Goal: Information Seeking & Learning: Learn about a topic

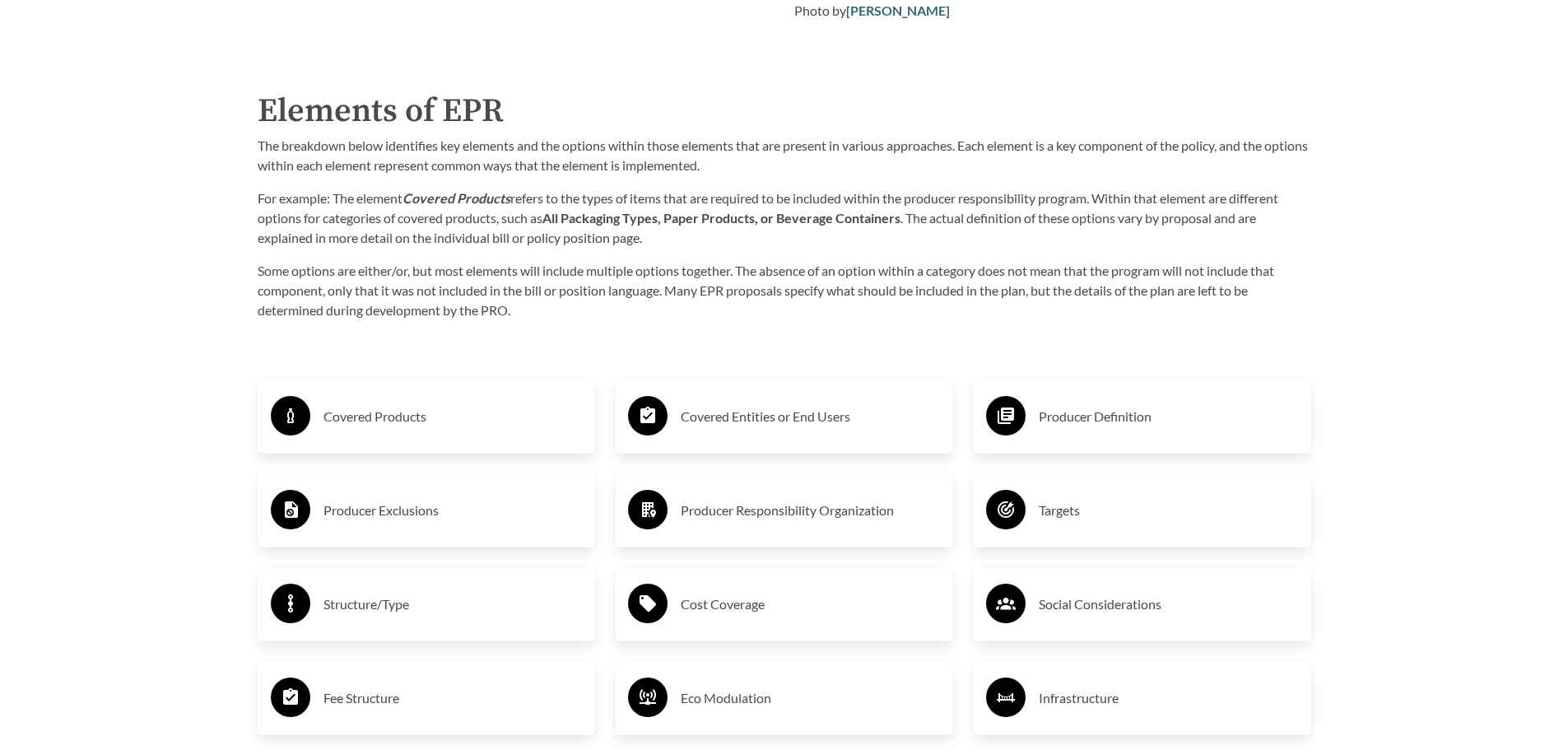
scroll to position [2618, 0]
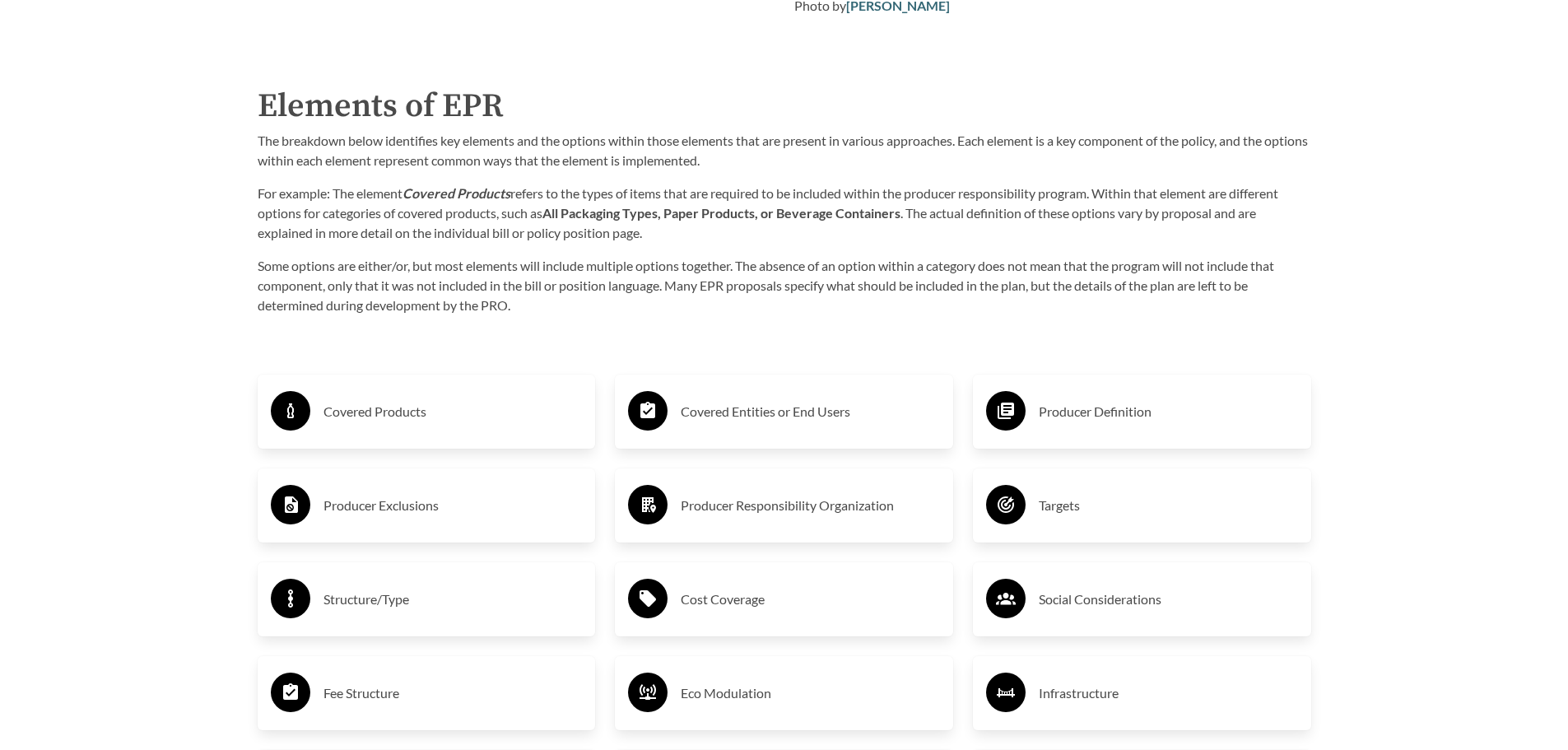
click at [456, 415] on h3 "Covered Products" at bounding box center [453, 411] width 259 height 27
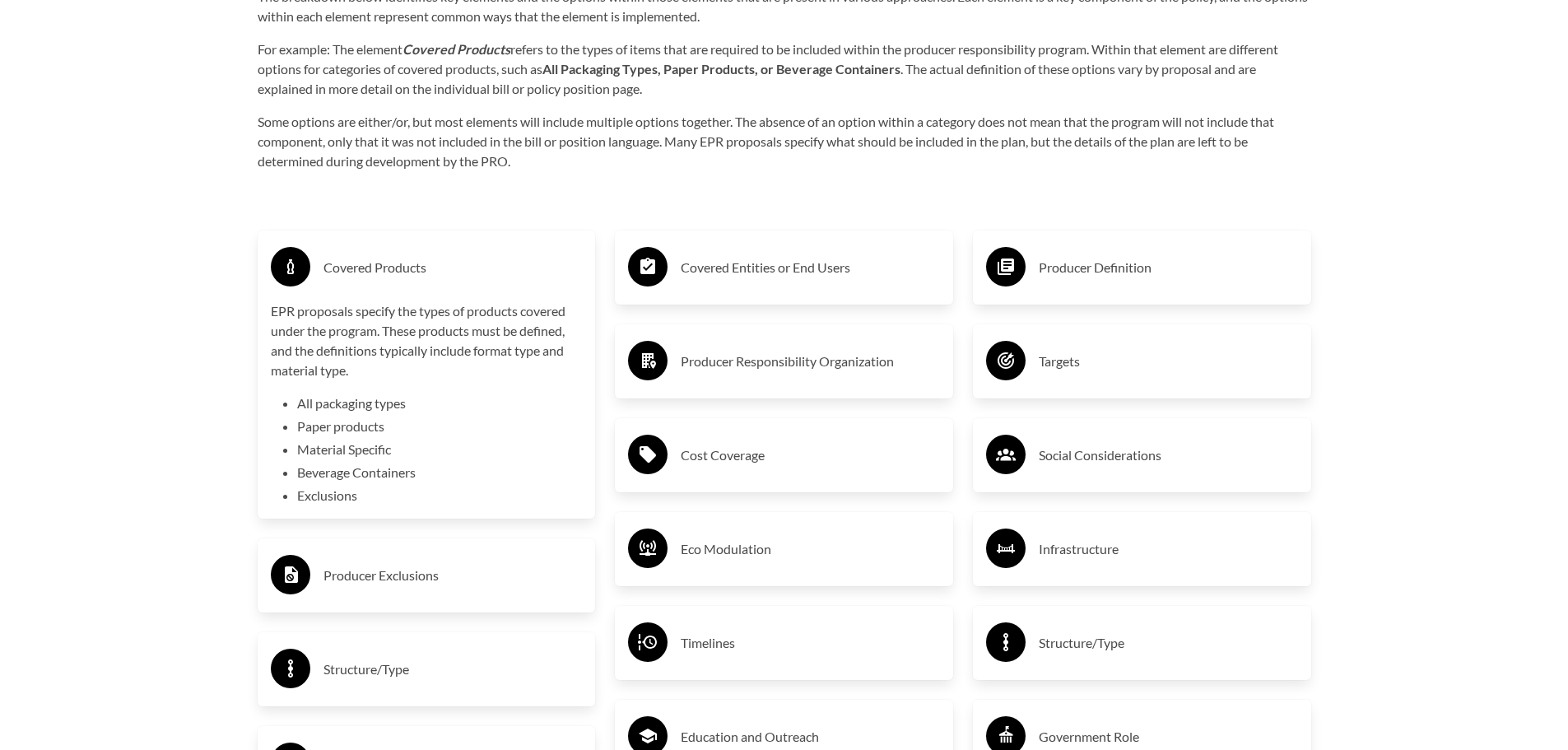
scroll to position [2763, 0]
click at [479, 279] on h3 "Covered Products" at bounding box center [453, 267] width 259 height 27
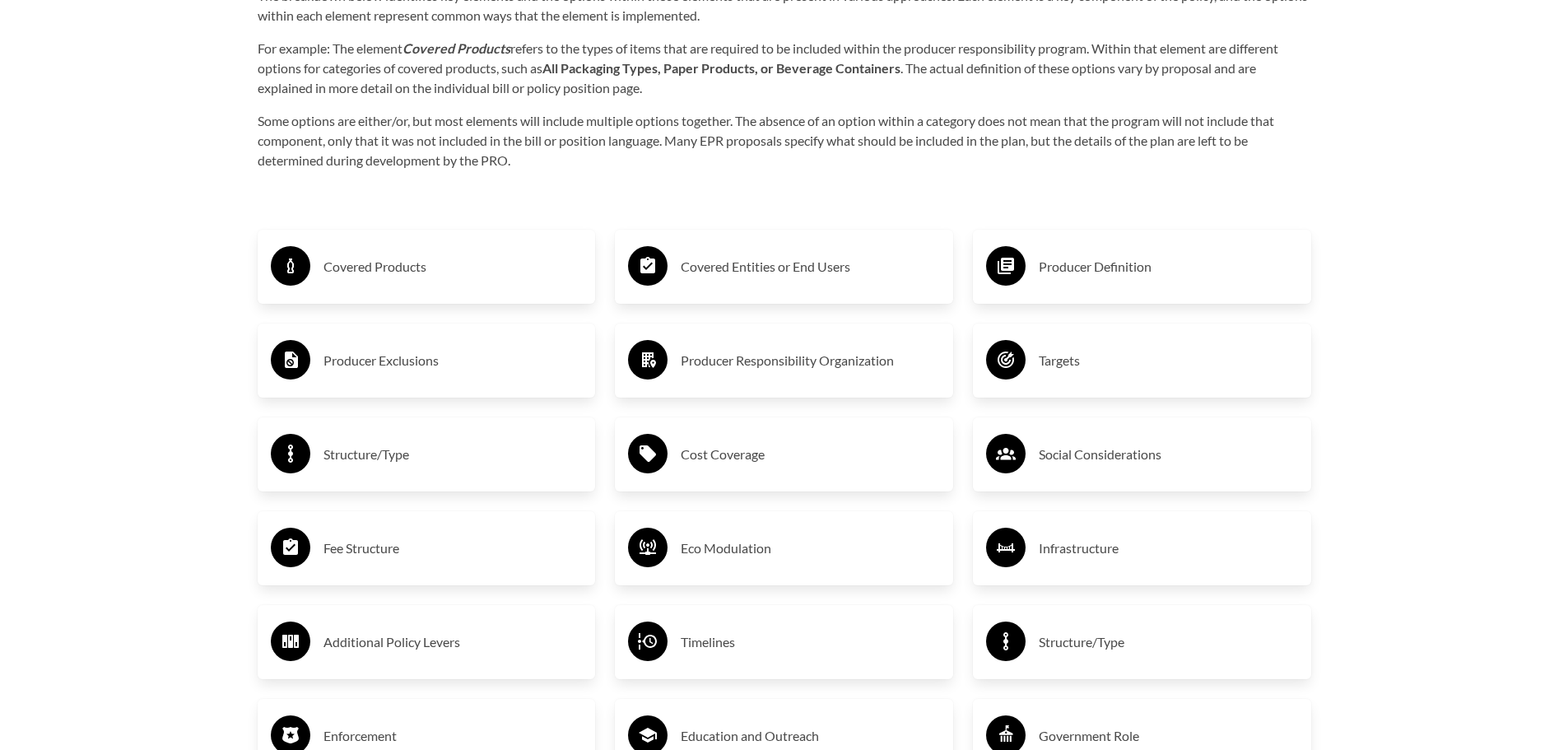
click at [821, 286] on div "Covered Entities or End Users" at bounding box center [783, 266] width 312 height 47
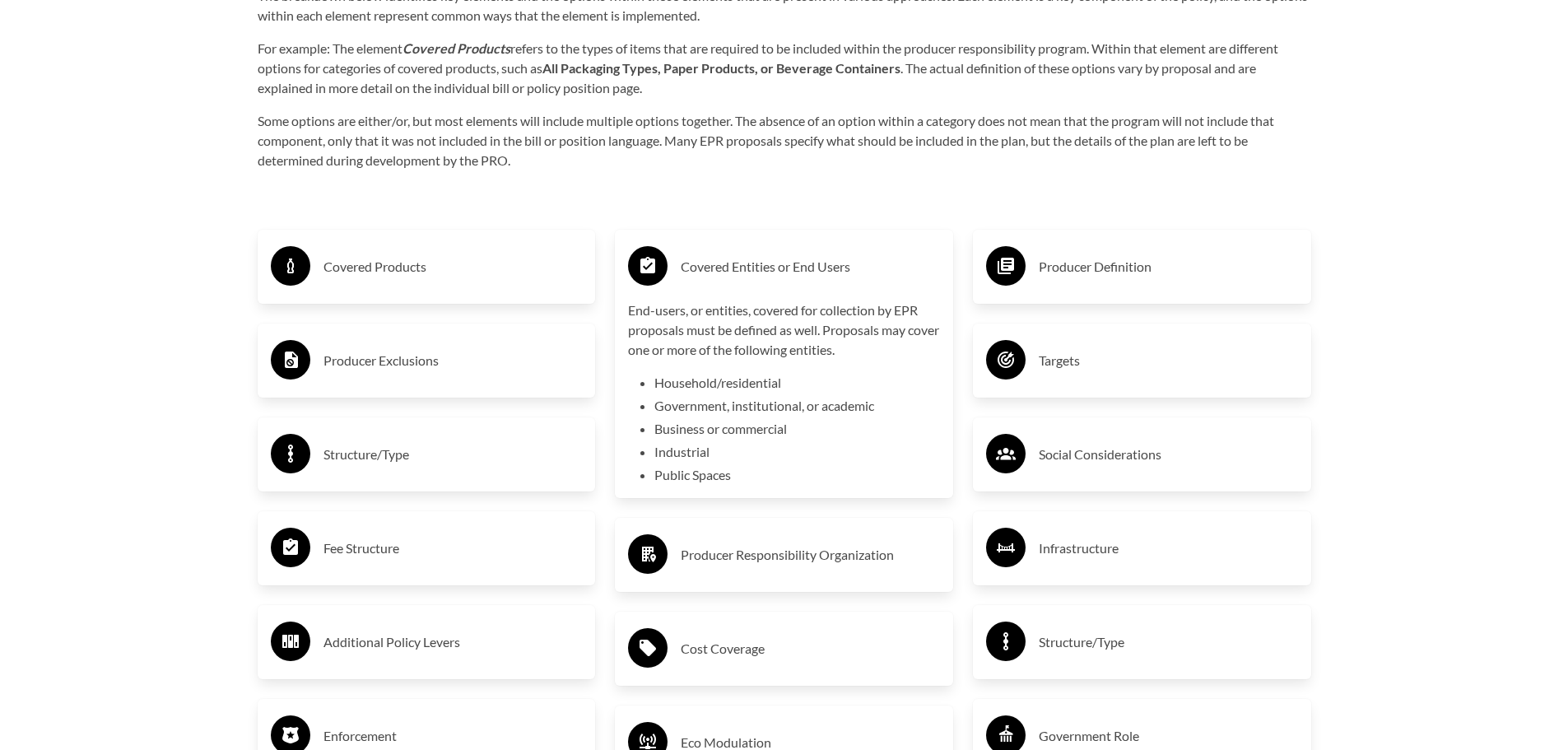
click at [821, 286] on div "Covered Entities or End Users" at bounding box center [783, 266] width 312 height 47
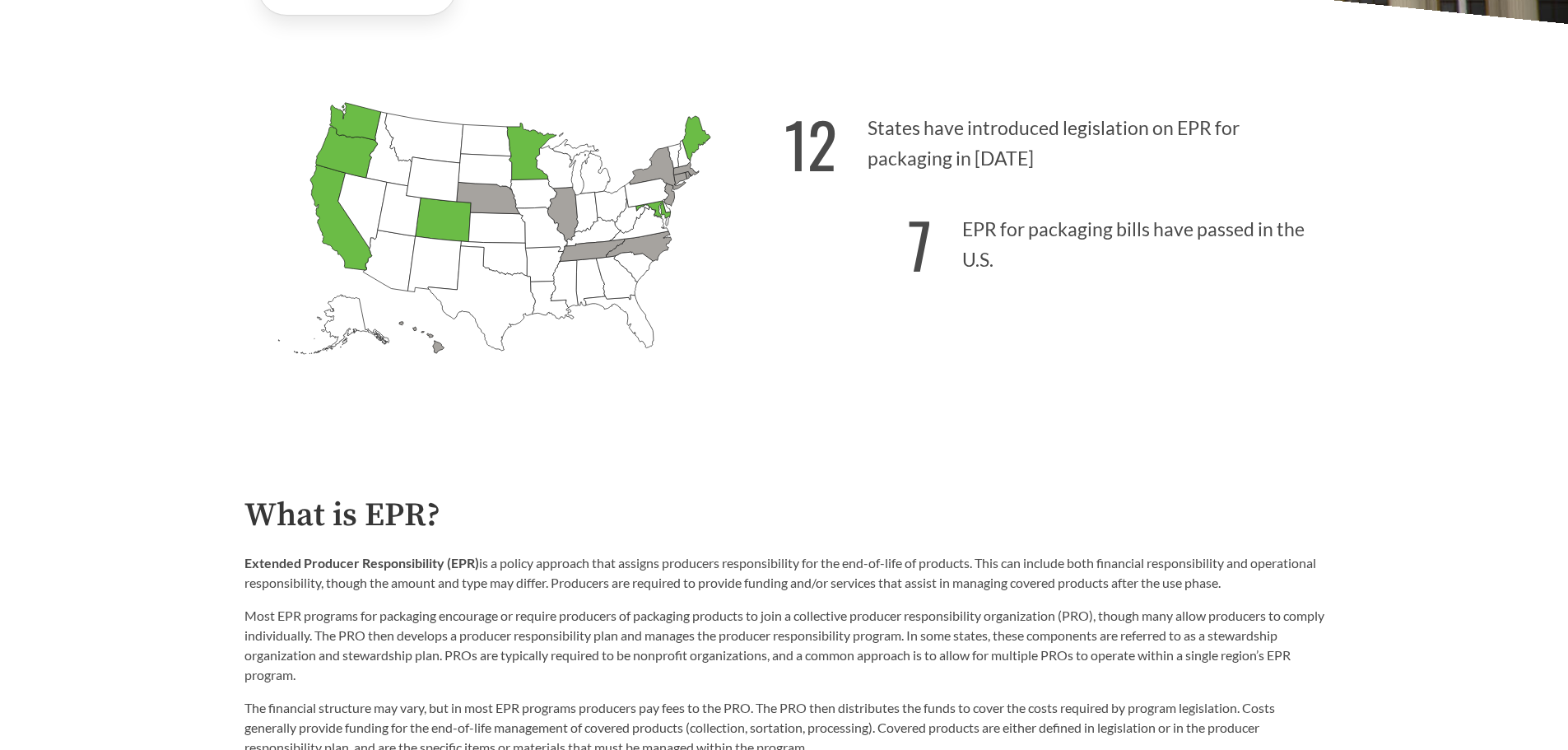
scroll to position [555, 0]
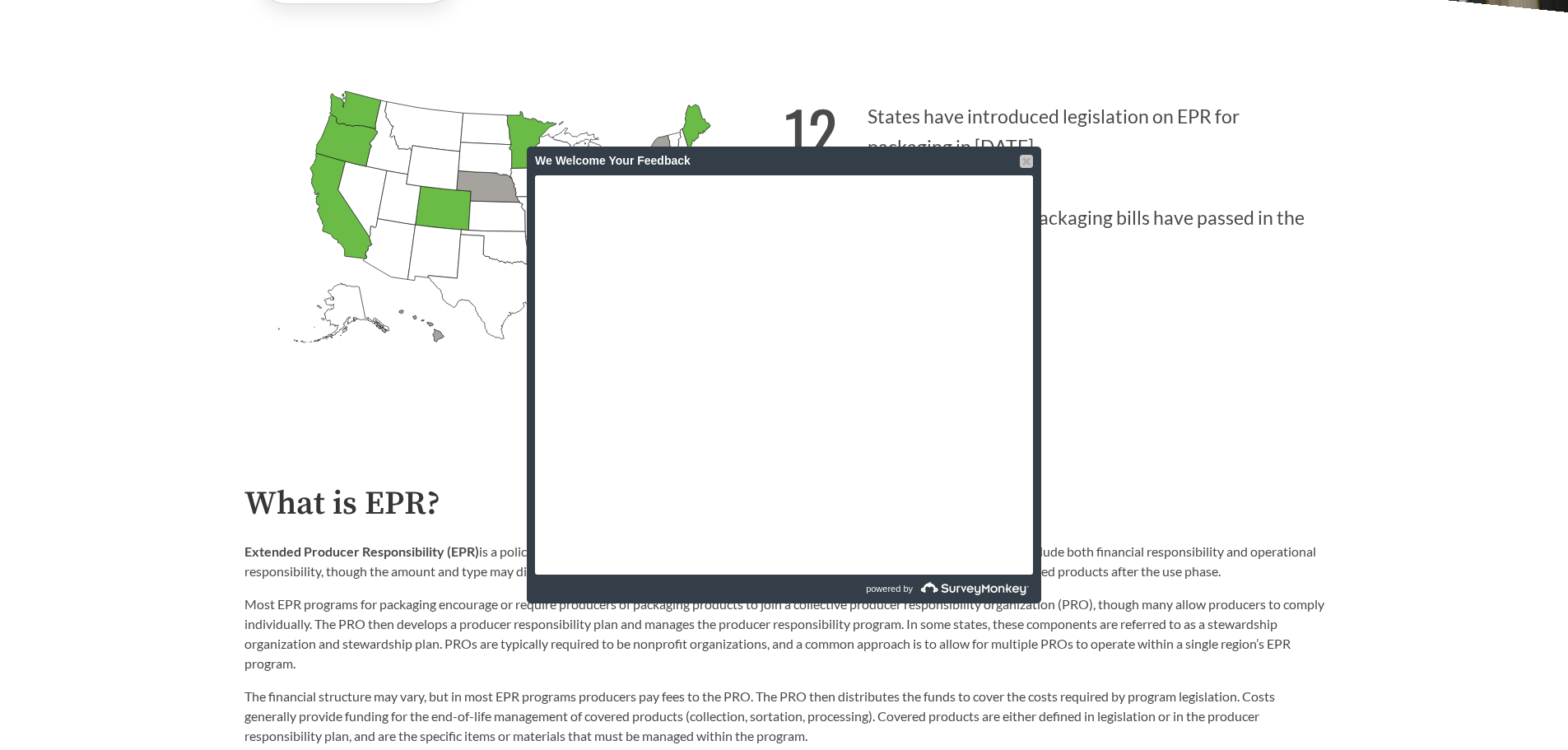
click at [1026, 159] on div at bounding box center [1026, 161] width 13 height 13
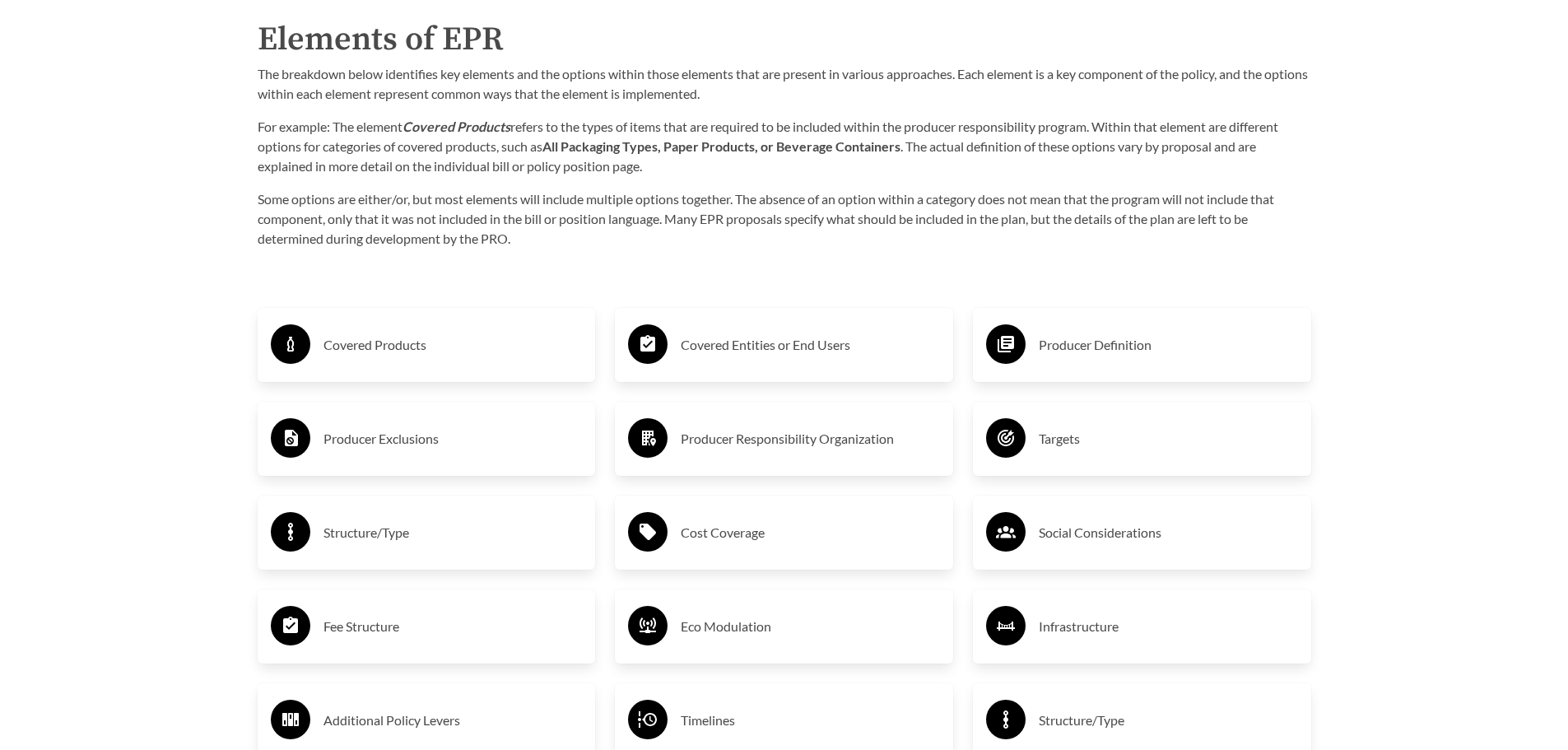
scroll to position [2687, 0]
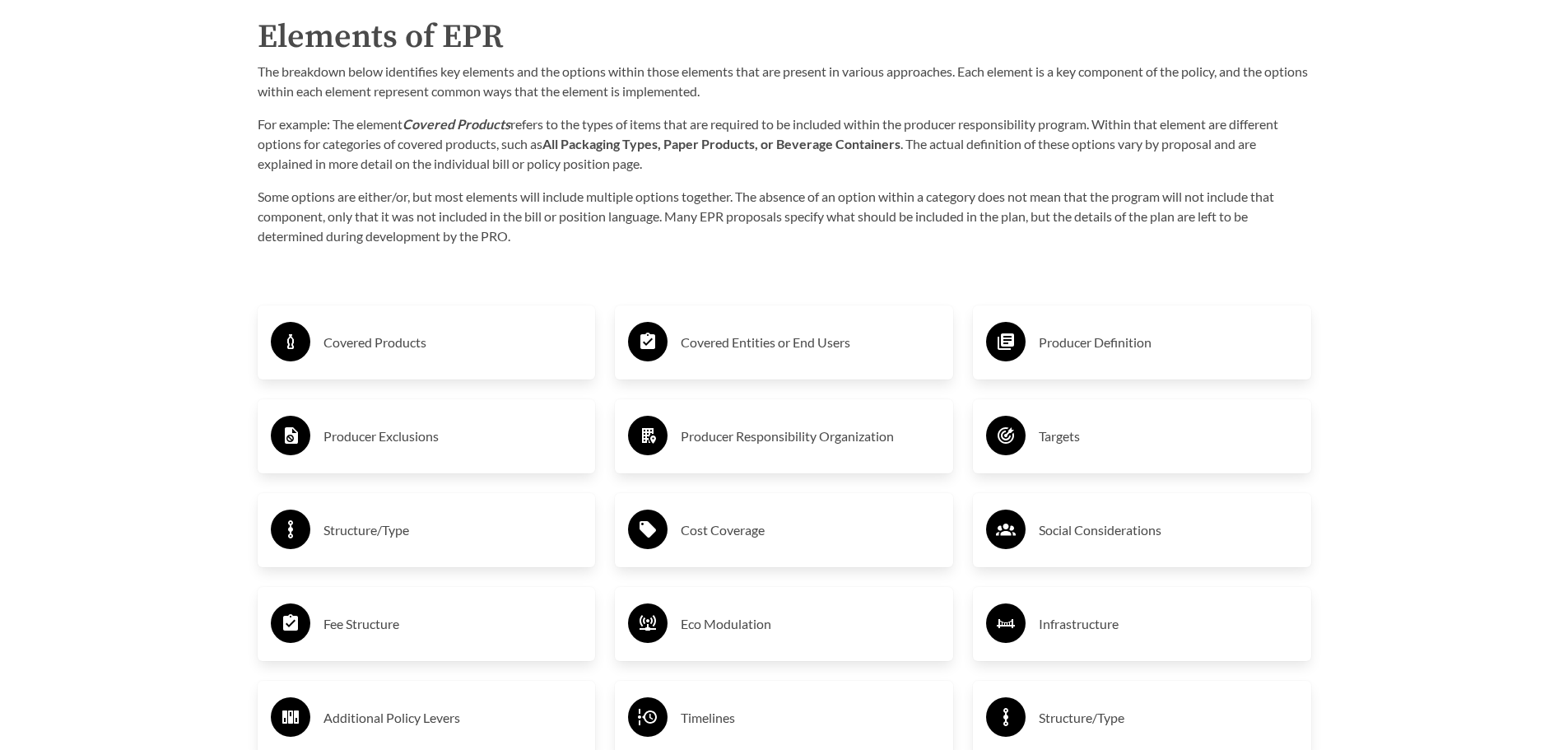
click at [812, 438] on h3 "Producer Responsibility Organization" at bounding box center [810, 436] width 259 height 27
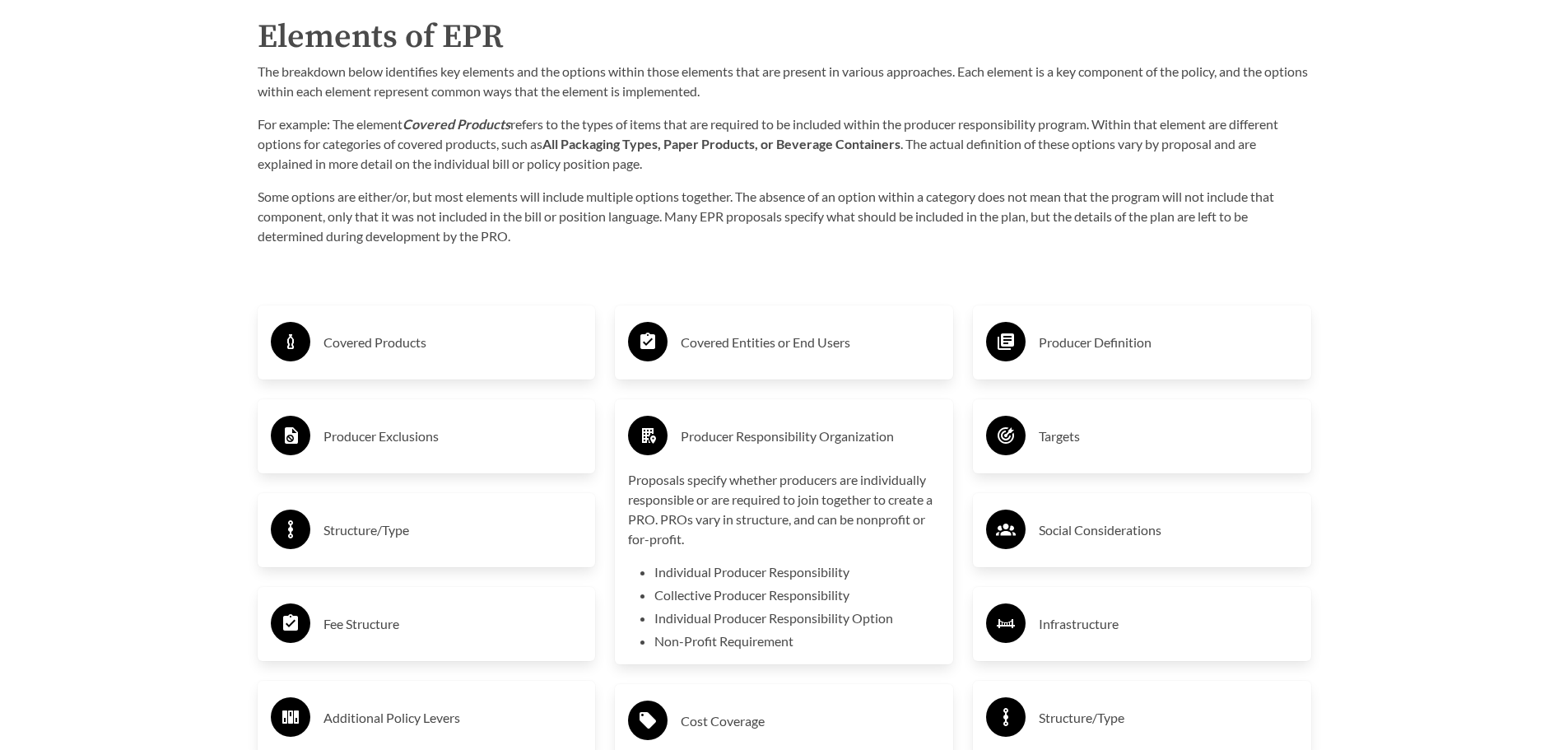
click at [812, 438] on h3 "Producer Responsibility Organization" at bounding box center [810, 436] width 259 height 27
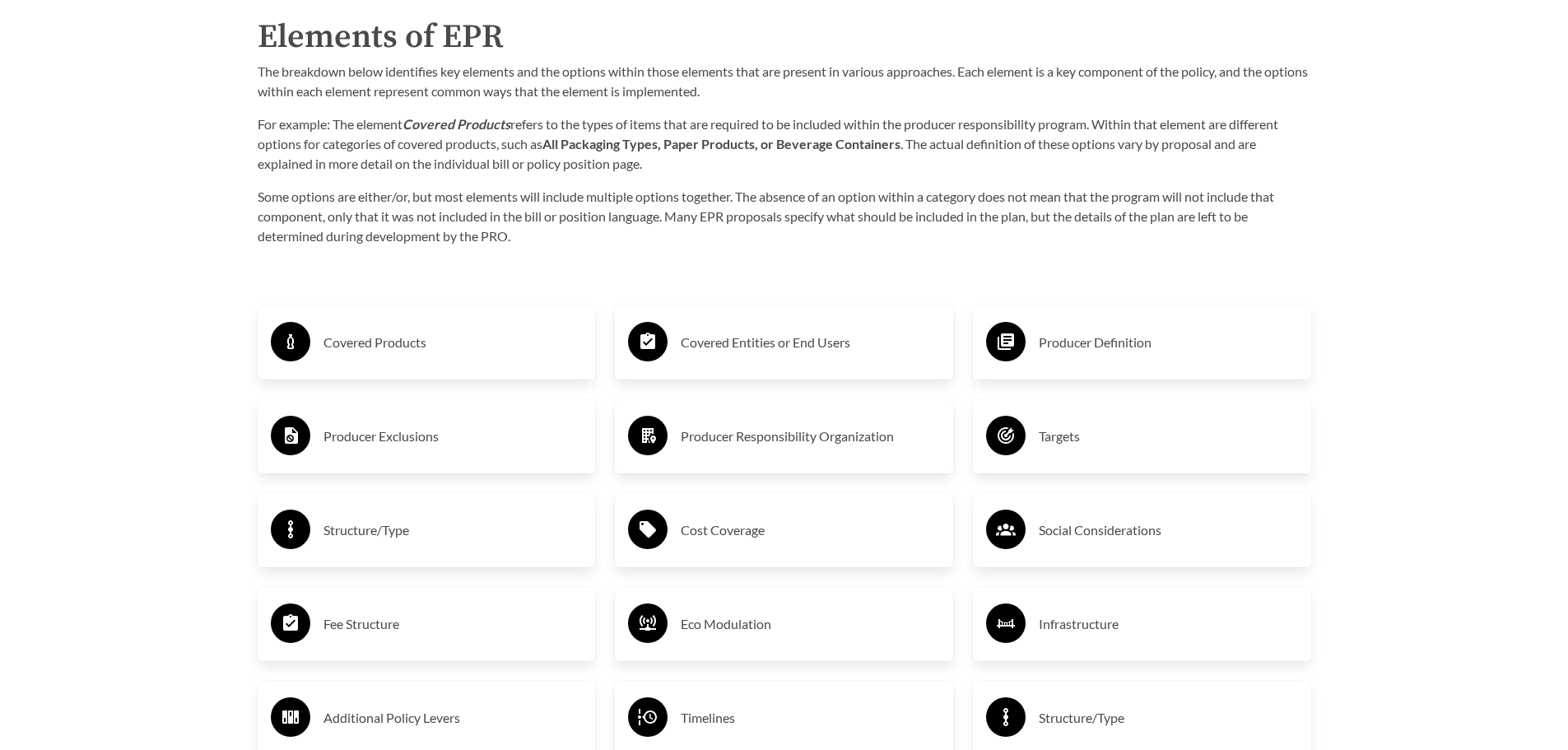
click at [356, 624] on h3 "Fee Structure" at bounding box center [453, 623] width 259 height 27
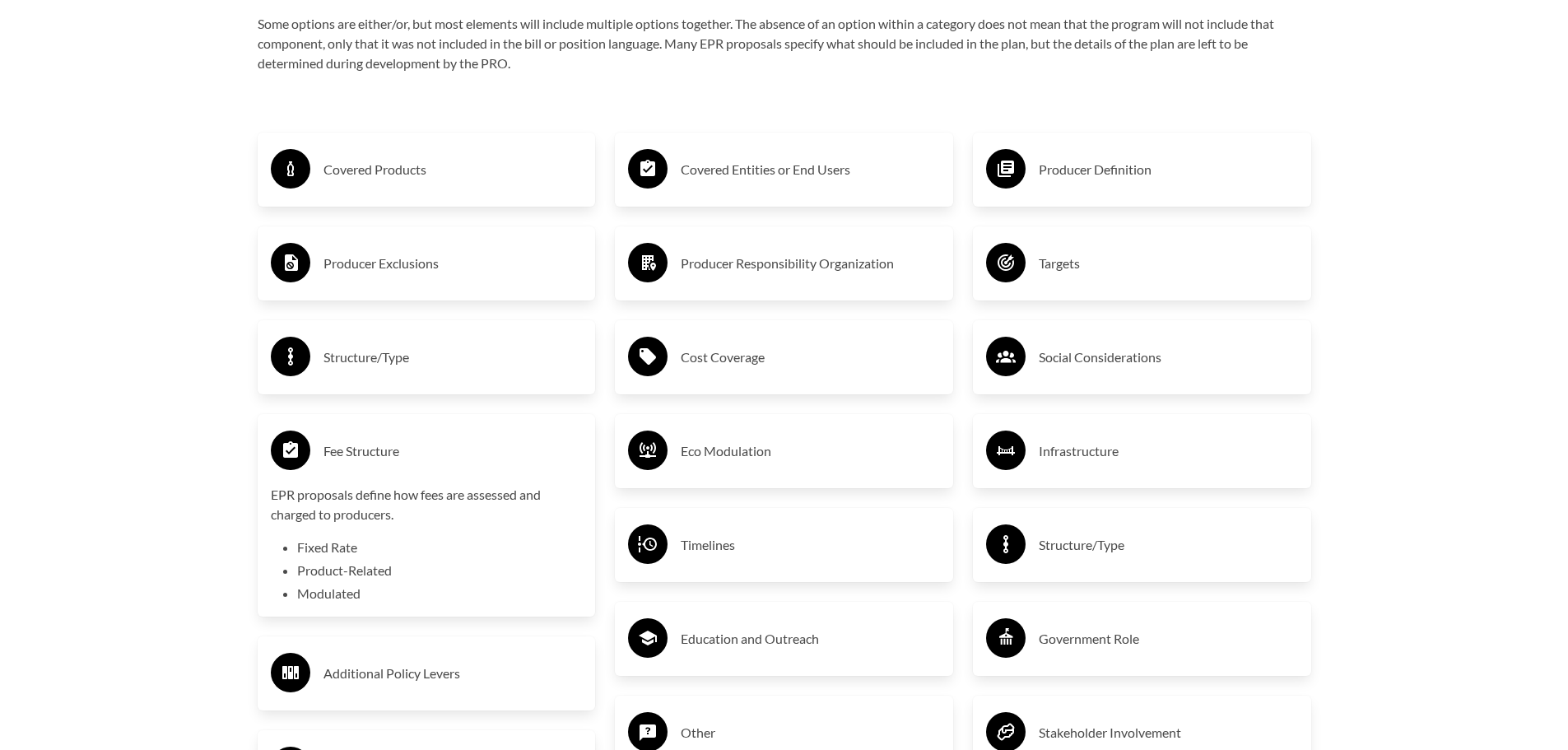
scroll to position [2860, 0]
click at [352, 578] on li "Product-Related" at bounding box center [439, 569] width 286 height 20
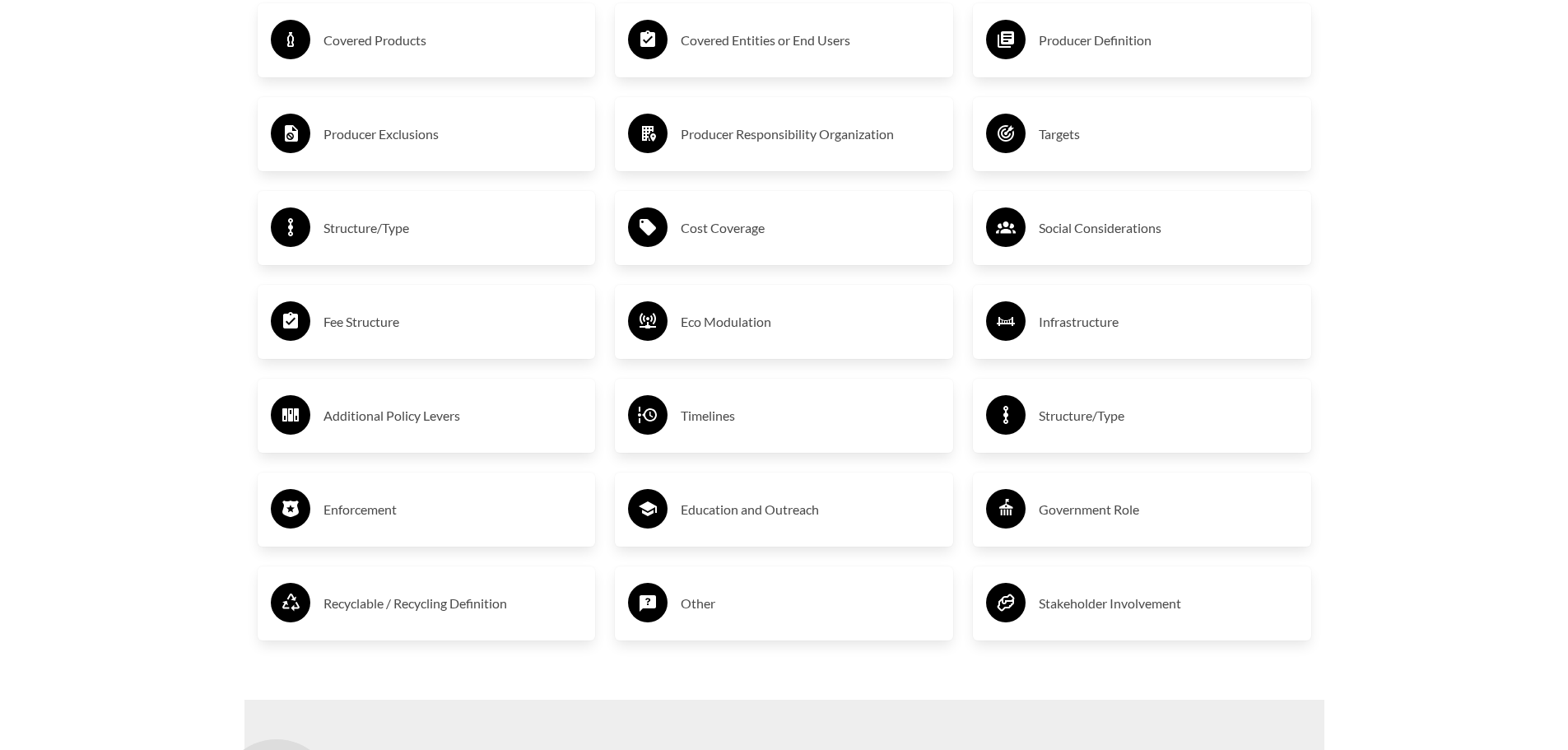
scroll to position [2996, 0]
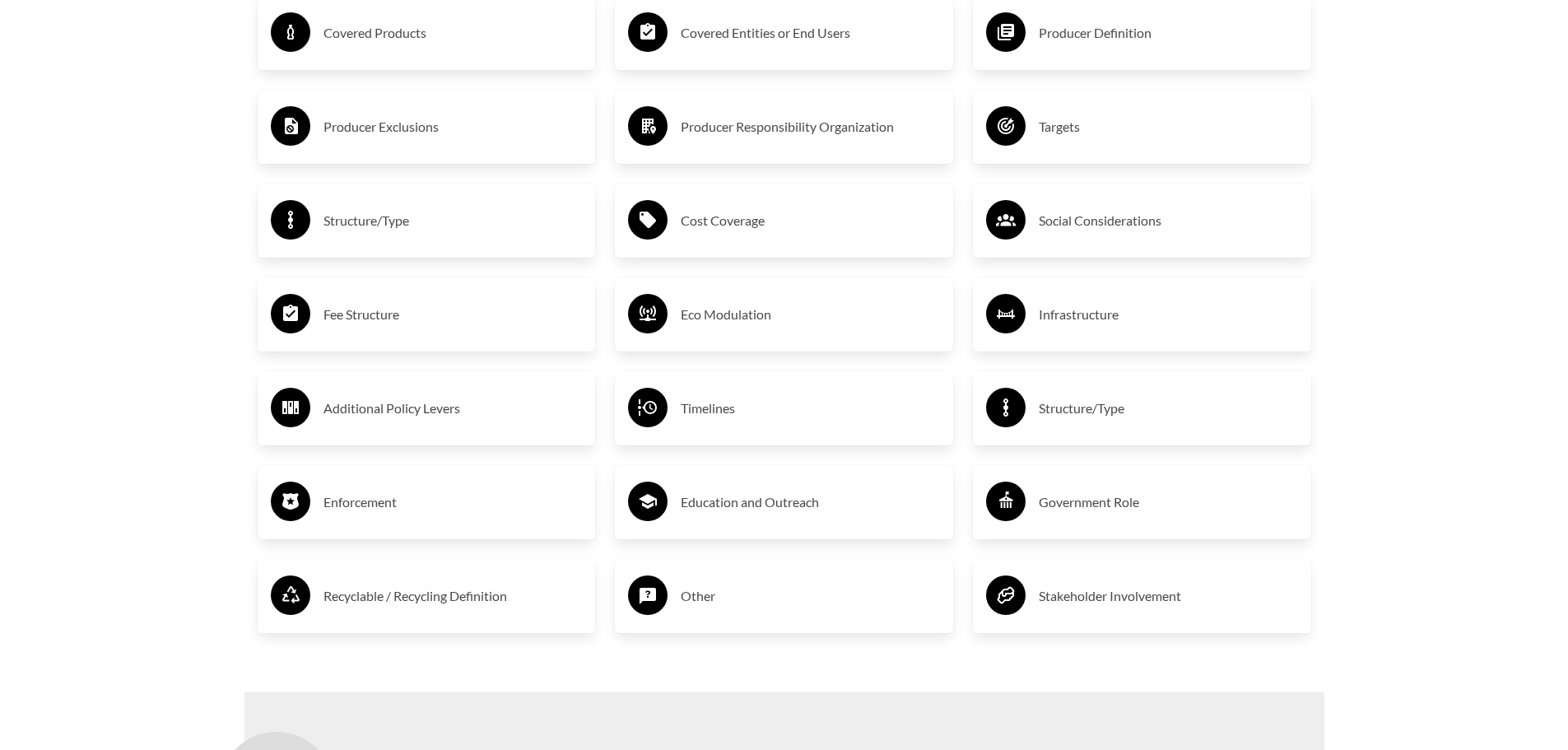
click at [366, 503] on h3 "Enforcement" at bounding box center [453, 501] width 259 height 27
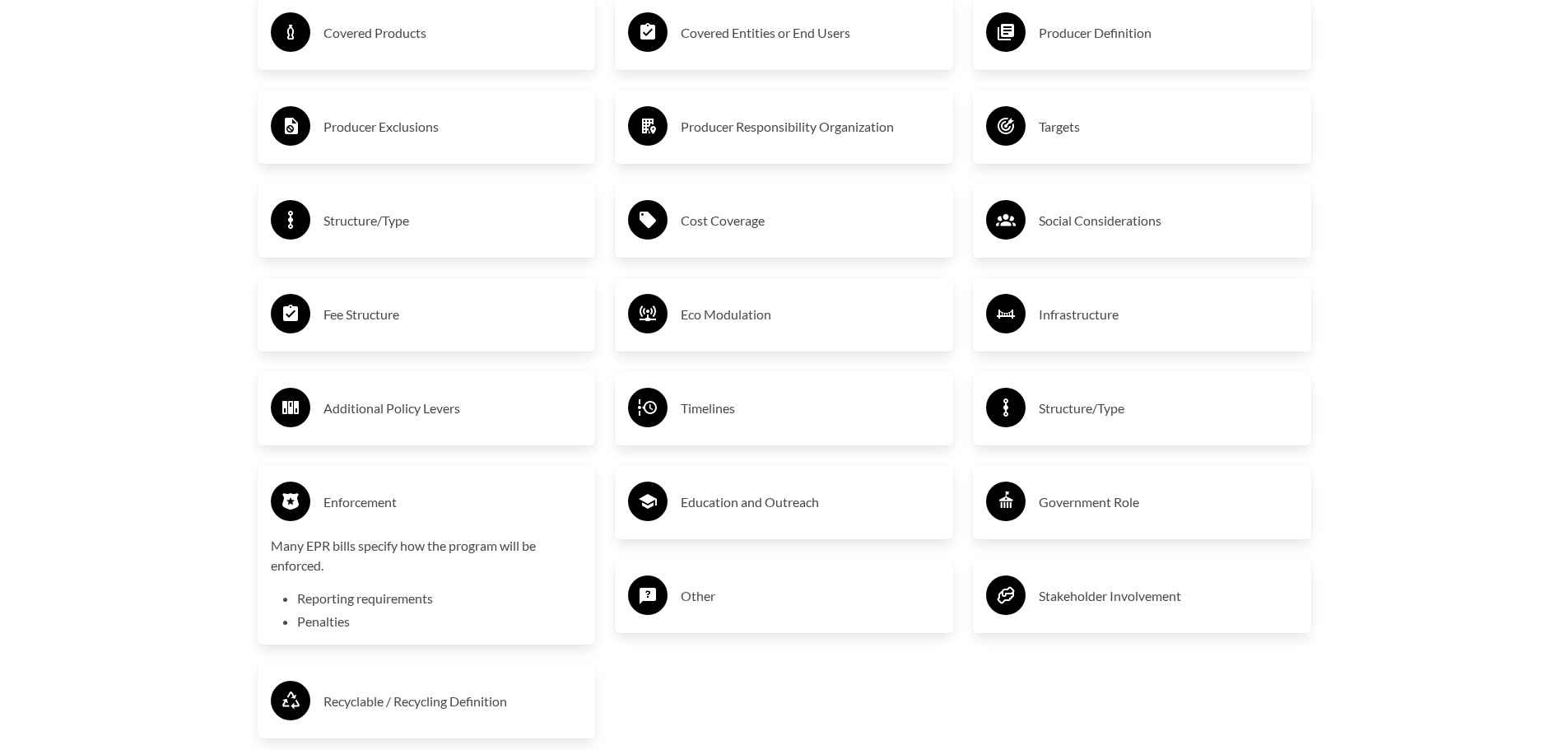
click at [396, 602] on li "Reporting requirements" at bounding box center [439, 598] width 286 height 20
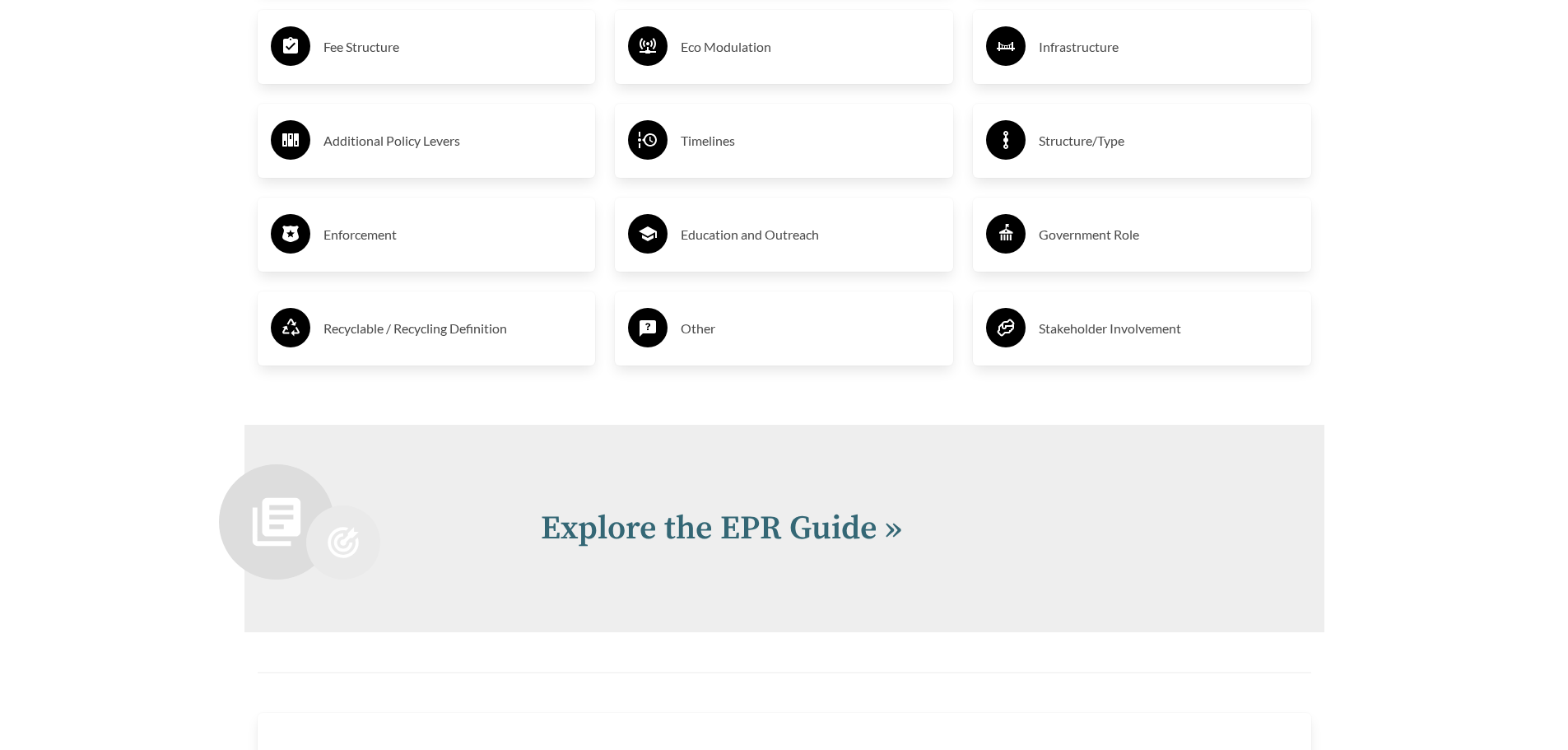
scroll to position [3339, 0]
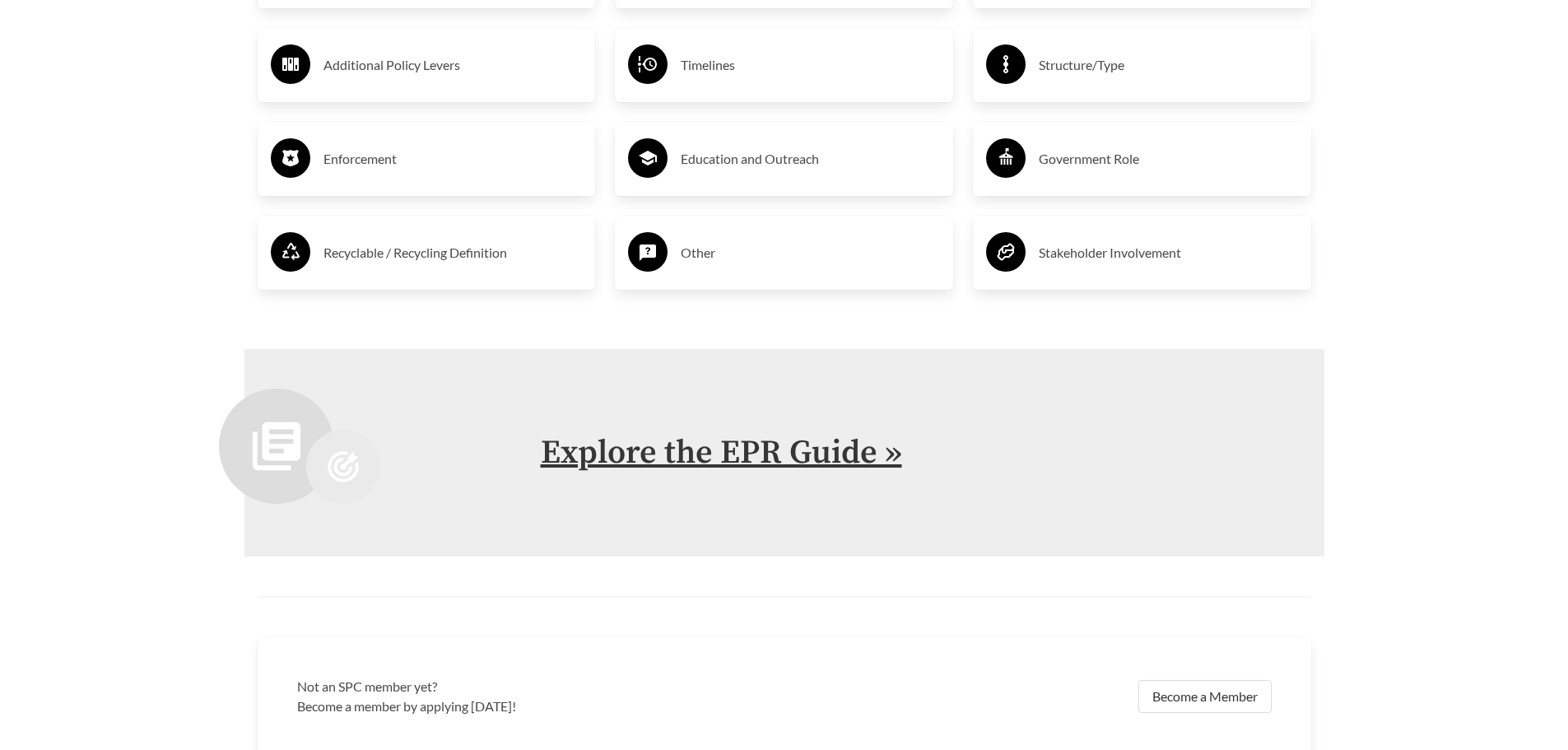
click at [768, 460] on link "Explore the EPR Guide »" at bounding box center [721, 453] width 362 height 41
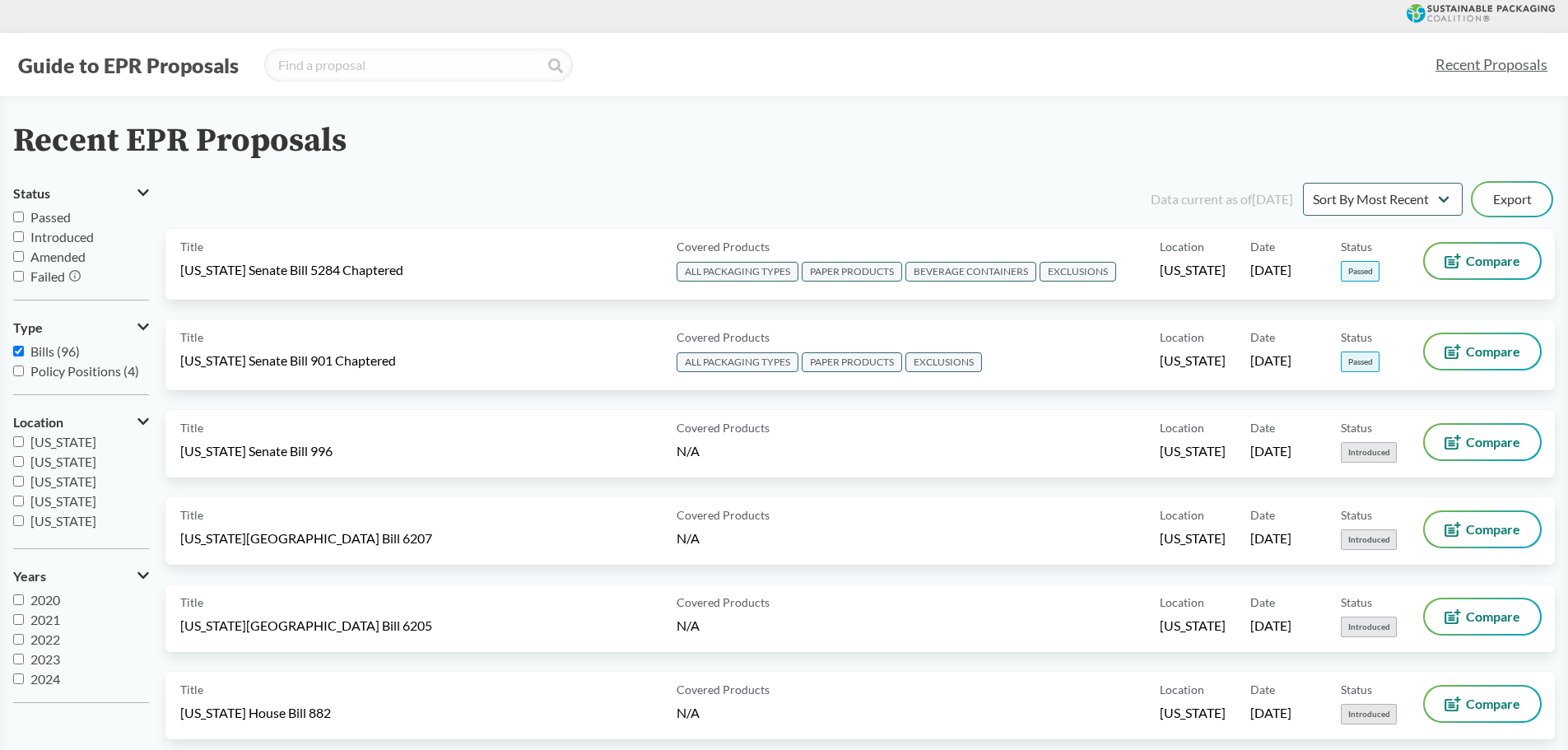
scroll to position [356, 0]
click at [17, 467] on input "[US_STATE]" at bounding box center [18, 465] width 10 height 10
checkbox input "true"
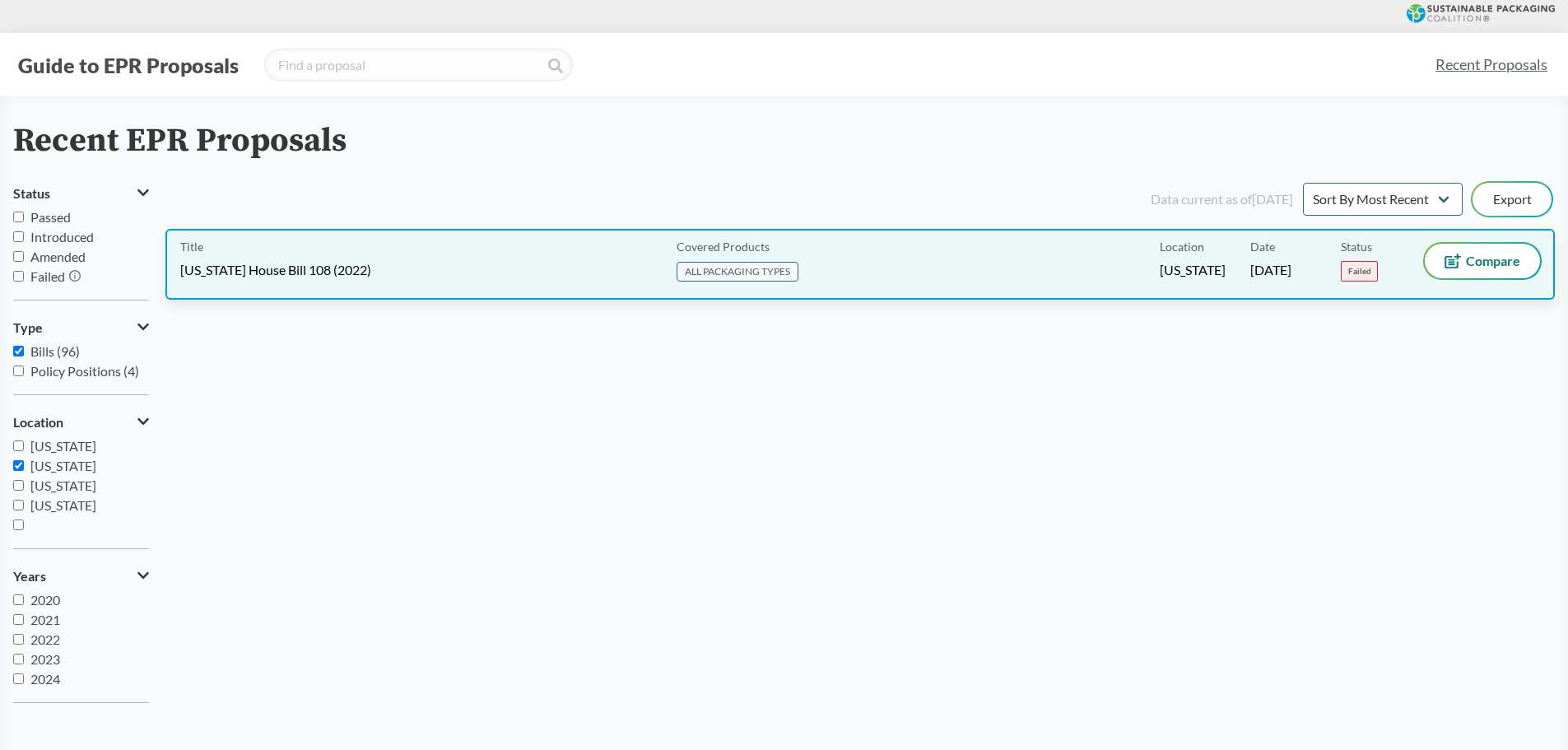
click at [592, 274] on div "Title [US_STATE] House Bill 108 (2022)" at bounding box center [425, 264] width 490 height 41
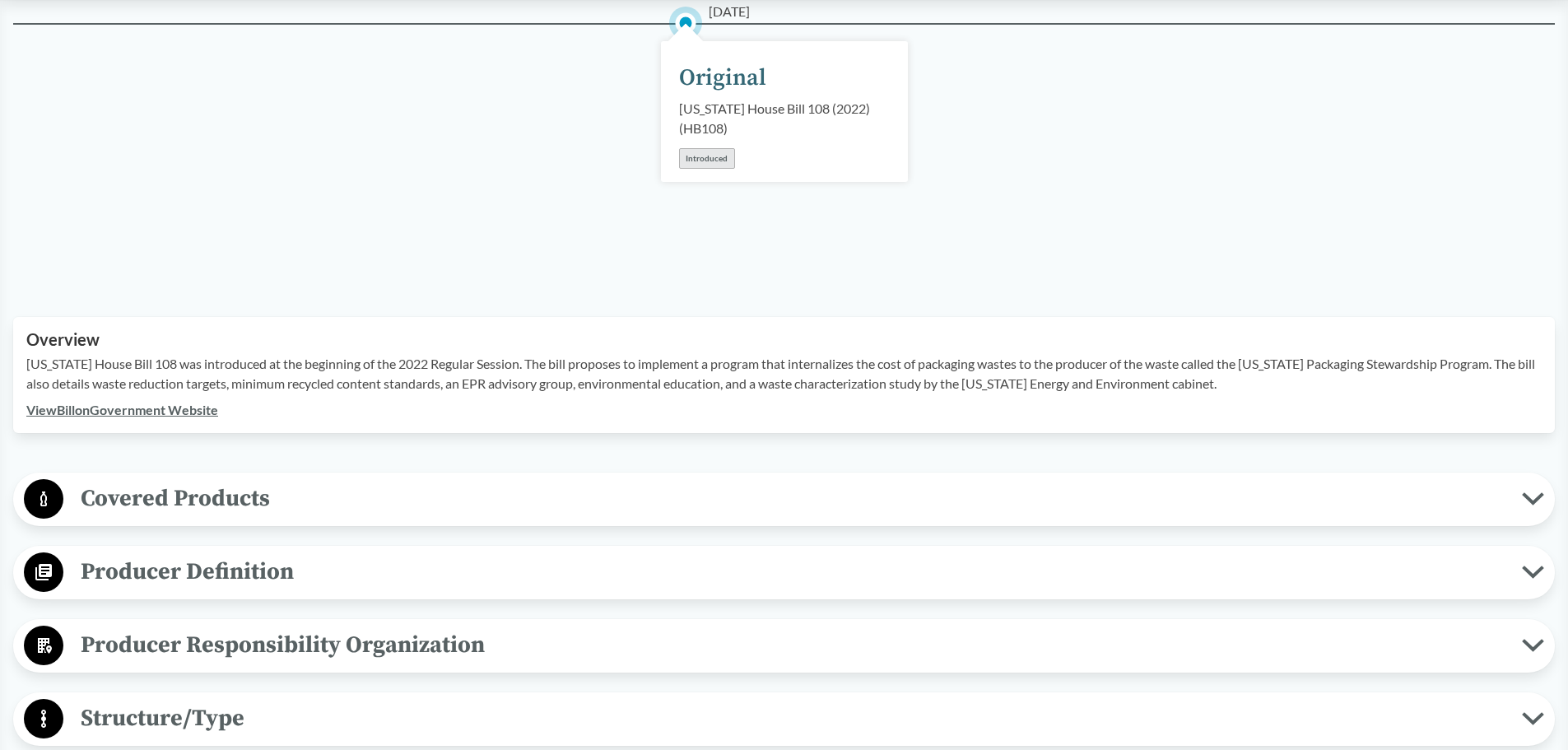
scroll to position [247, 0]
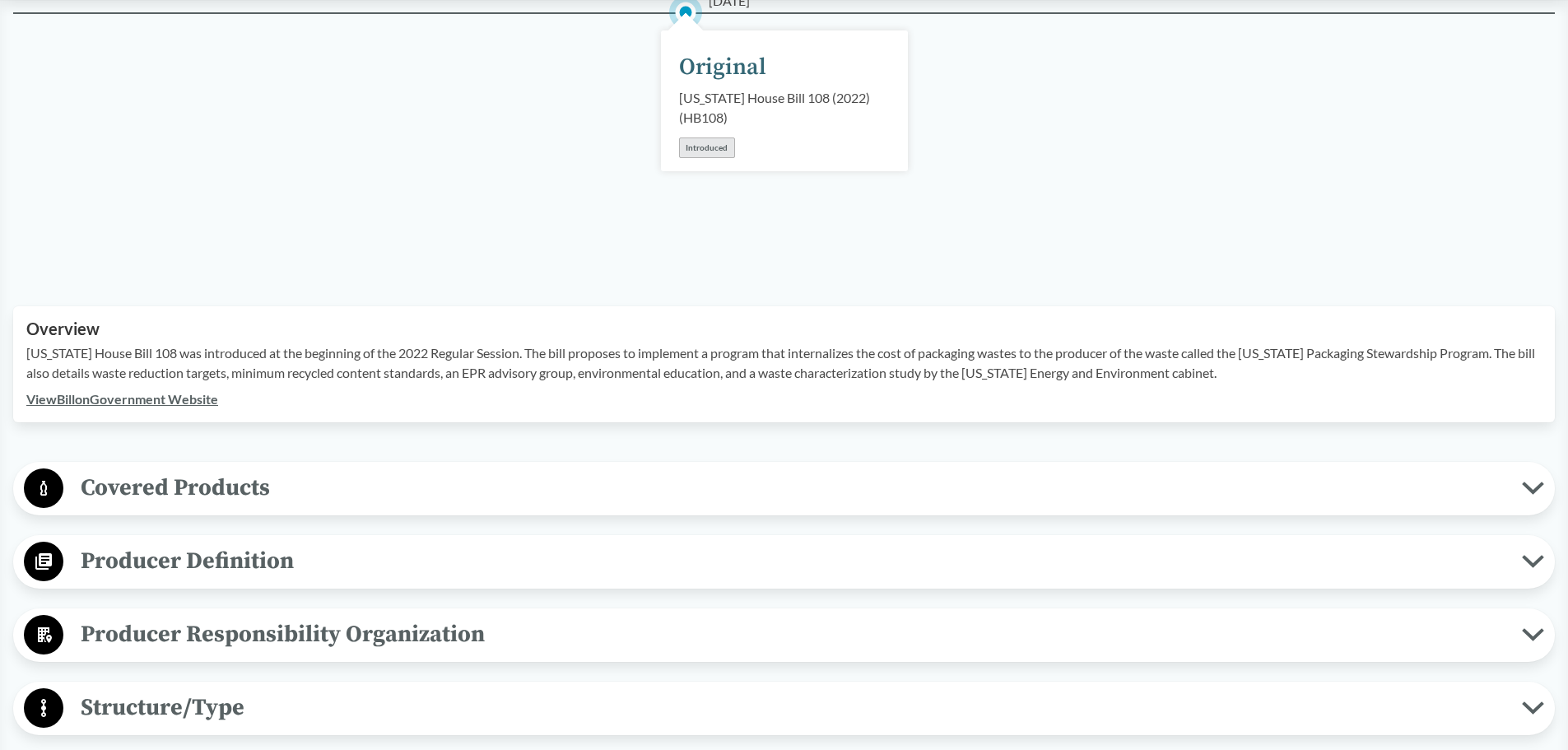
click at [180, 486] on span "Covered Products" at bounding box center [792, 487] width 1458 height 37
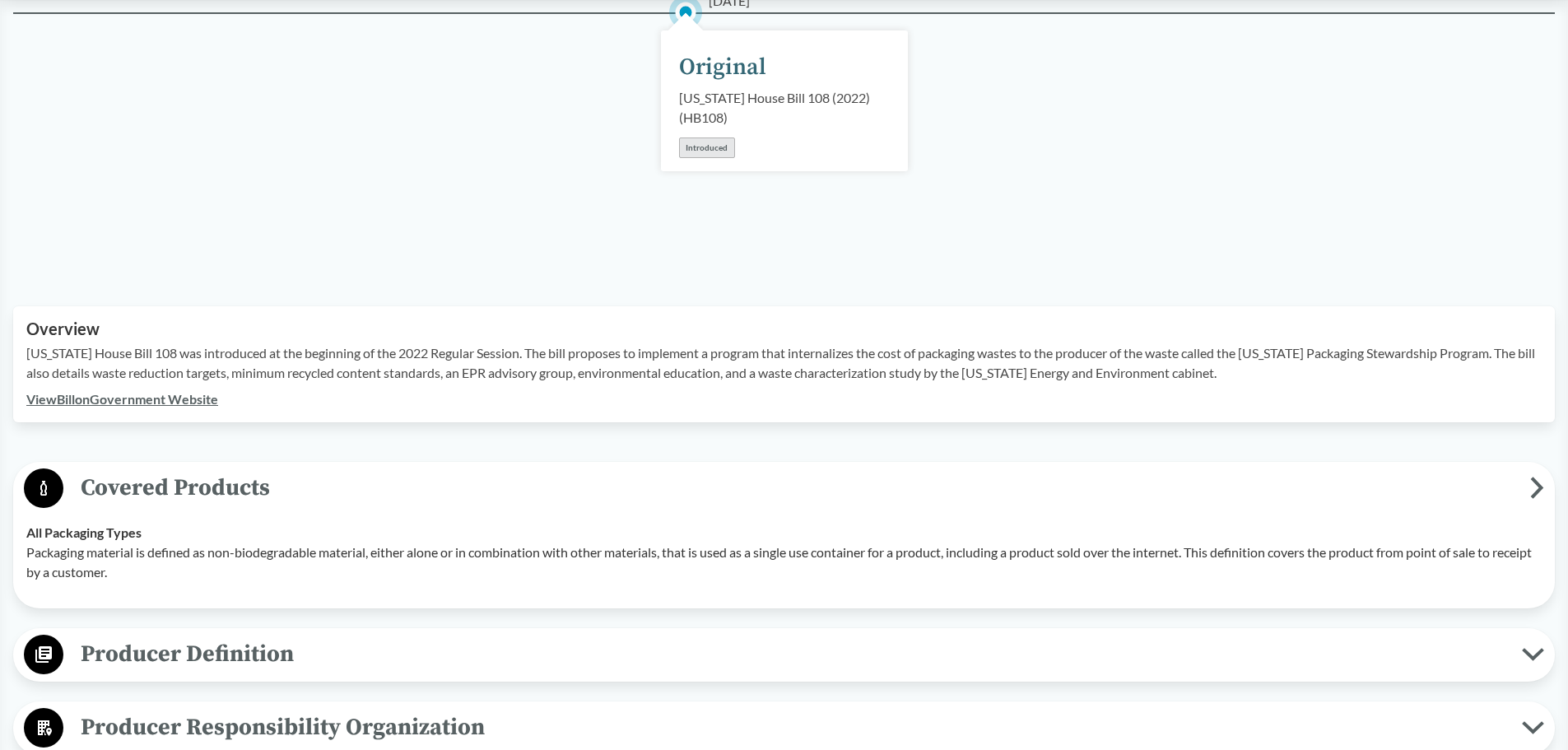
click at [180, 486] on span "Covered Products" at bounding box center [796, 487] width 1467 height 37
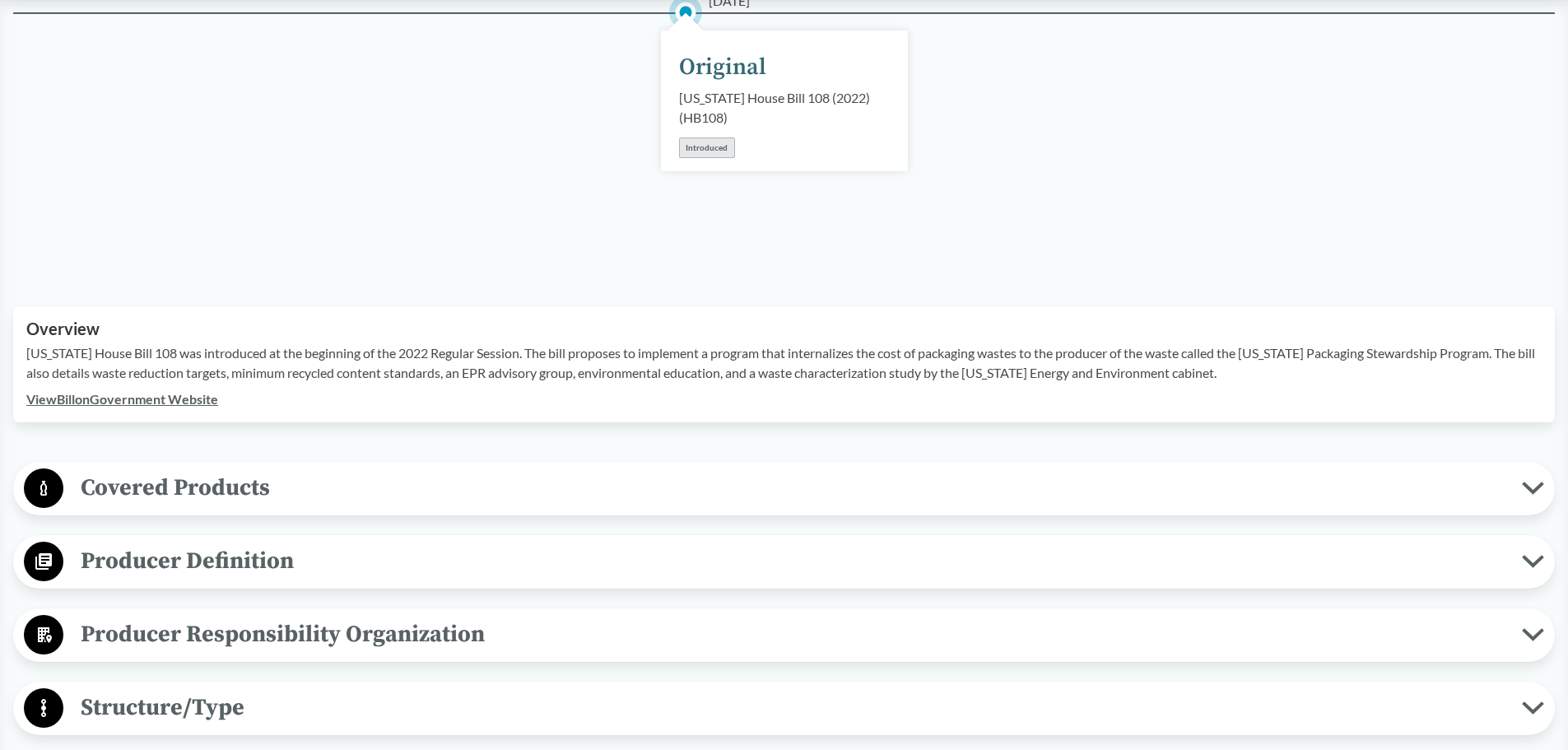
scroll to position [455, 0]
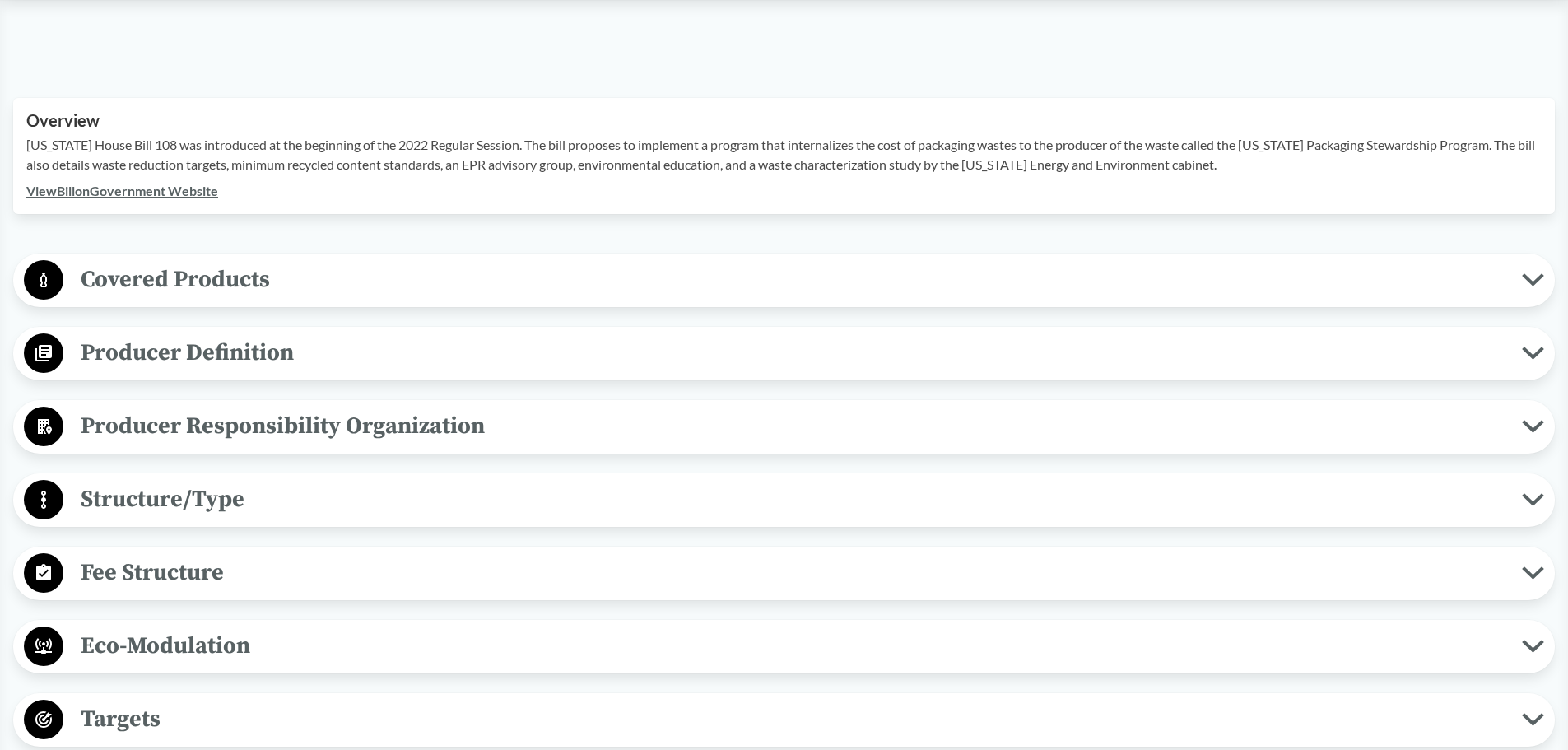
click at [139, 570] on span "Fee Structure" at bounding box center [792, 572] width 1458 height 37
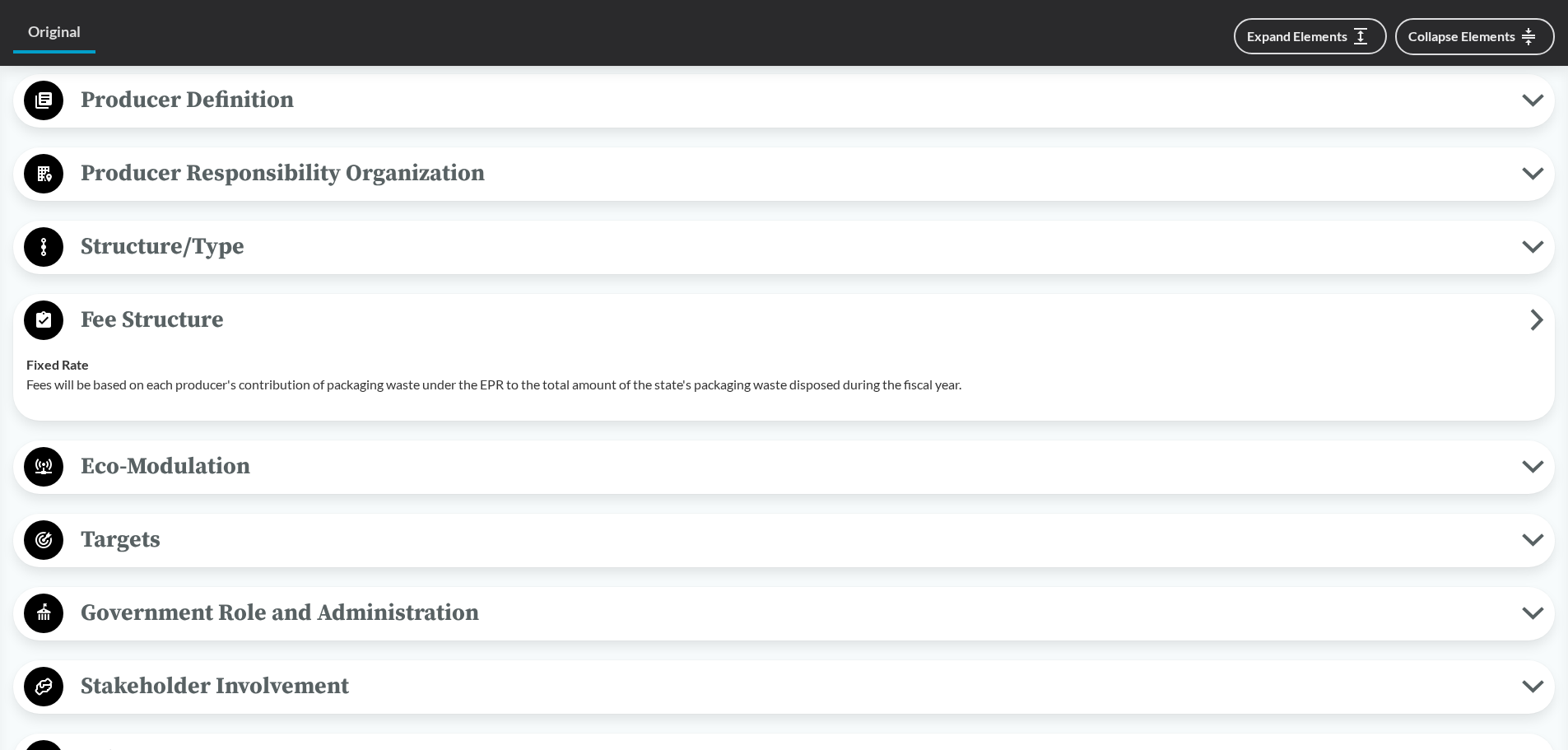
scroll to position [702, 0]
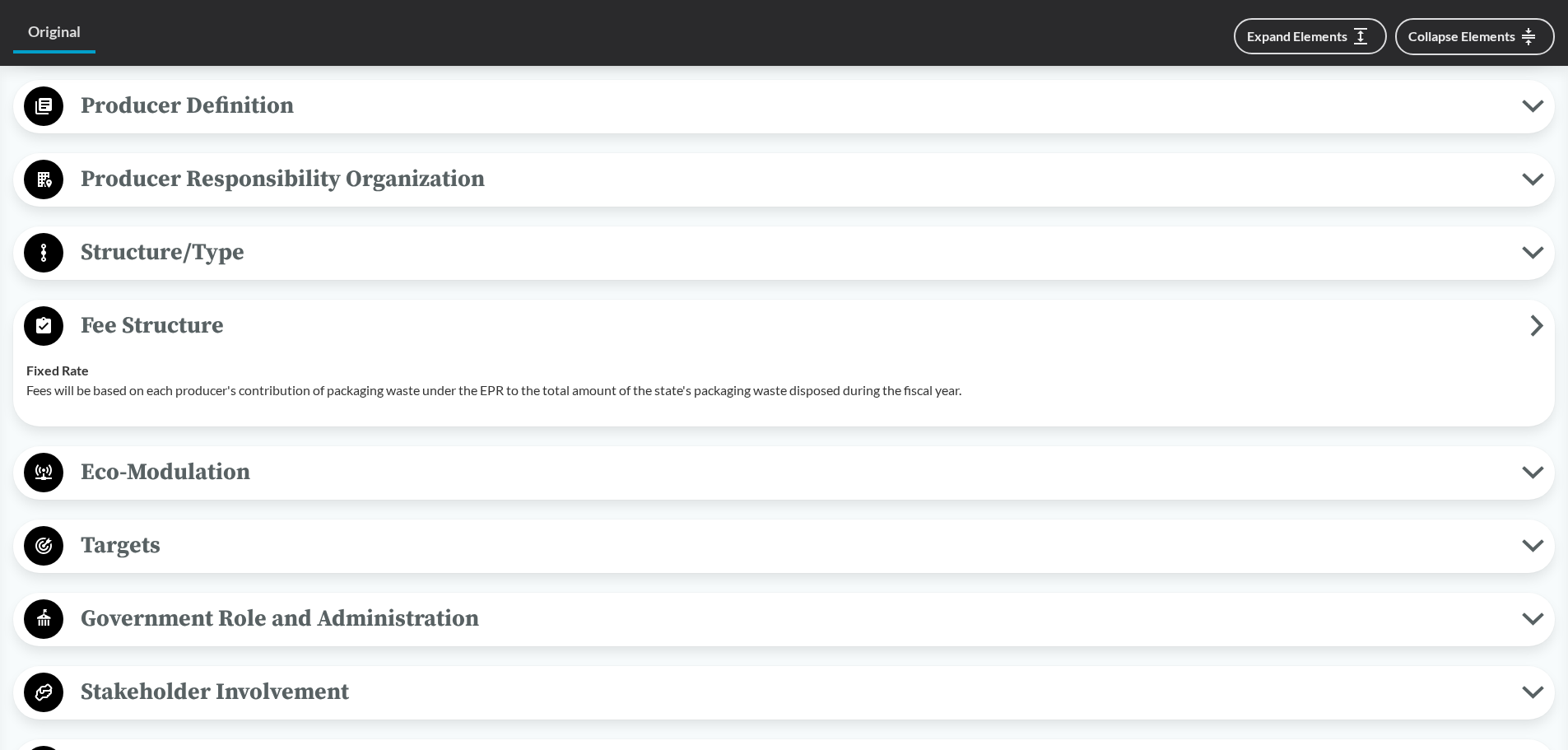
click at [168, 331] on span "Fee Structure" at bounding box center [796, 325] width 1467 height 37
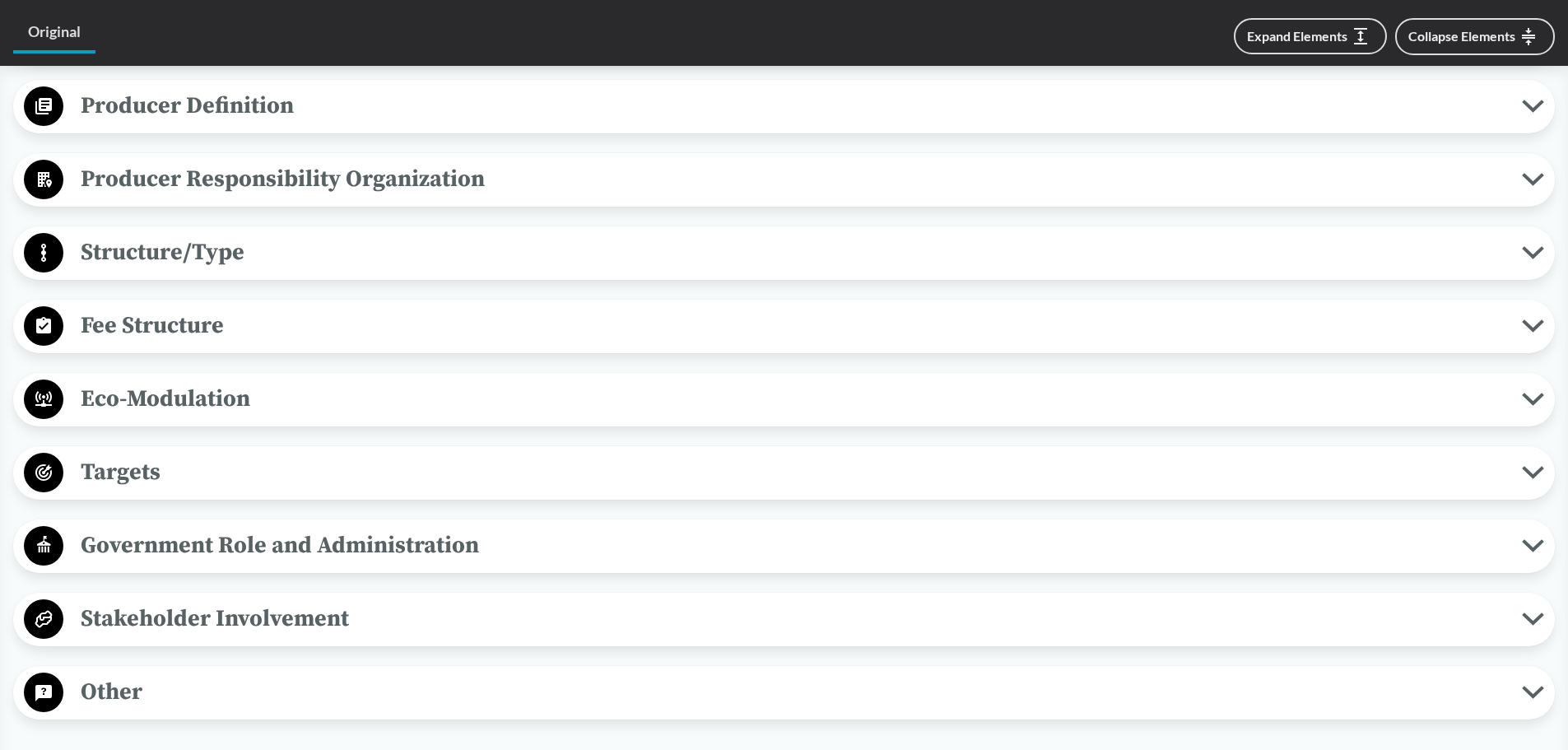
click at [182, 268] on span "Structure/Type" at bounding box center [792, 252] width 1458 height 37
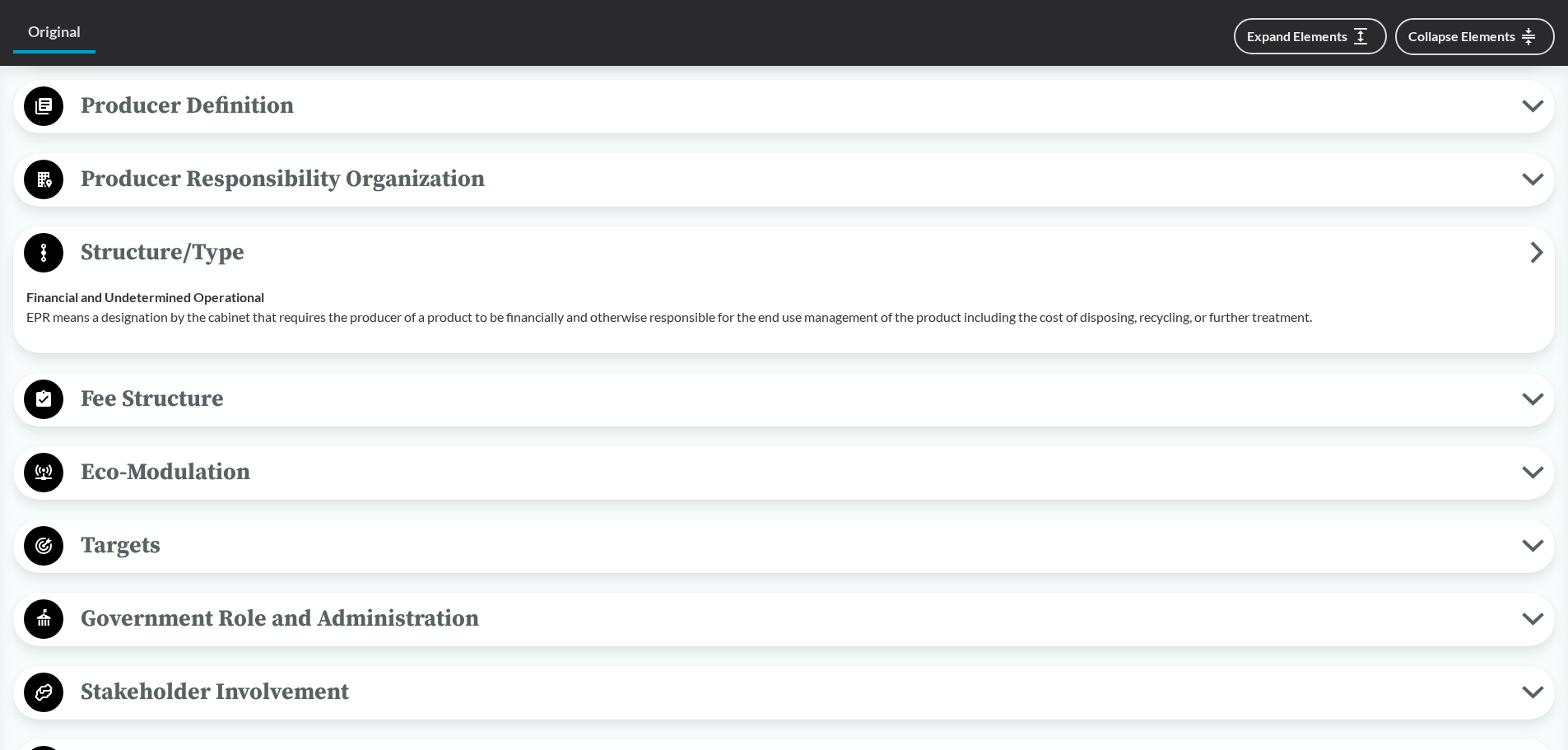
click at [186, 268] on span "Structure/Type" at bounding box center [796, 252] width 1467 height 37
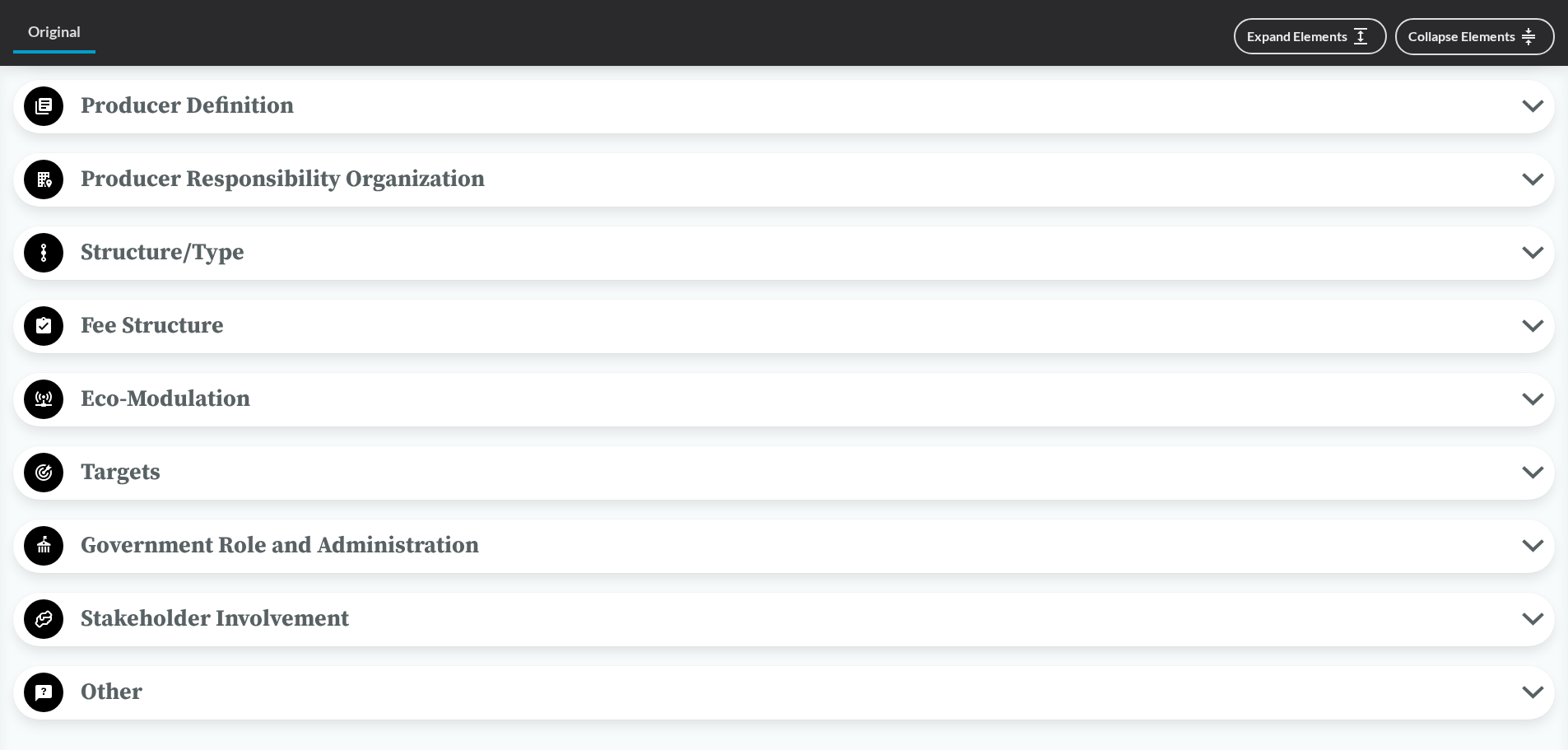
click at [157, 402] on span "Eco-Modulation" at bounding box center [792, 398] width 1458 height 37
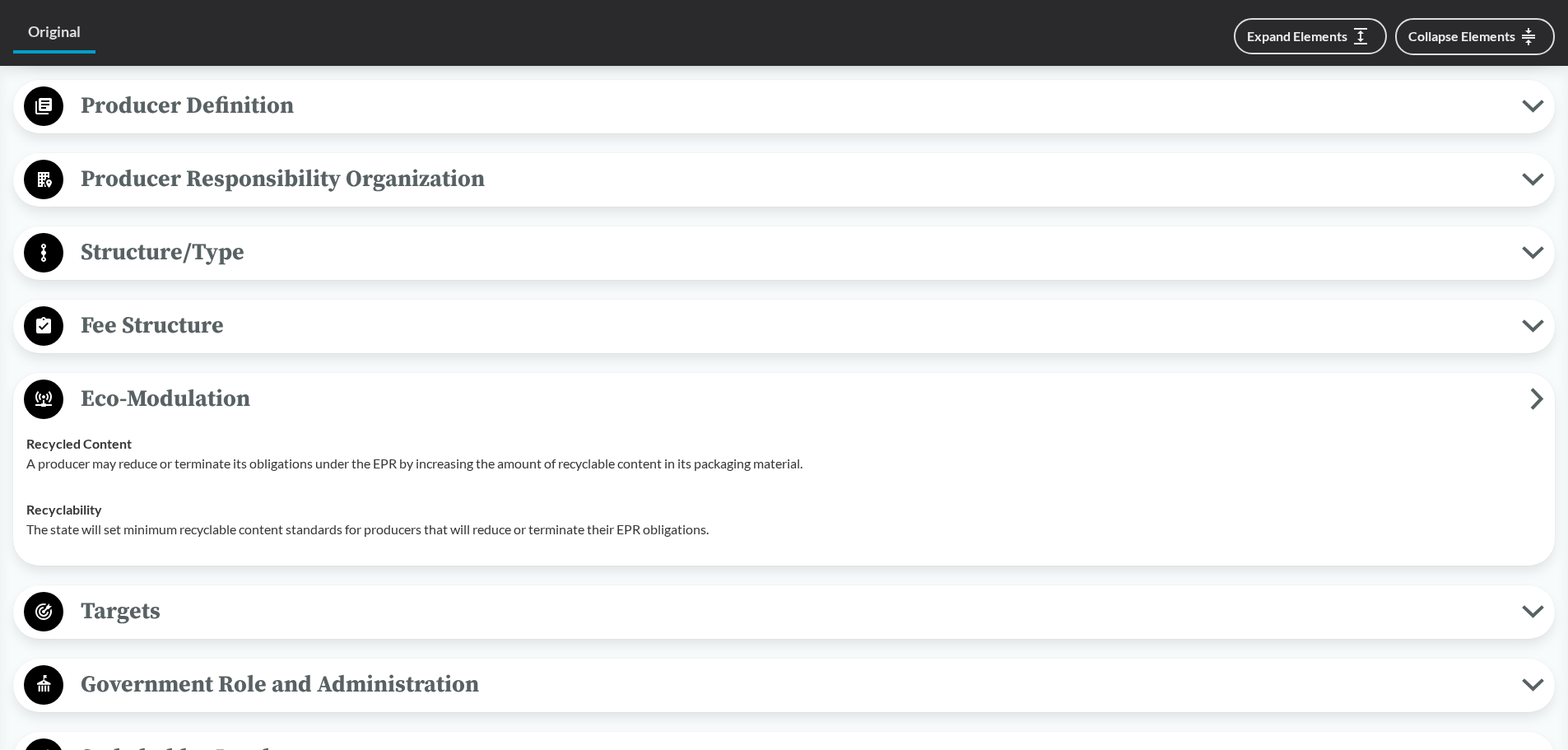
click at [158, 403] on span "Eco-Modulation" at bounding box center [796, 398] width 1467 height 37
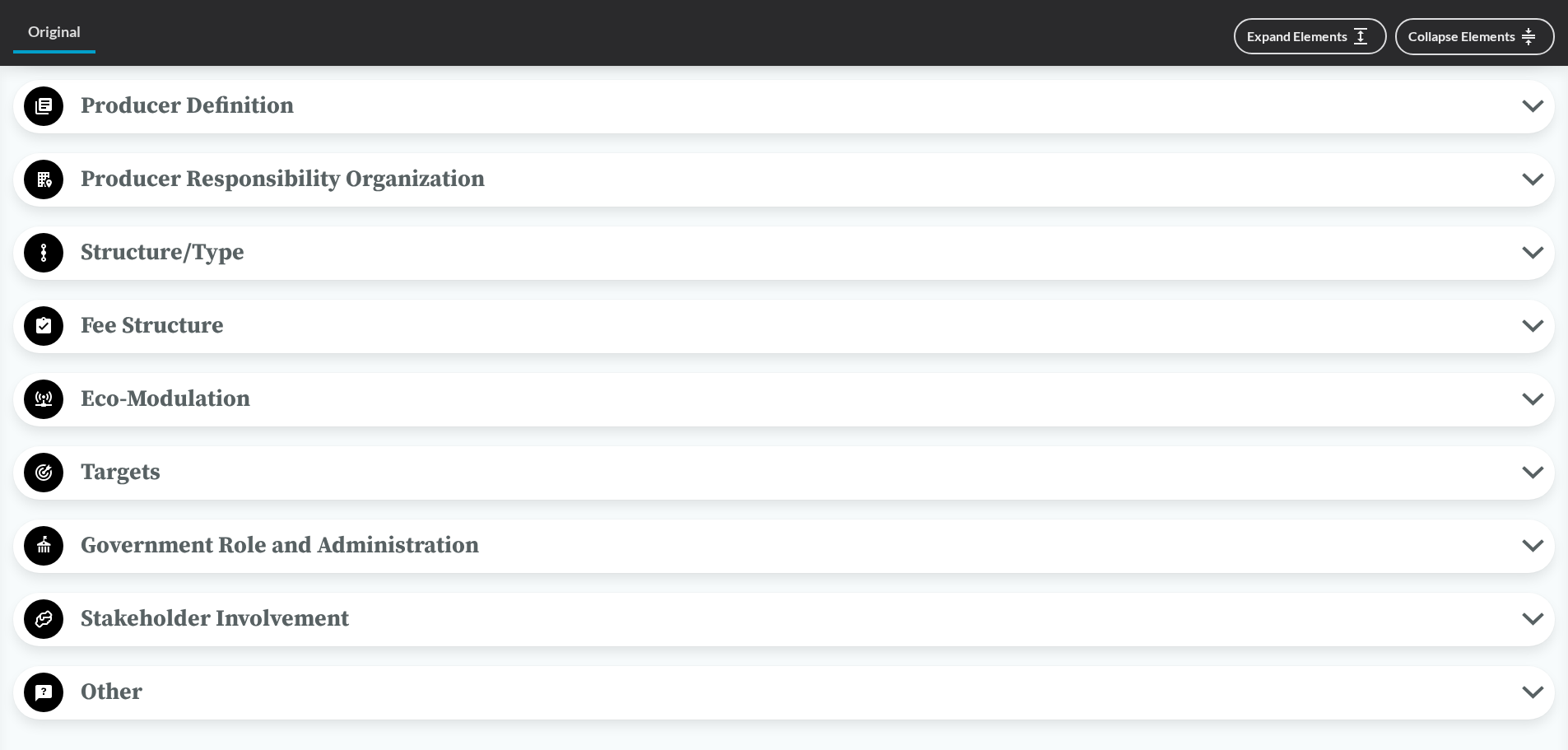
click at [117, 478] on span "Targets" at bounding box center [792, 471] width 1458 height 37
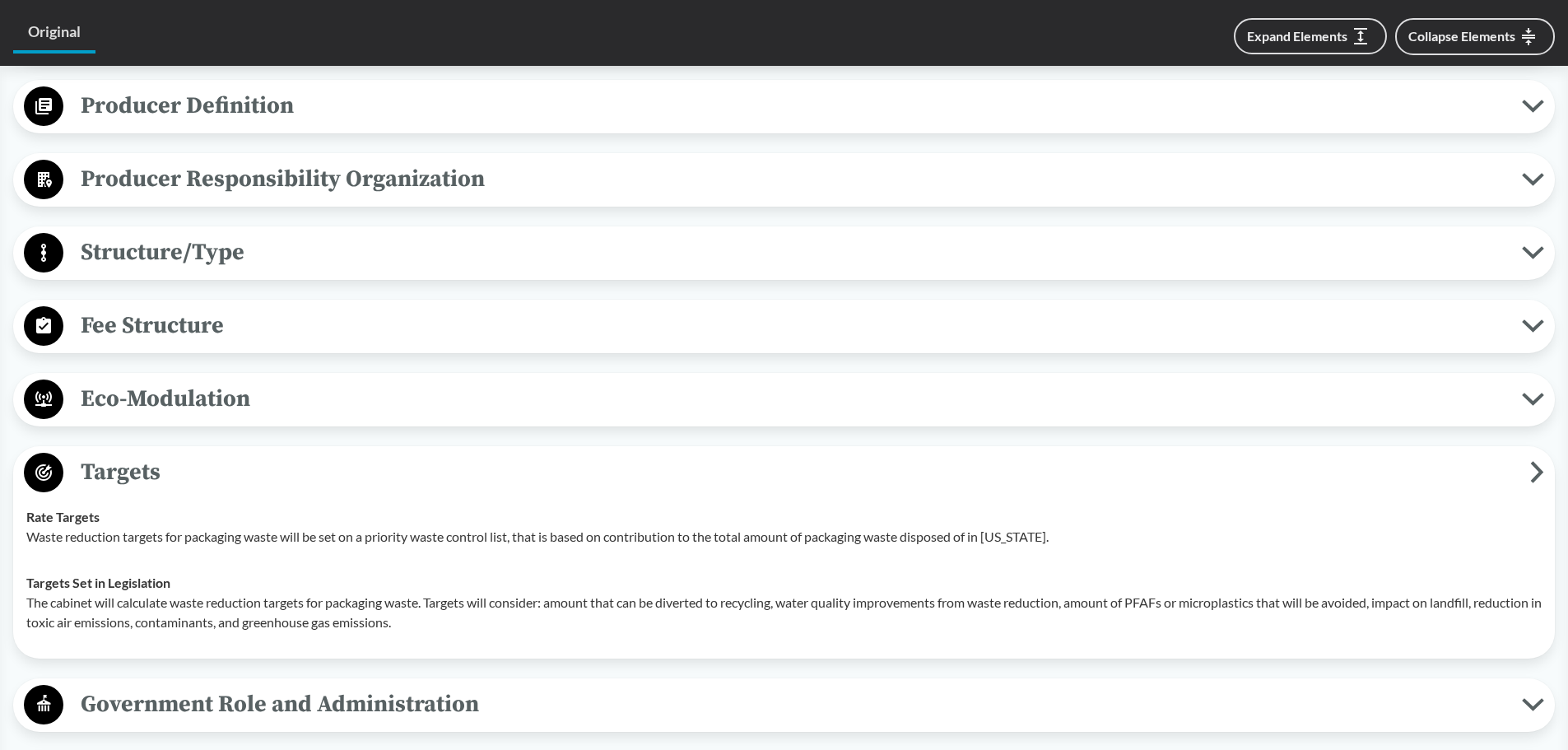
click at [134, 482] on span "Targets" at bounding box center [796, 471] width 1467 height 37
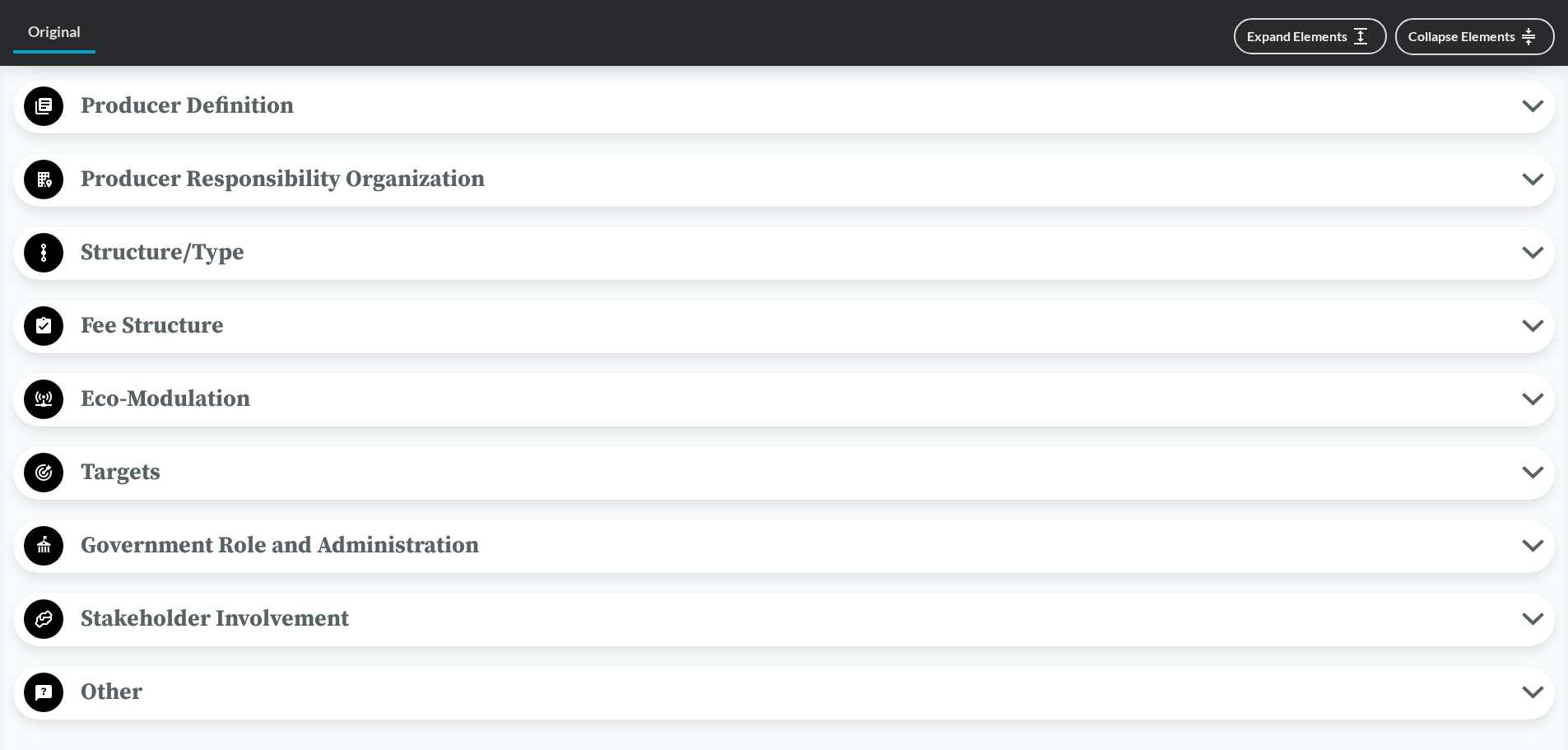
click at [148, 618] on span "Stakeholder Involvement" at bounding box center [792, 618] width 1458 height 37
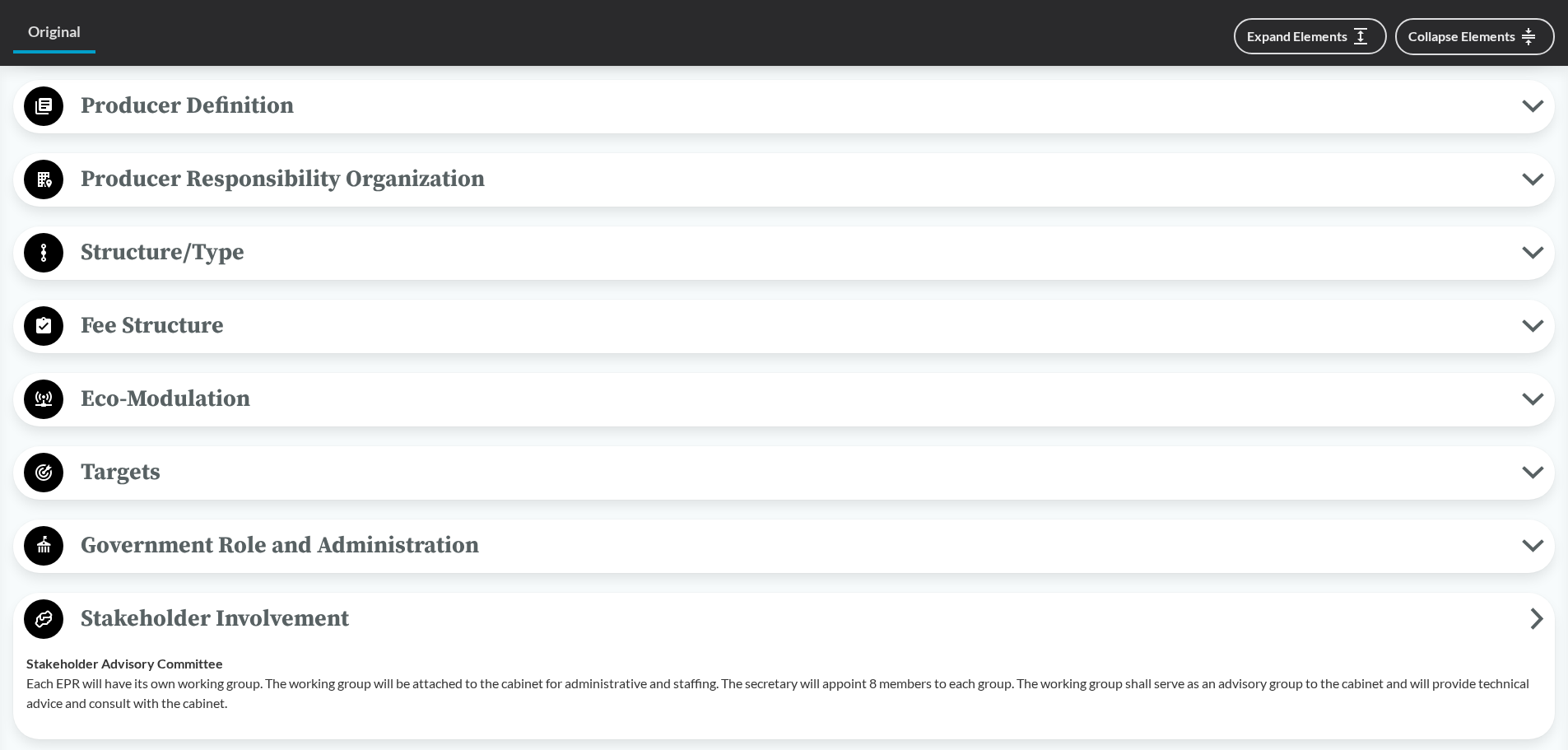
scroll to position [883, 0]
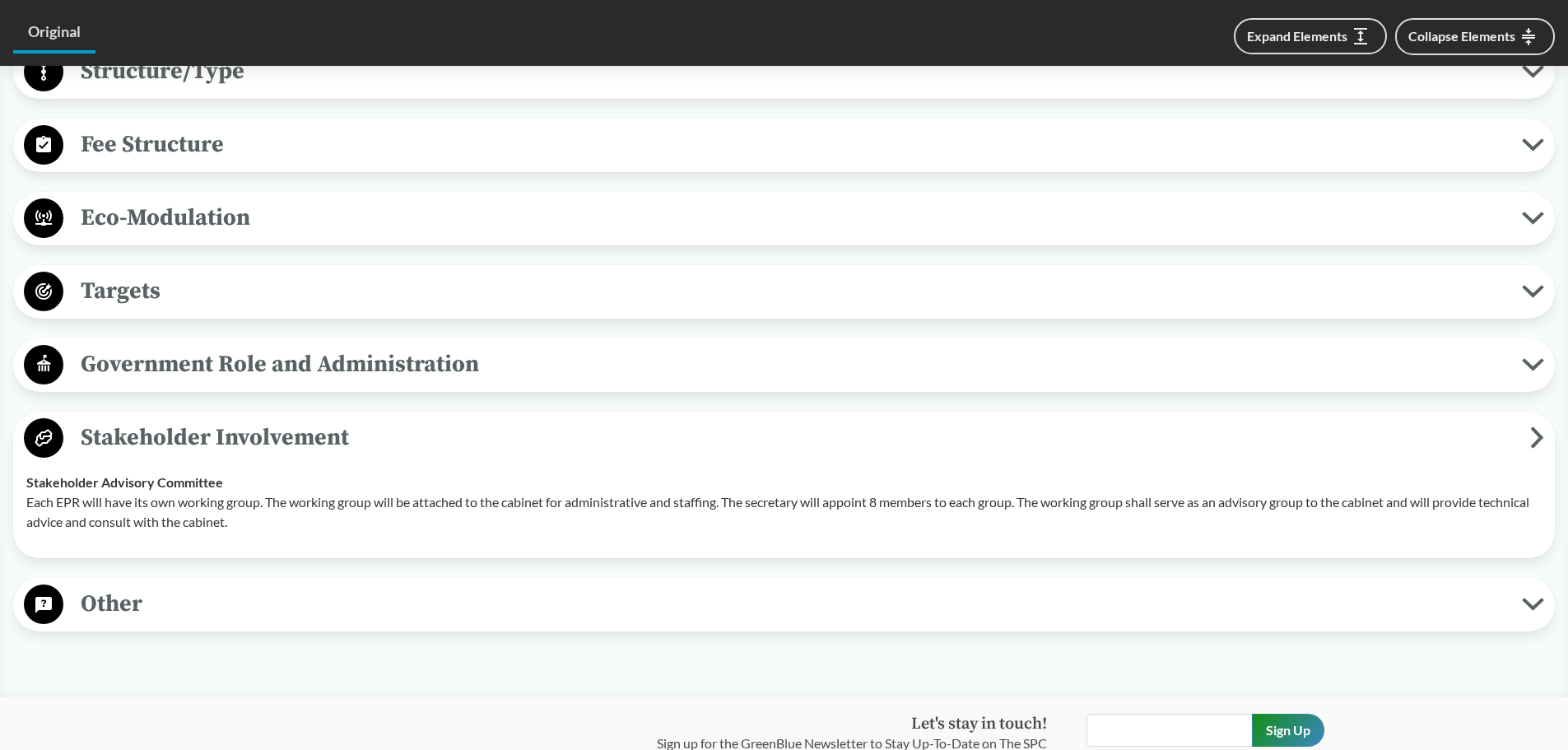
click at [186, 441] on span "Stakeholder Involvement" at bounding box center [796, 437] width 1467 height 37
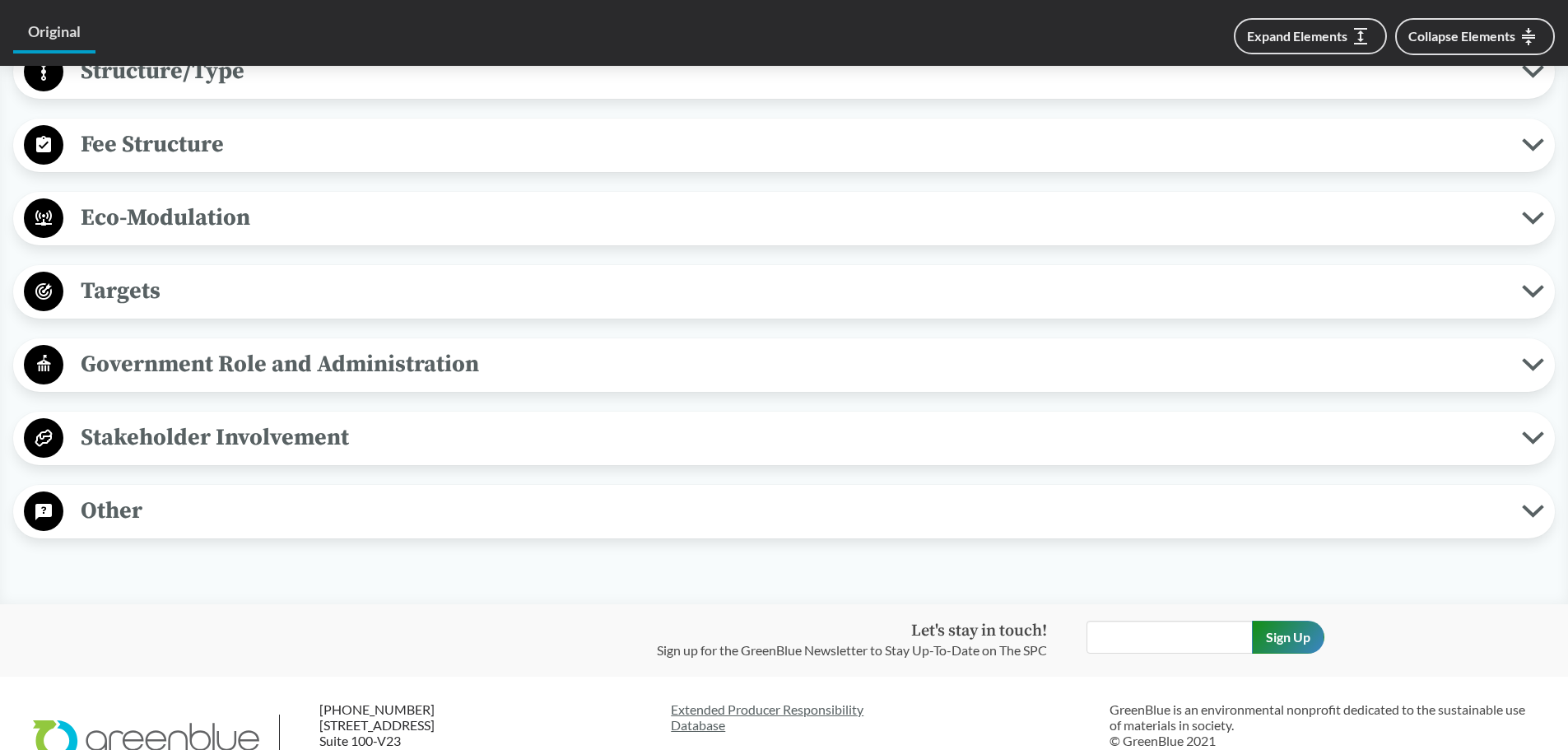
click at [207, 370] on span "Government Role and Administration" at bounding box center [792, 363] width 1458 height 37
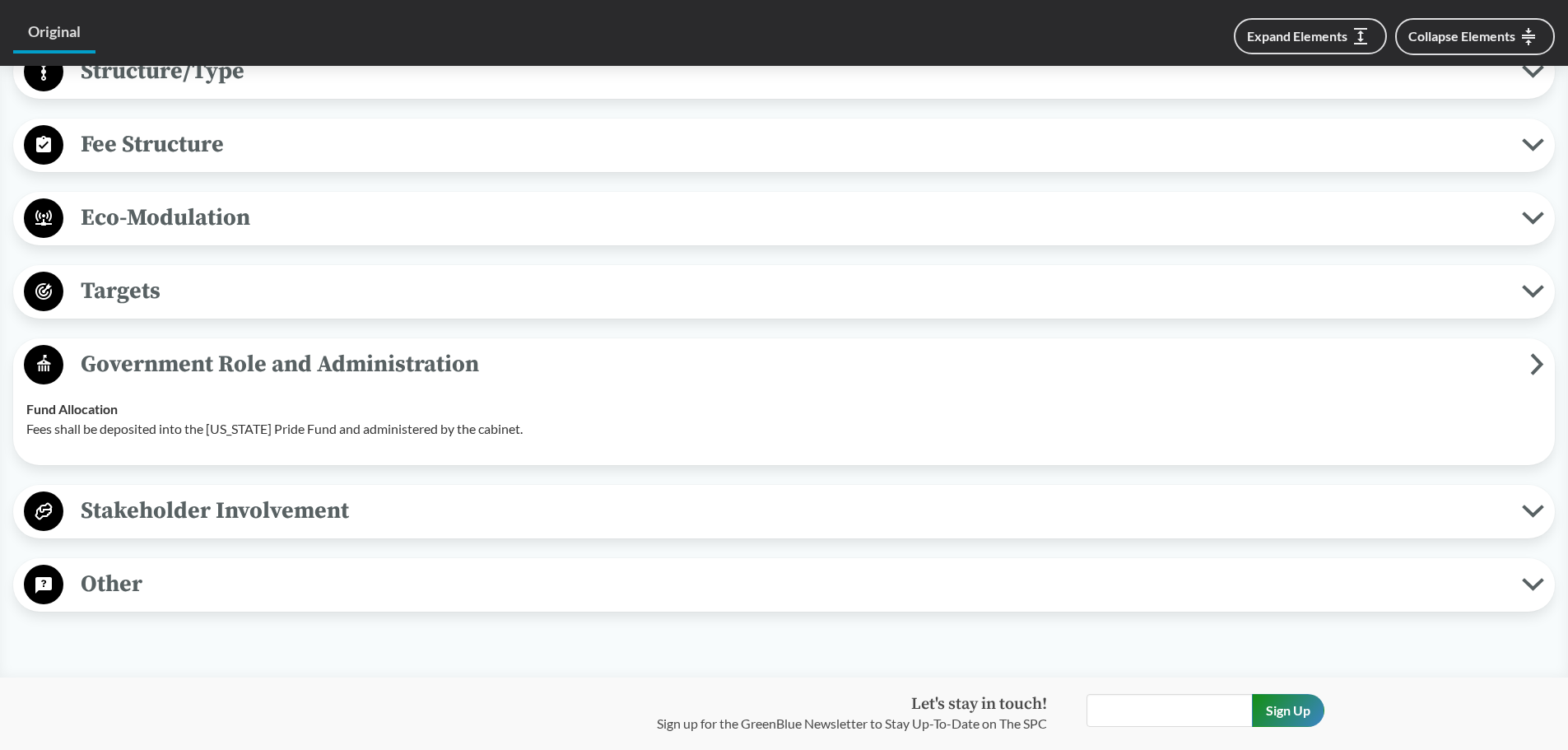
click at [203, 369] on span "Government Role and Administration" at bounding box center [796, 363] width 1467 height 37
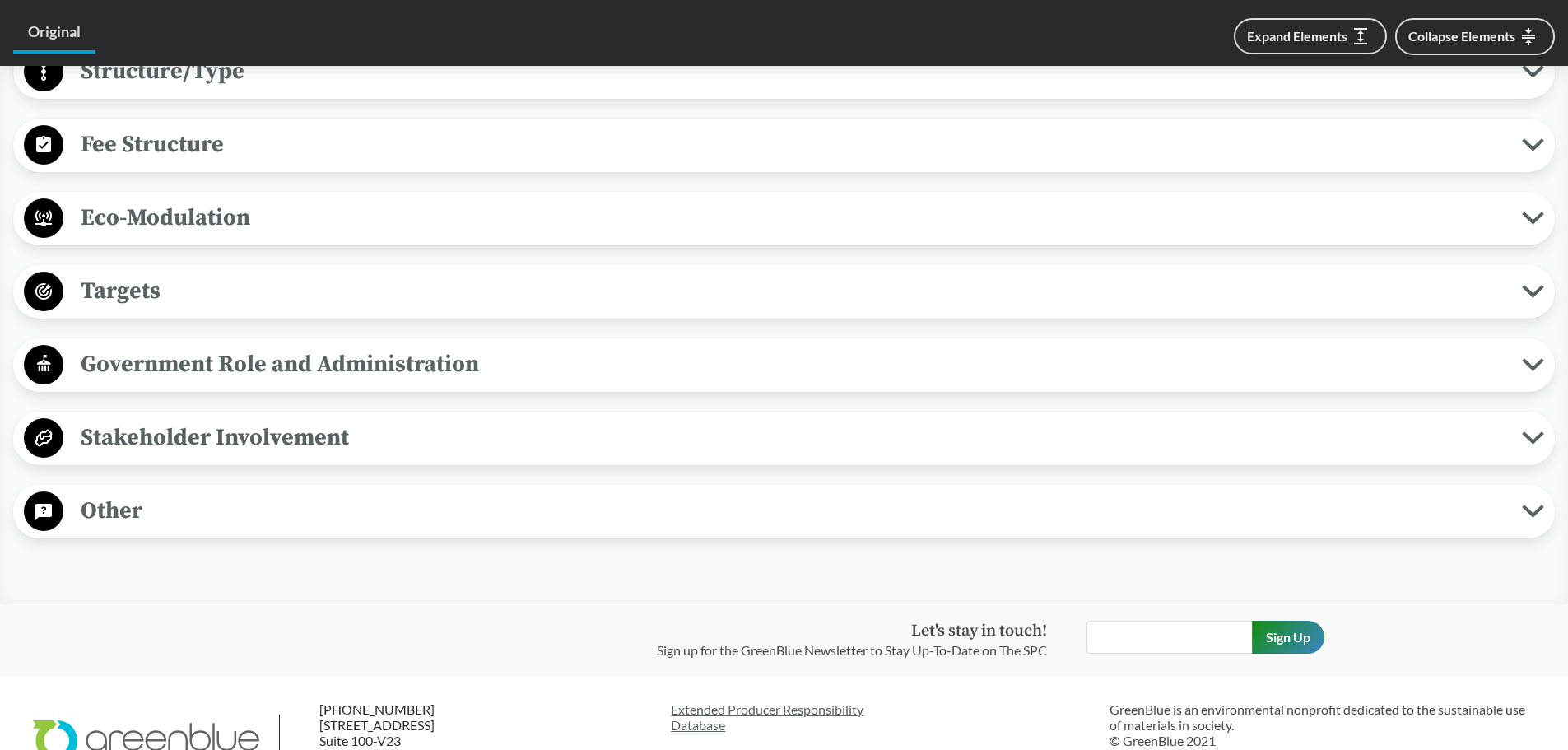
click at [129, 519] on span "Other" at bounding box center [792, 510] width 1458 height 37
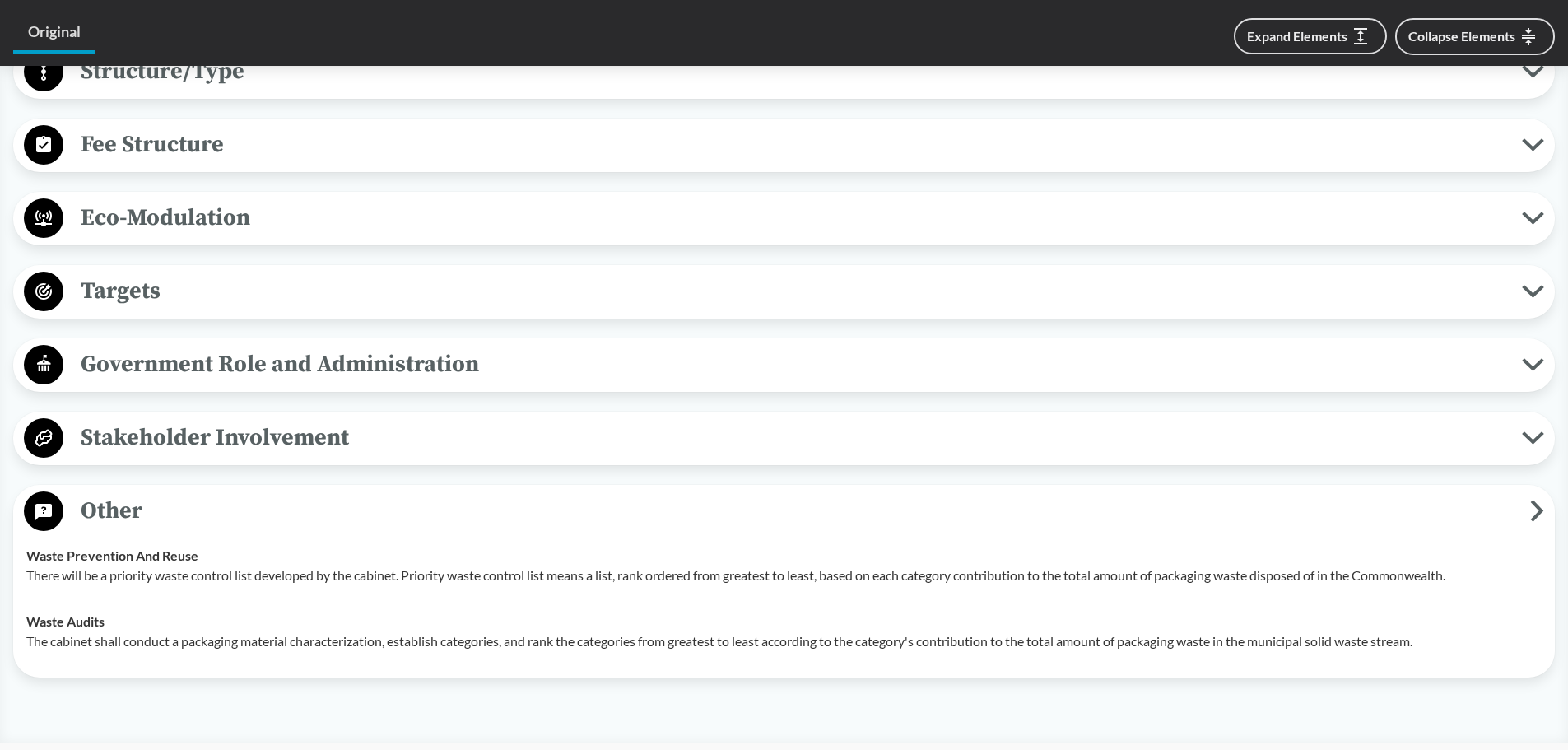
click at [130, 520] on span "Other" at bounding box center [796, 510] width 1467 height 37
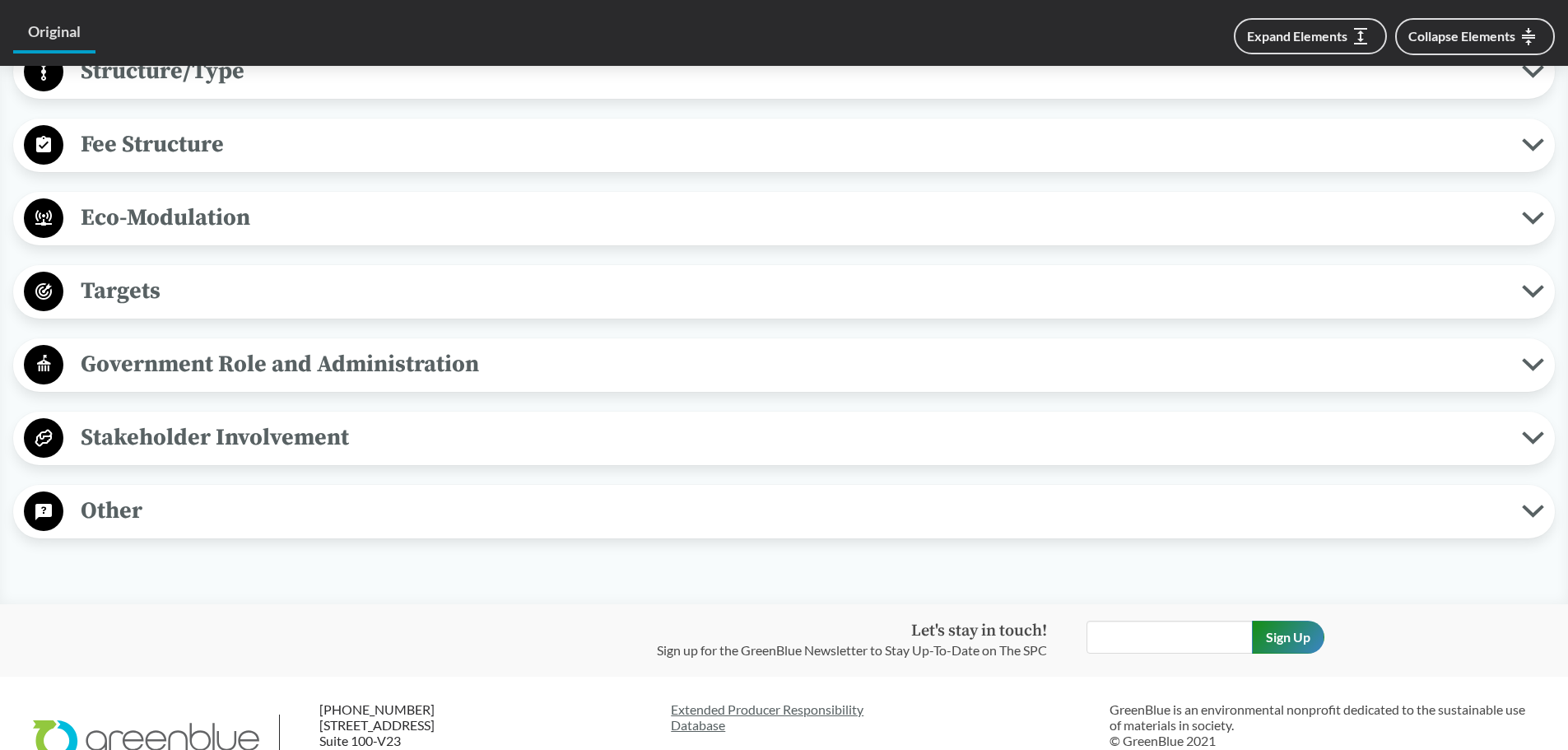
click at [130, 520] on span "Other" at bounding box center [792, 510] width 1458 height 37
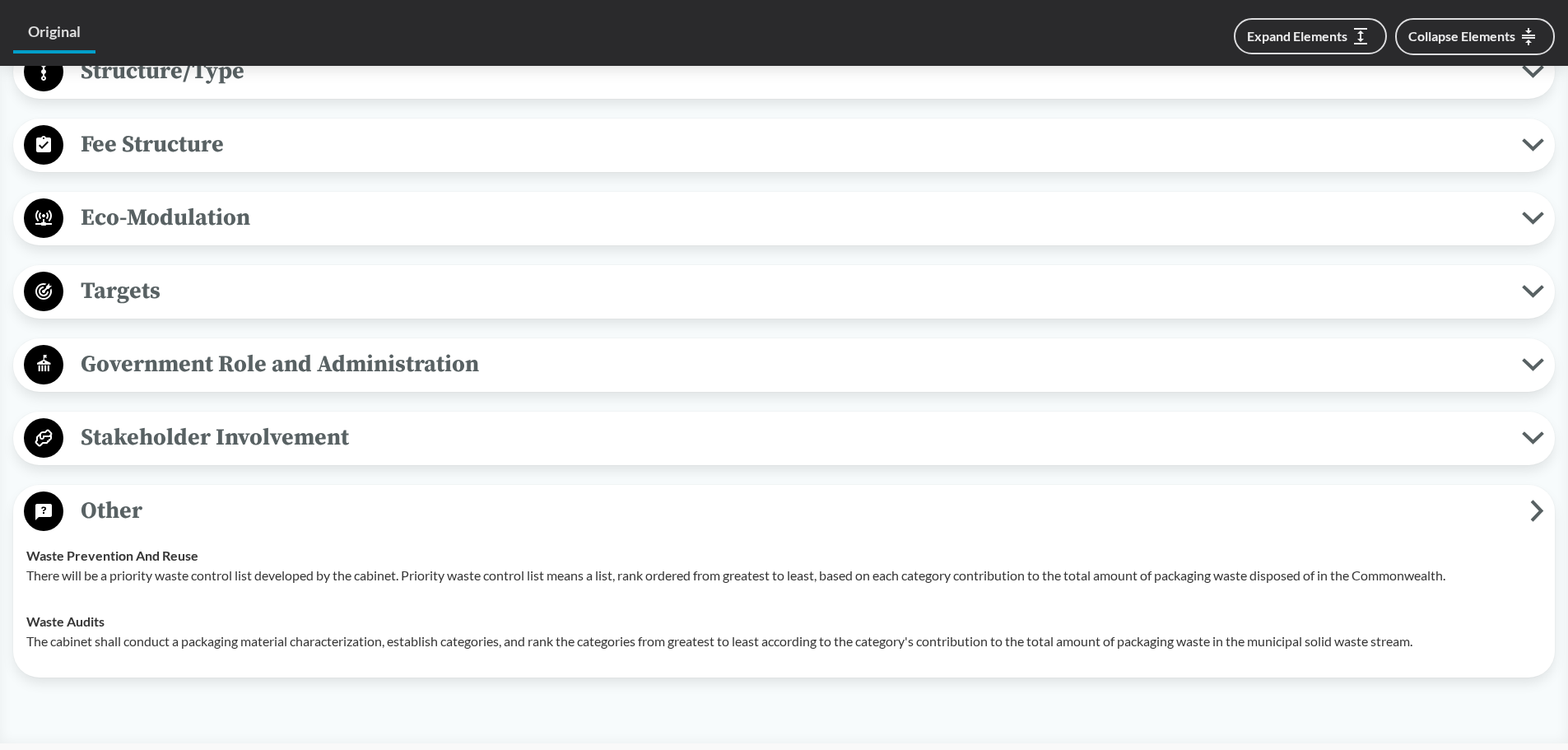
click at [135, 521] on span "Other" at bounding box center [796, 510] width 1467 height 37
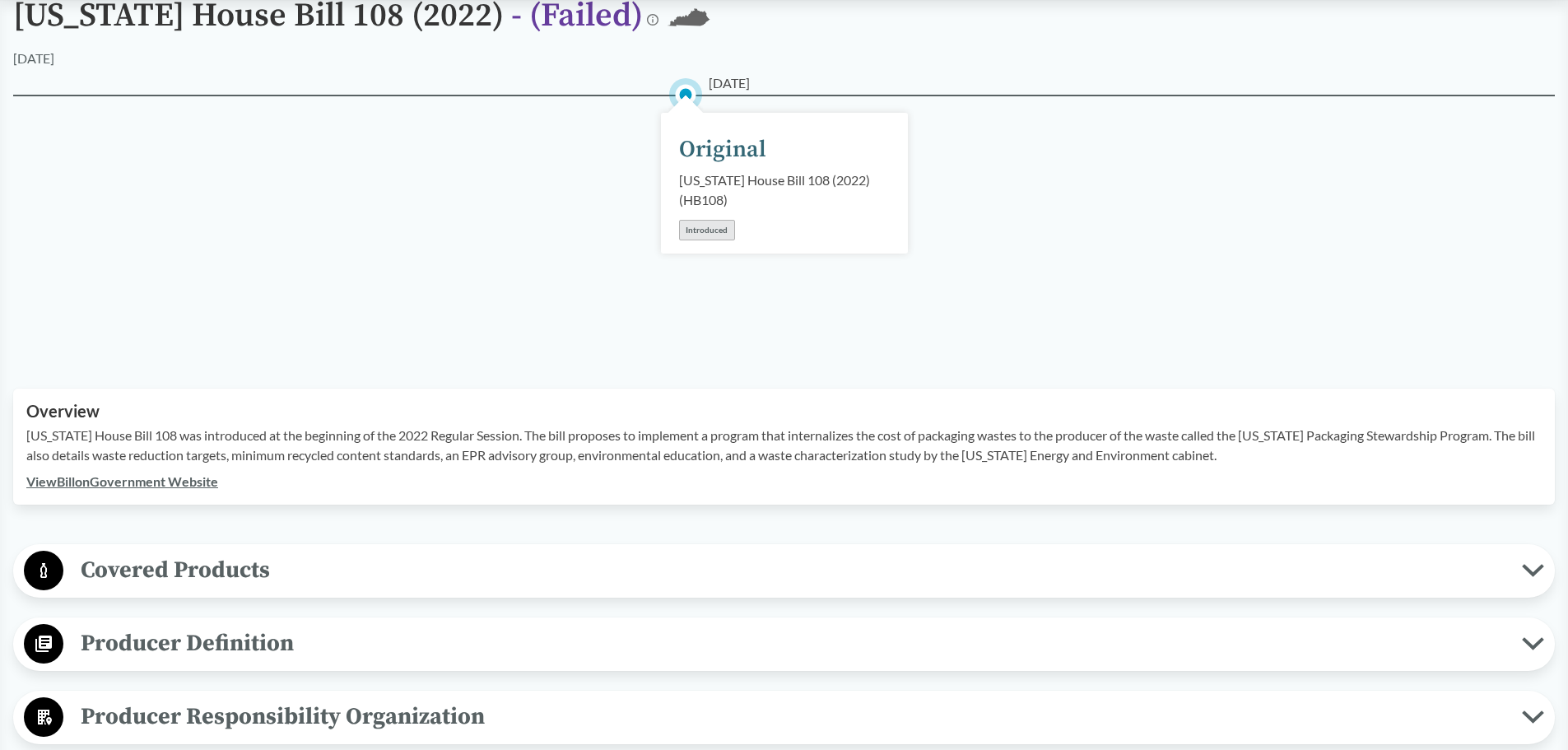
scroll to position [0, 0]
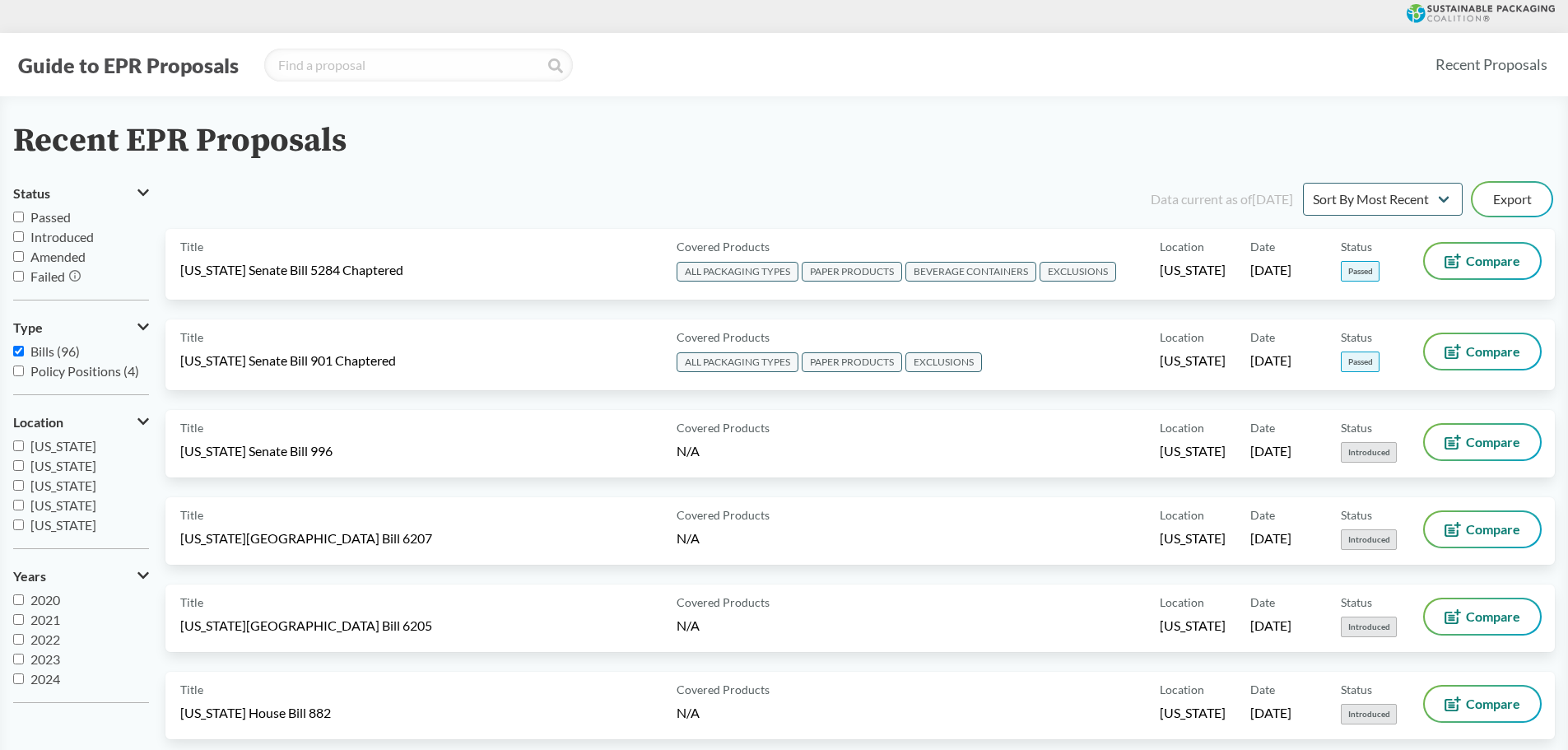
click at [22, 221] on input "Passed" at bounding box center [18, 217] width 10 height 10
checkbox input "true"
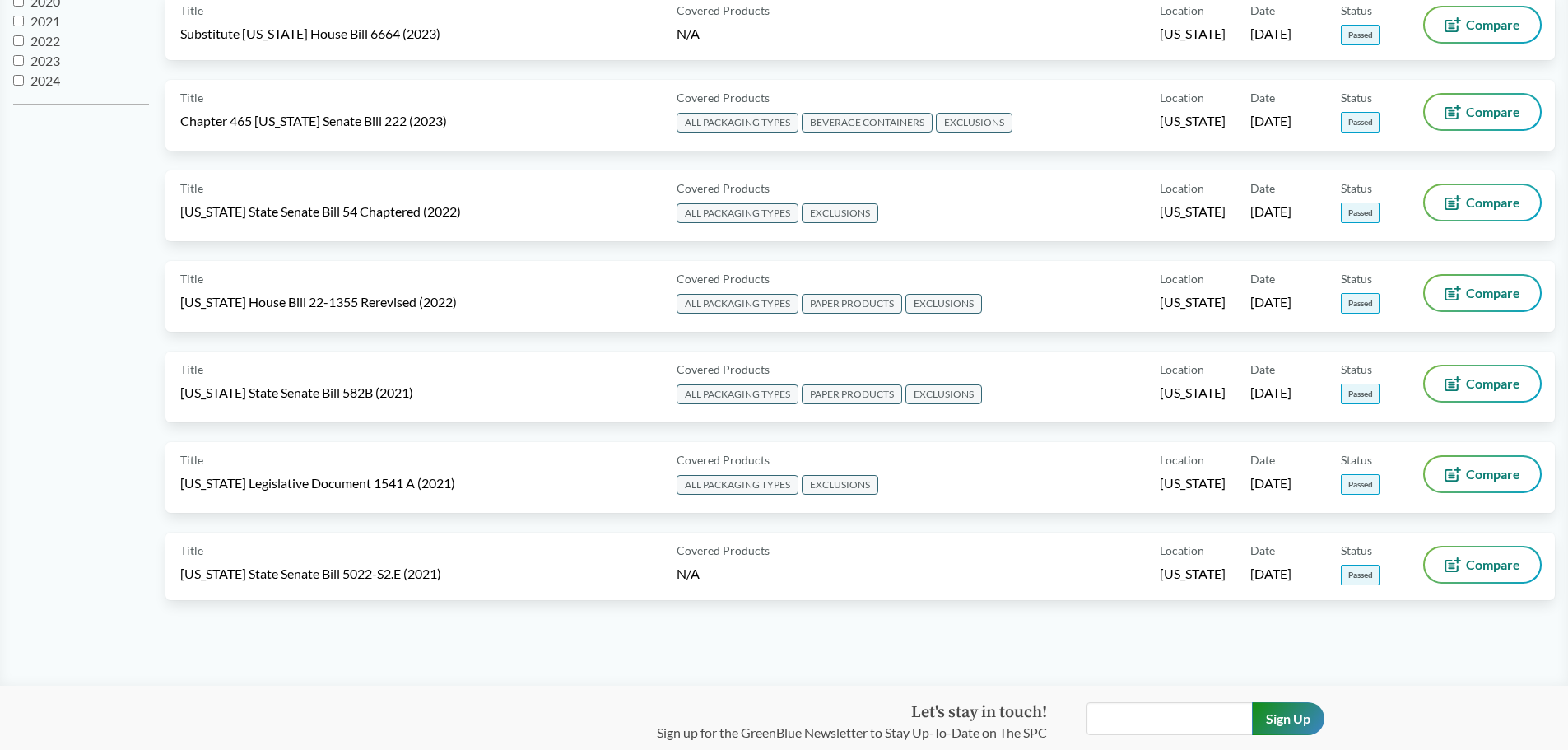
scroll to position [570, 0]
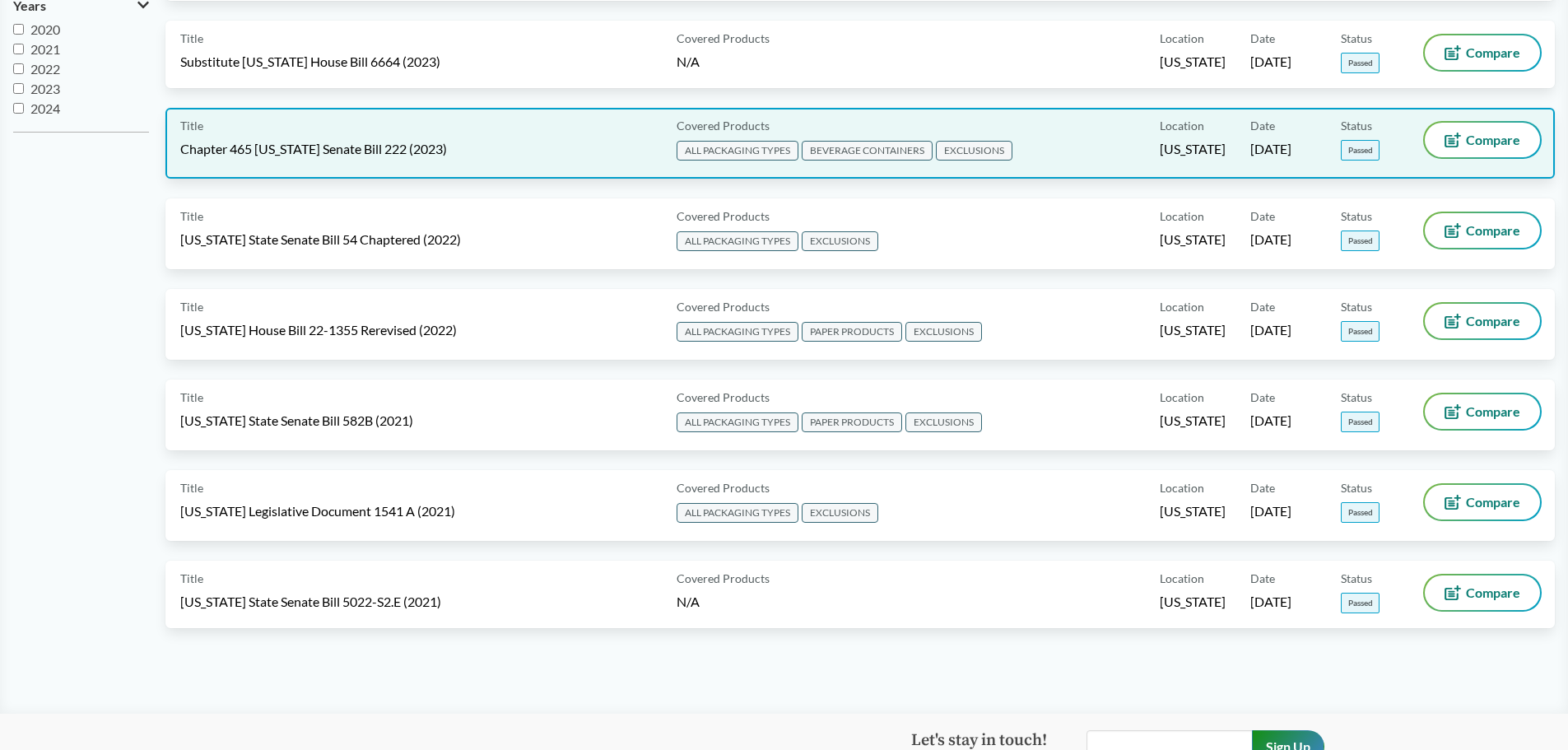
click at [347, 157] on span "Chapter 465 [US_STATE] Senate Bill 222 (2023)" at bounding box center [313, 148] width 267 height 18
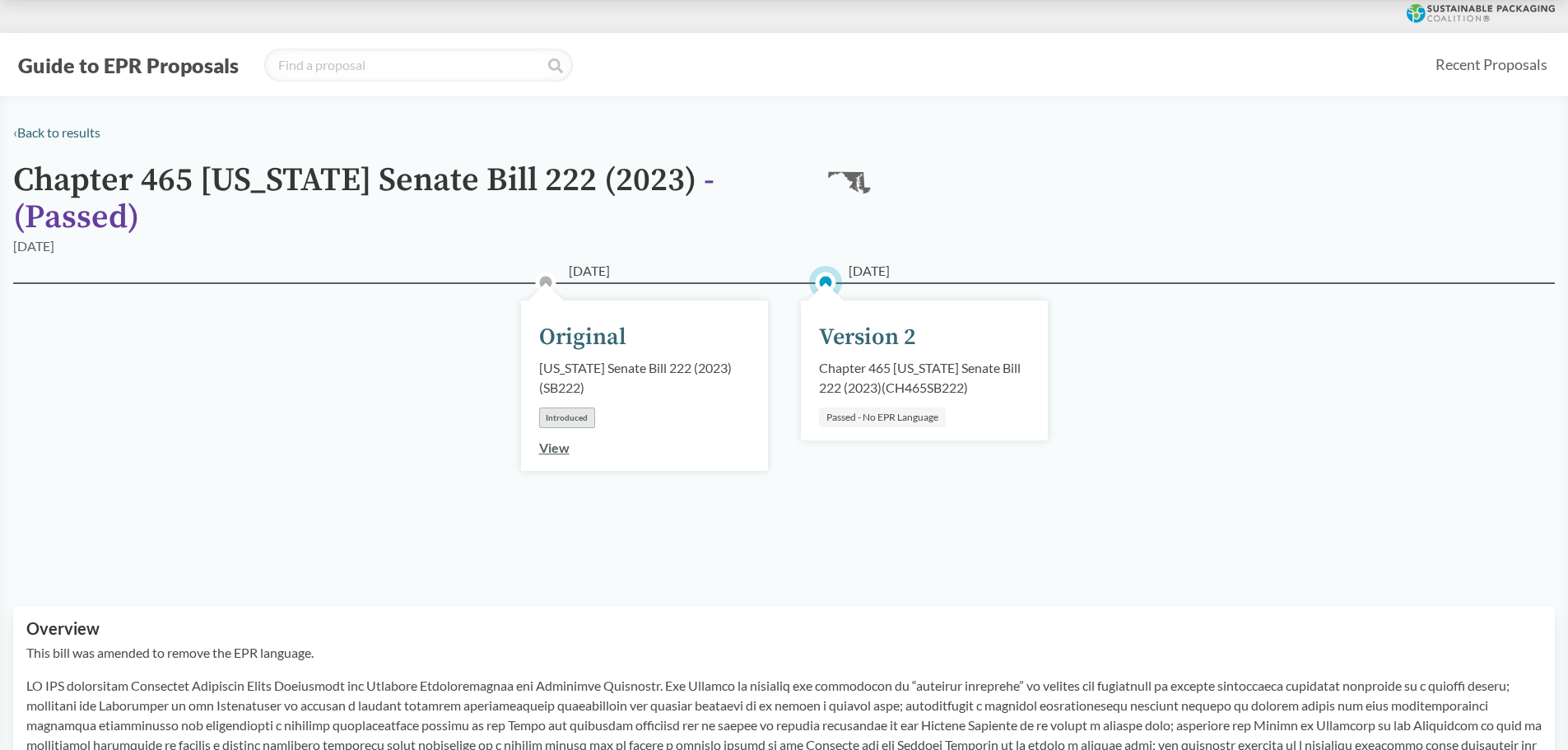
click at [560, 451] on link "View" at bounding box center [553, 447] width 30 height 16
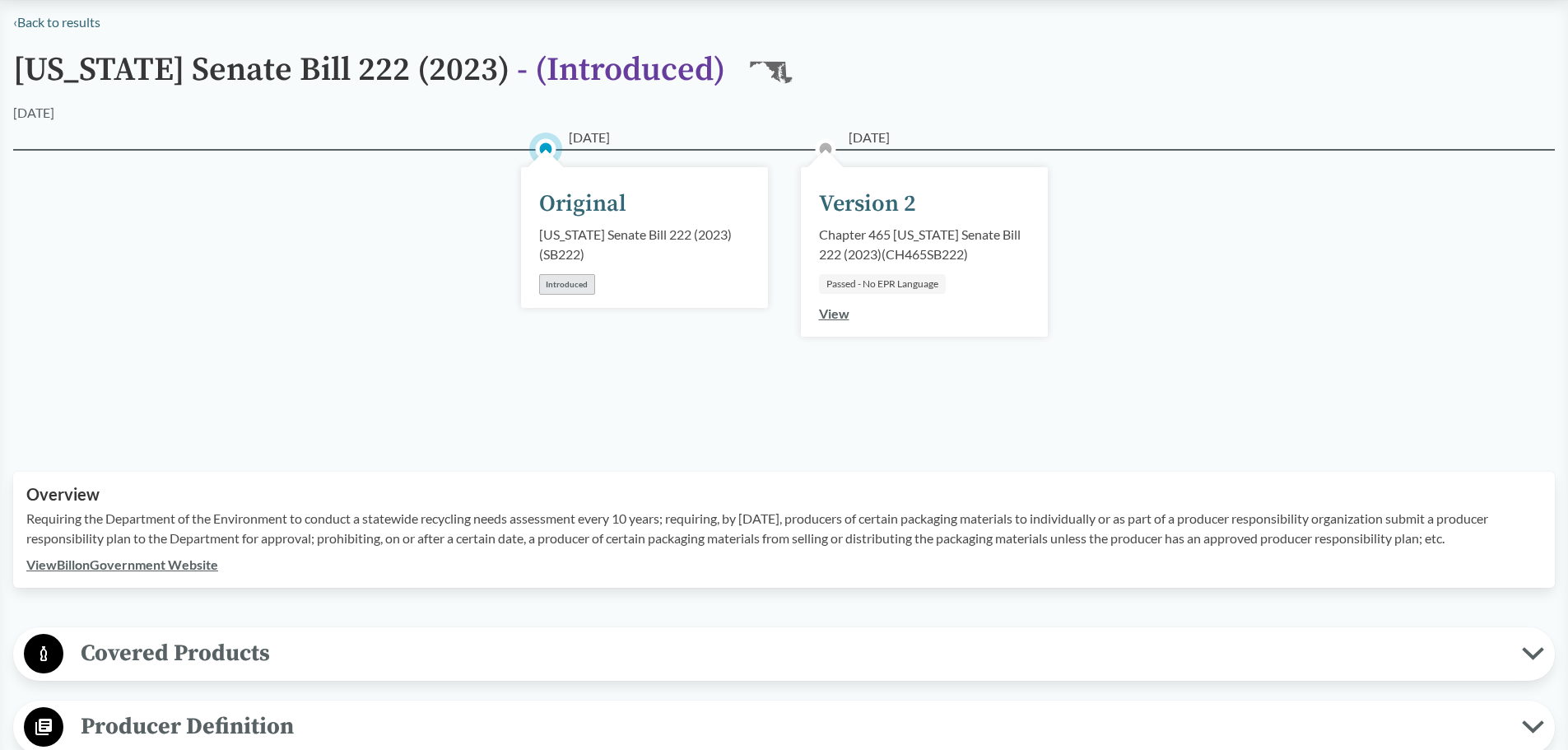
scroll to position [137, 0]
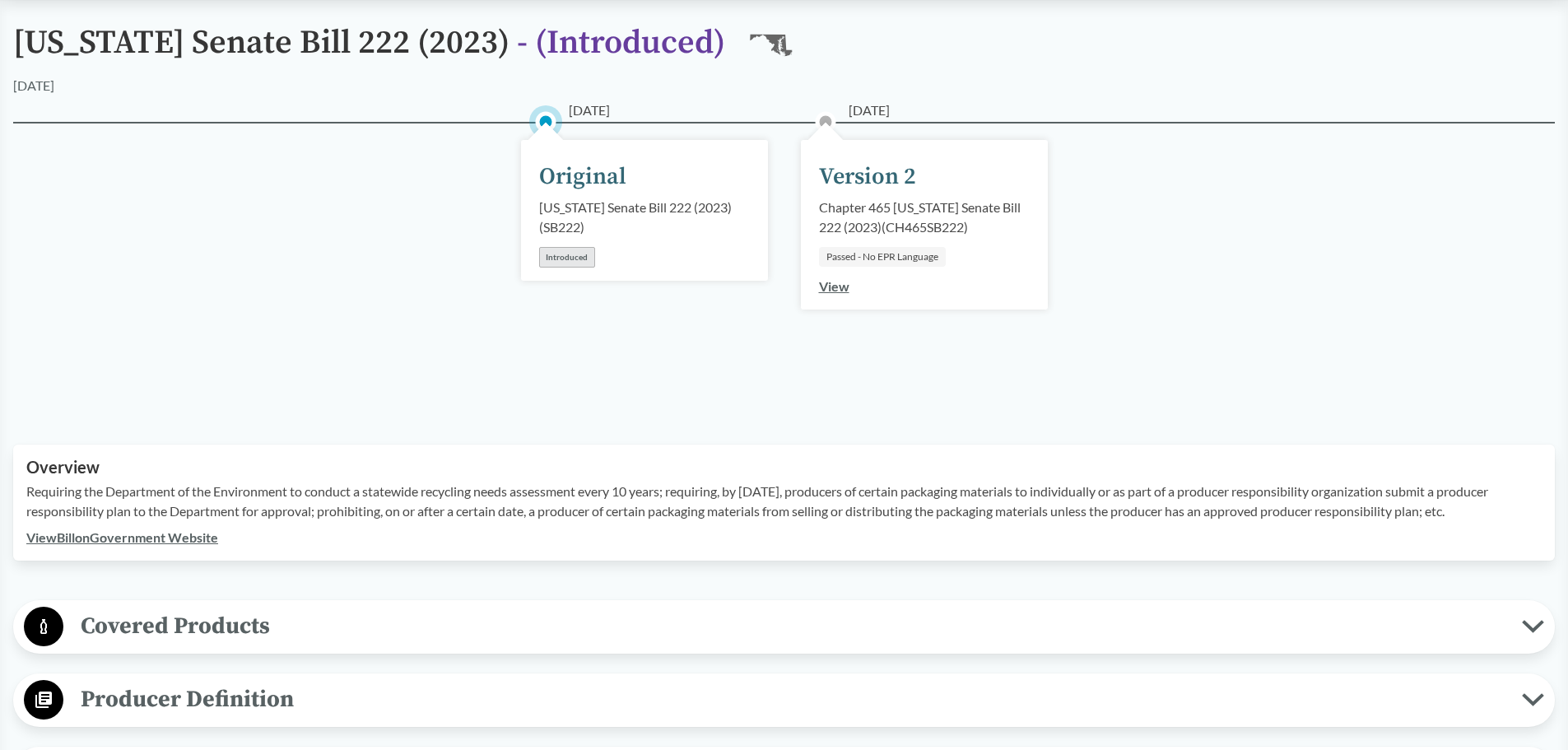
click at [827, 287] on link "View" at bounding box center [834, 286] width 30 height 16
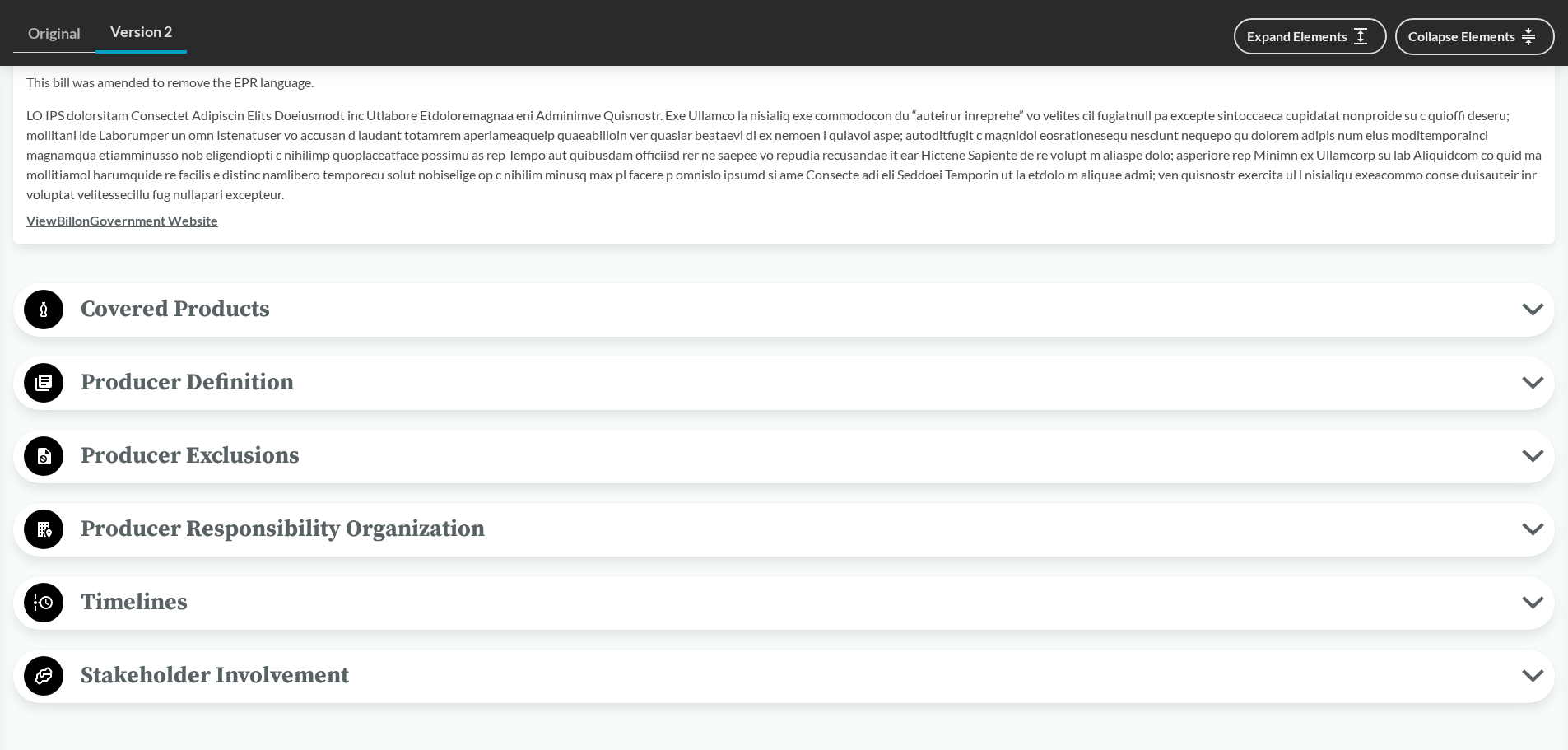
scroll to position [609, 0]
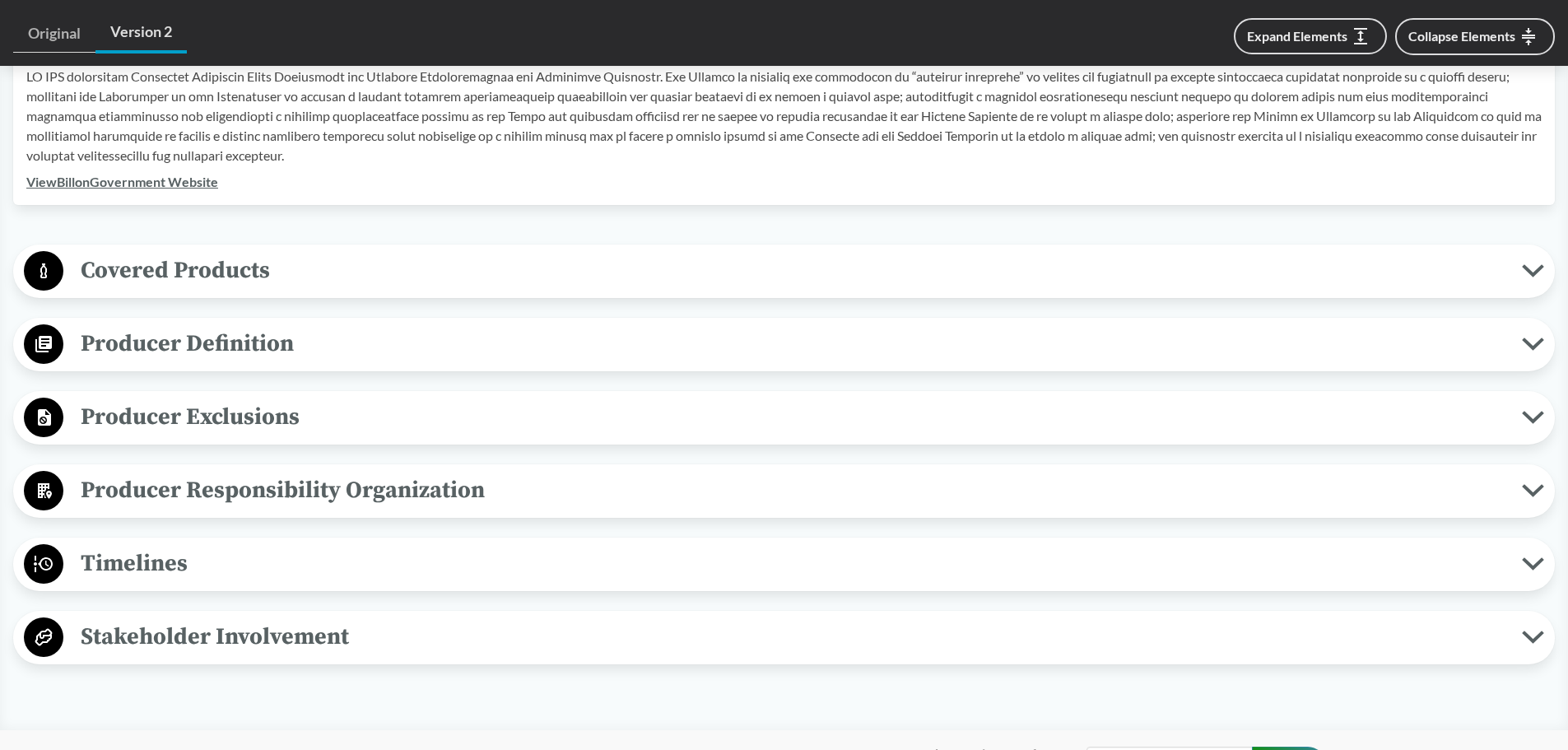
click at [294, 288] on span "Covered Products" at bounding box center [792, 270] width 1458 height 37
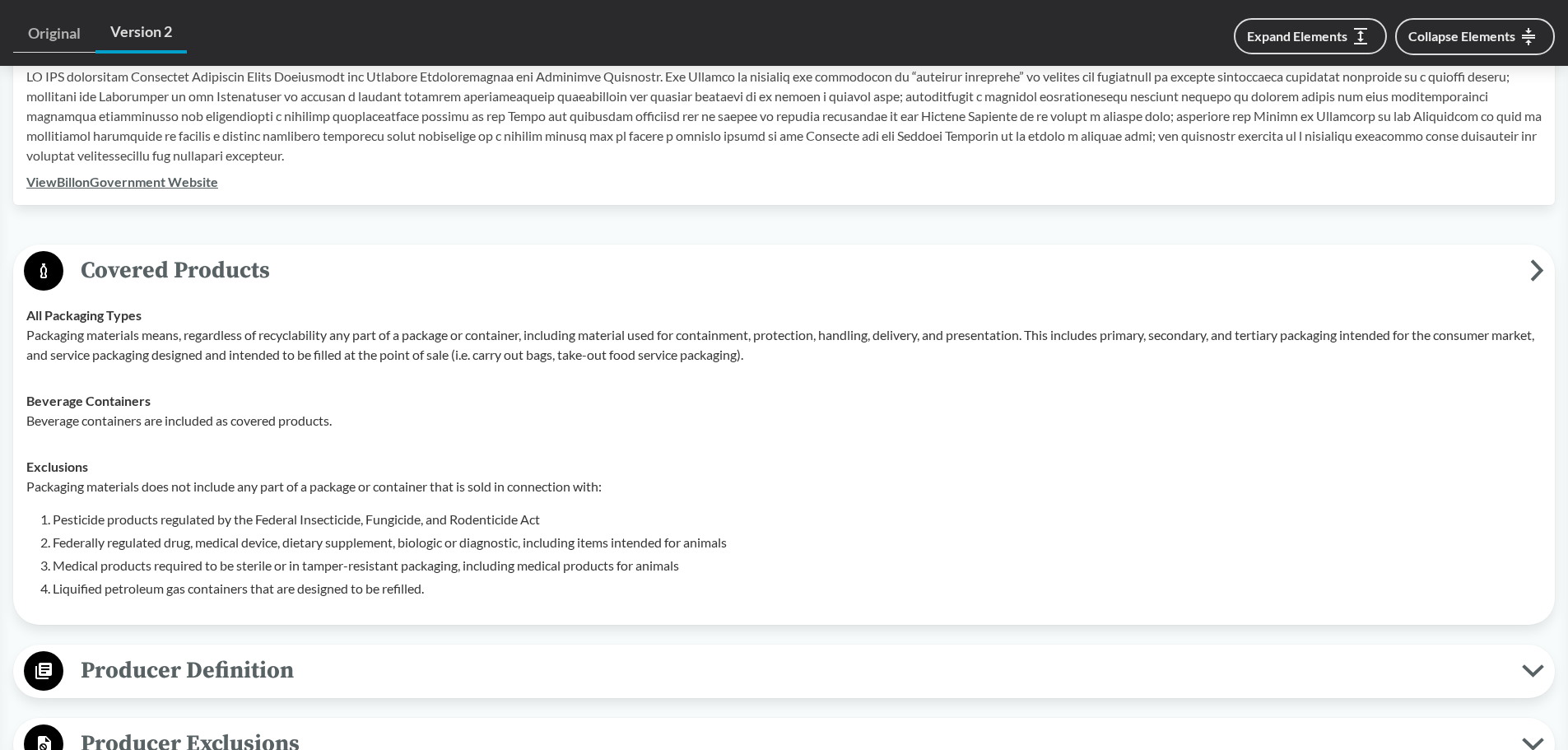
click at [235, 283] on span "Covered Products" at bounding box center [796, 270] width 1467 height 37
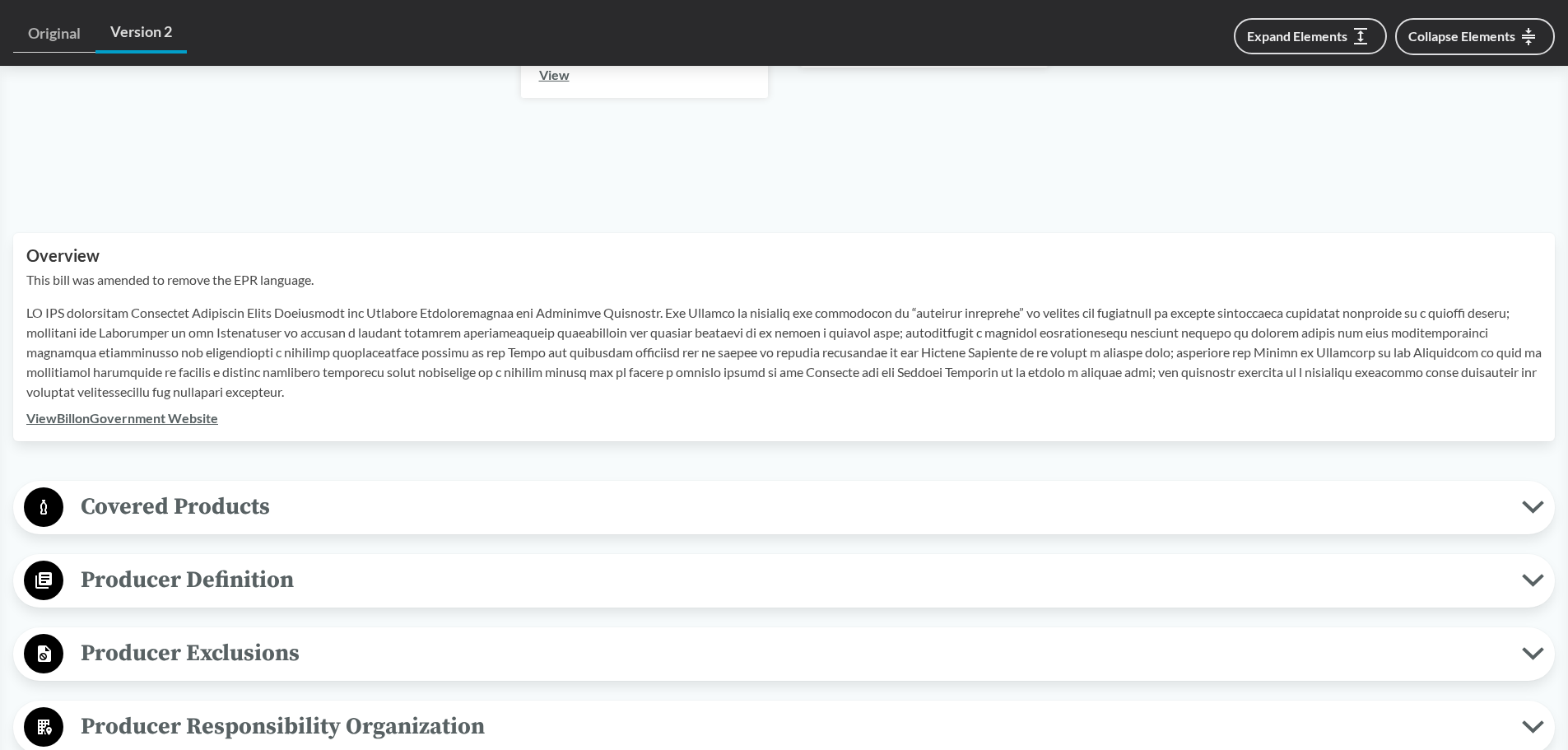
scroll to position [708, 0]
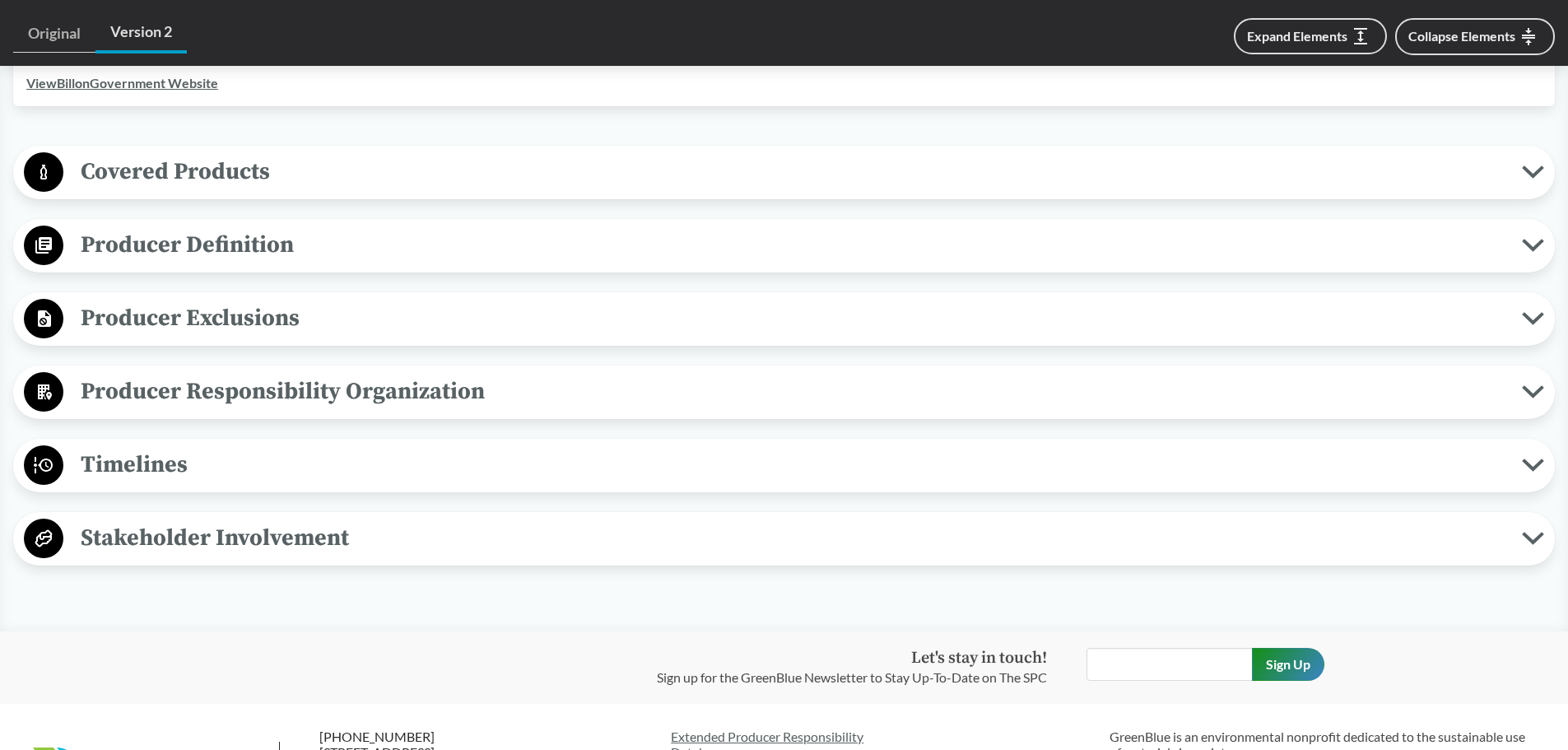
click at [161, 337] on button "Producer Exclusions" at bounding box center [784, 318] width 1530 height 42
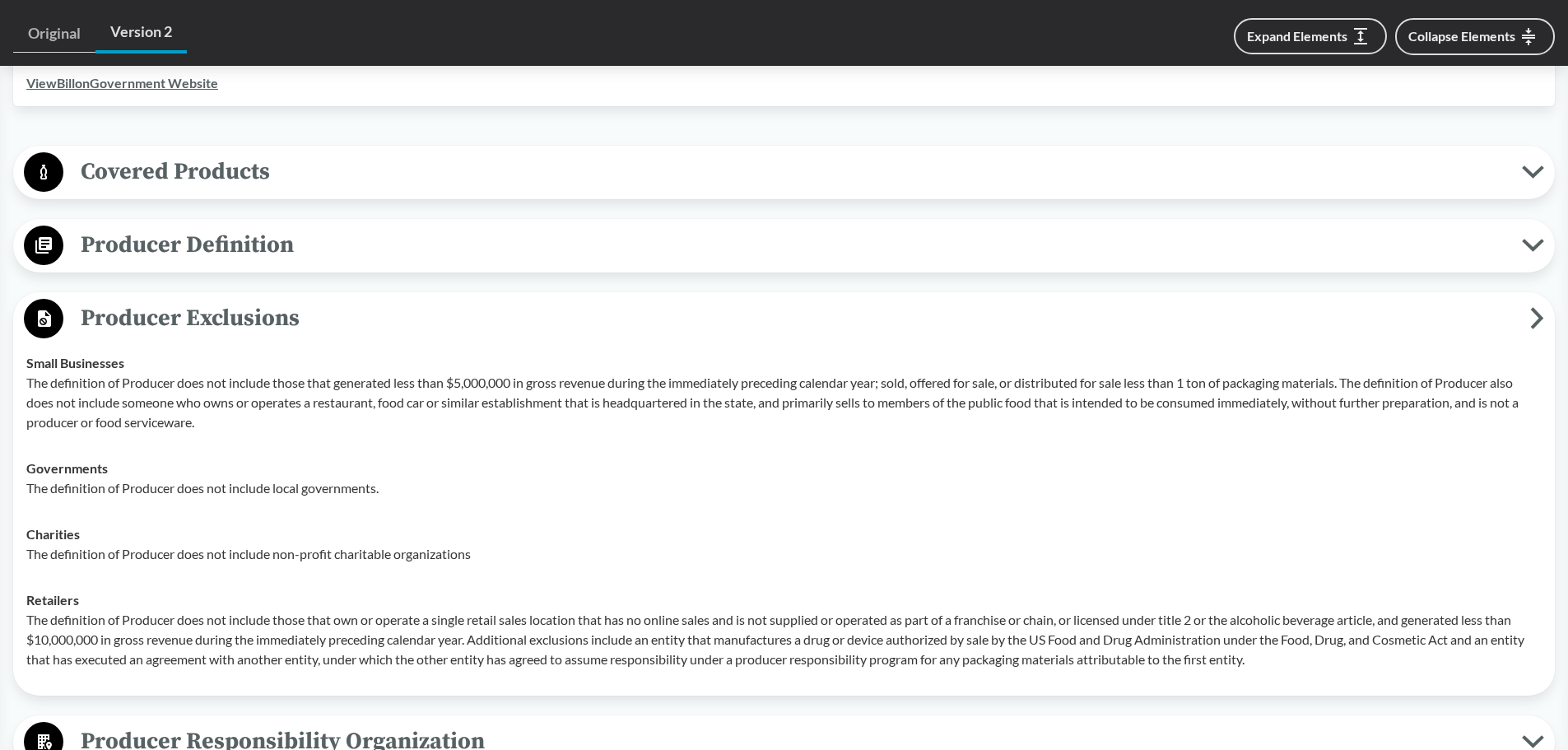
click at [169, 327] on span "Producer Exclusions" at bounding box center [796, 318] width 1467 height 37
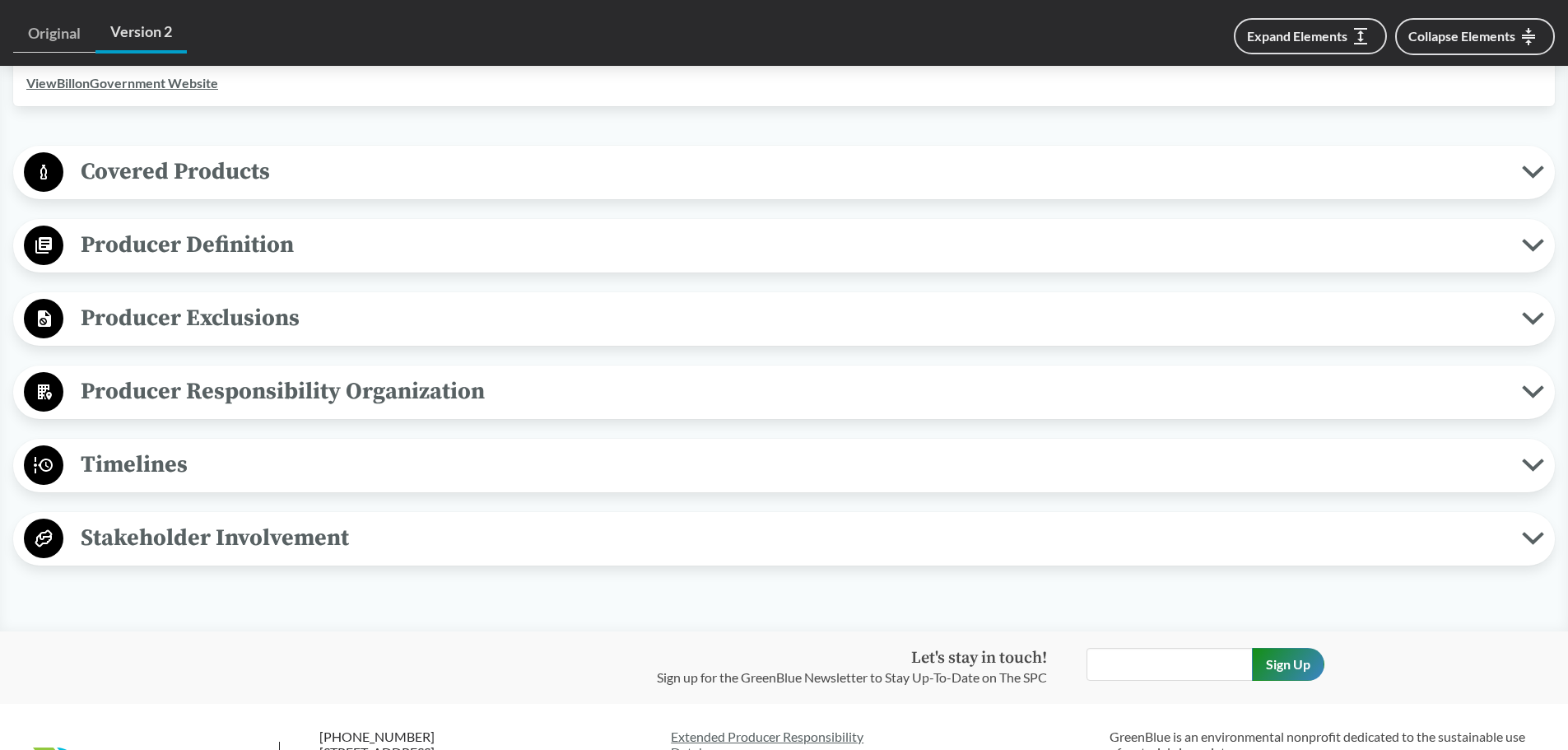
click at [154, 247] on span "Producer Definition" at bounding box center [792, 244] width 1458 height 37
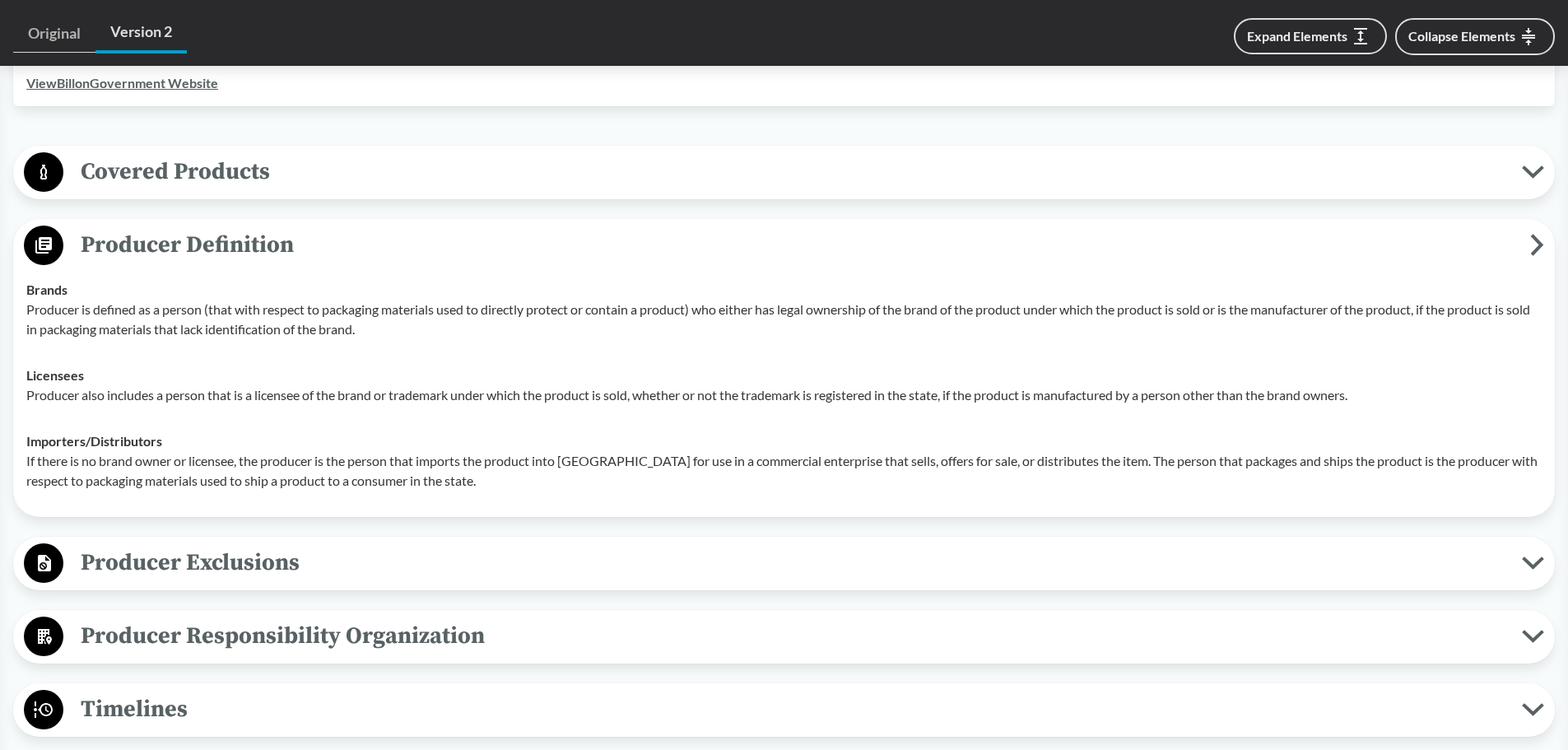
click at [132, 241] on span "Producer Definition" at bounding box center [796, 244] width 1467 height 37
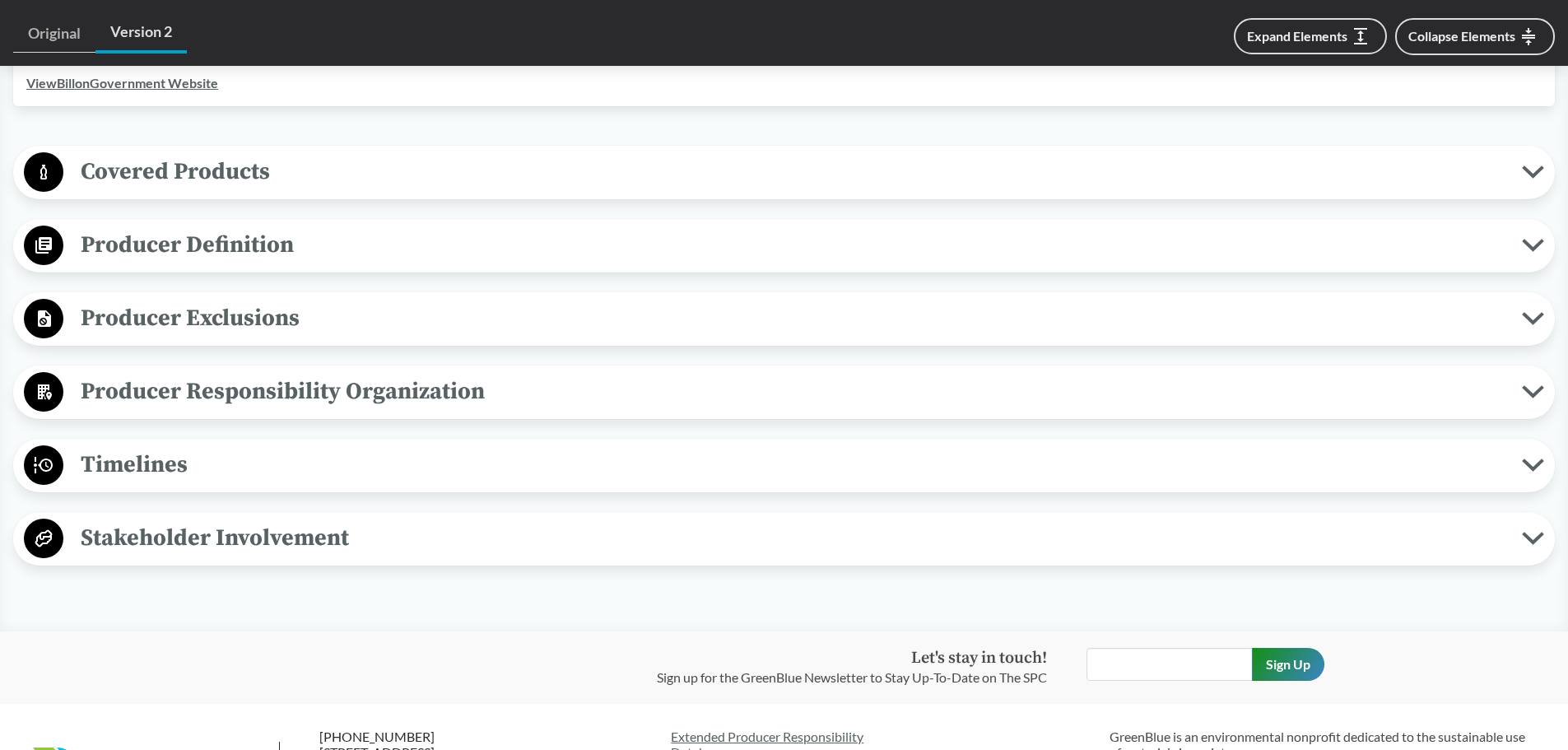
click at [121, 184] on span "Covered Products" at bounding box center [792, 171] width 1458 height 37
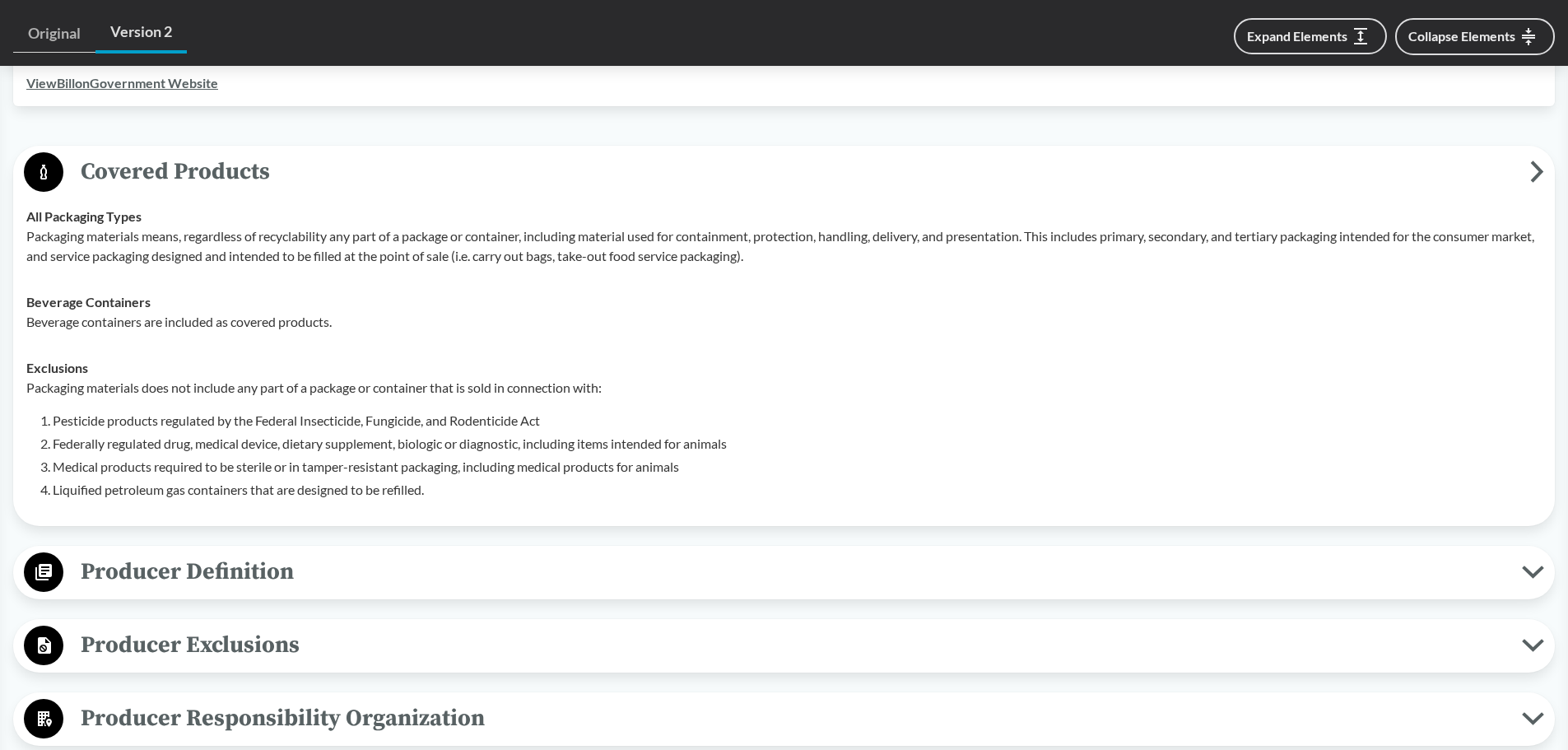
click at [119, 183] on span "Covered Products" at bounding box center [796, 171] width 1467 height 37
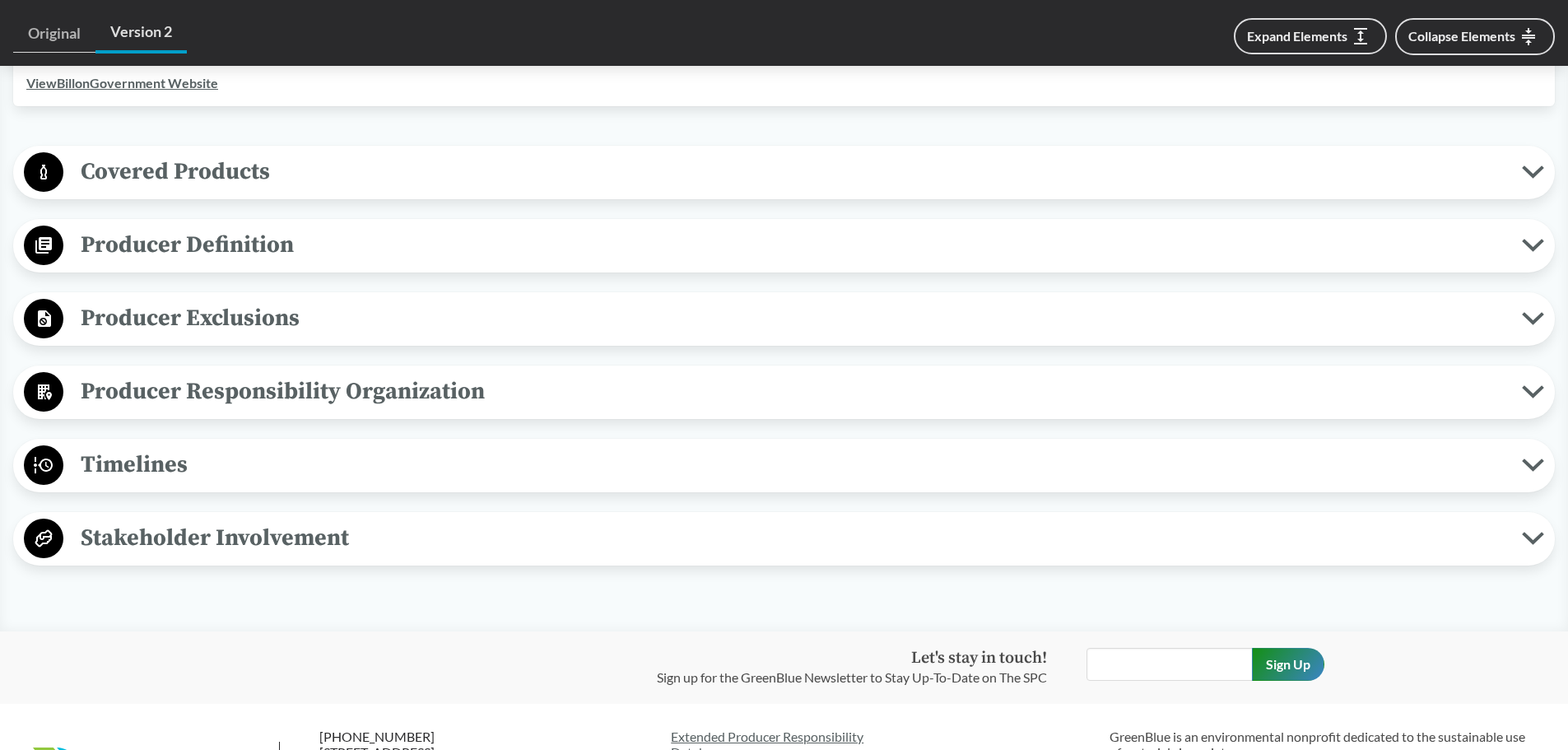
click at [154, 380] on span "Producer Responsibility Organization" at bounding box center [792, 391] width 1458 height 37
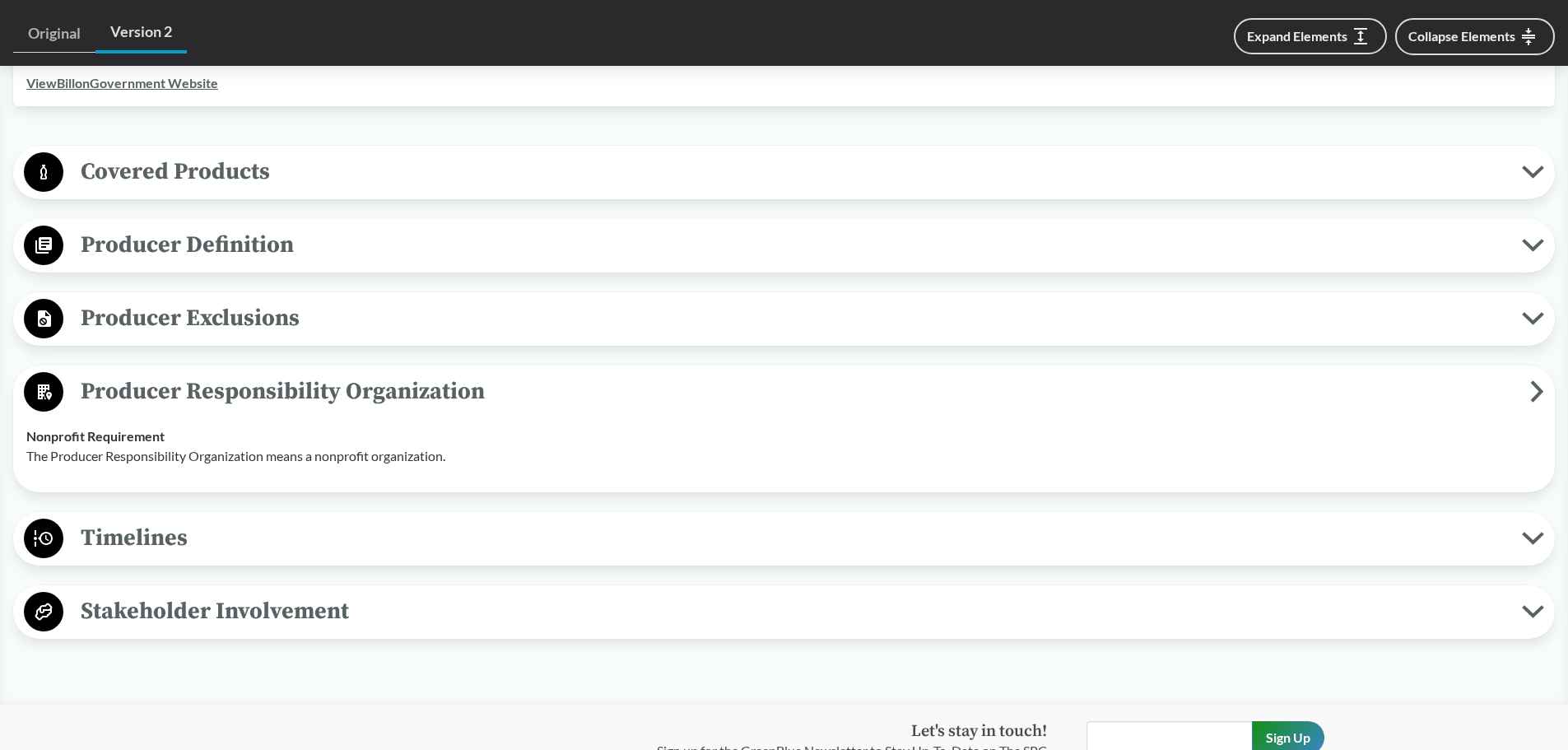
click at [147, 381] on span "Producer Responsibility Organization" at bounding box center [796, 391] width 1467 height 37
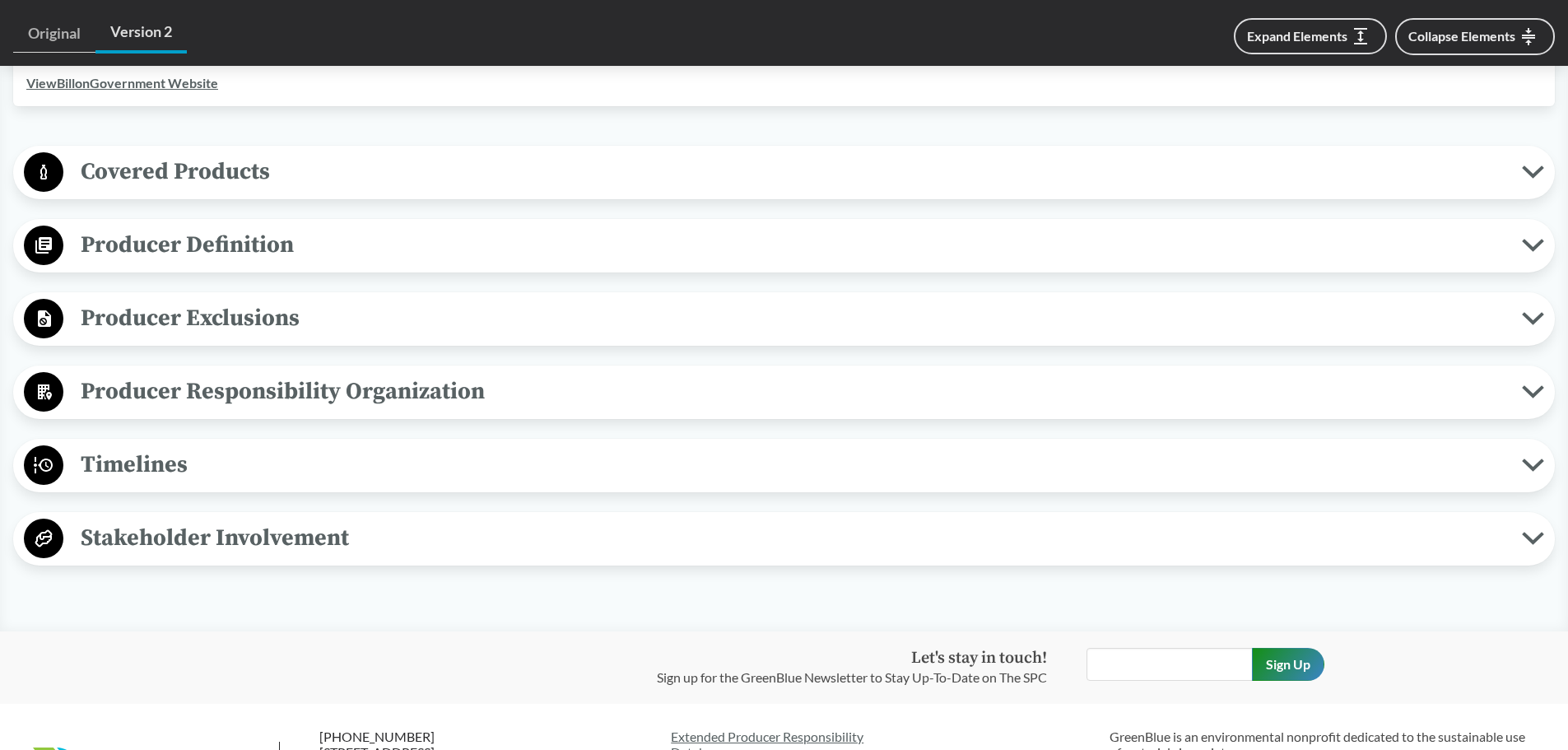
click at [158, 457] on span "Timelines" at bounding box center [792, 464] width 1458 height 37
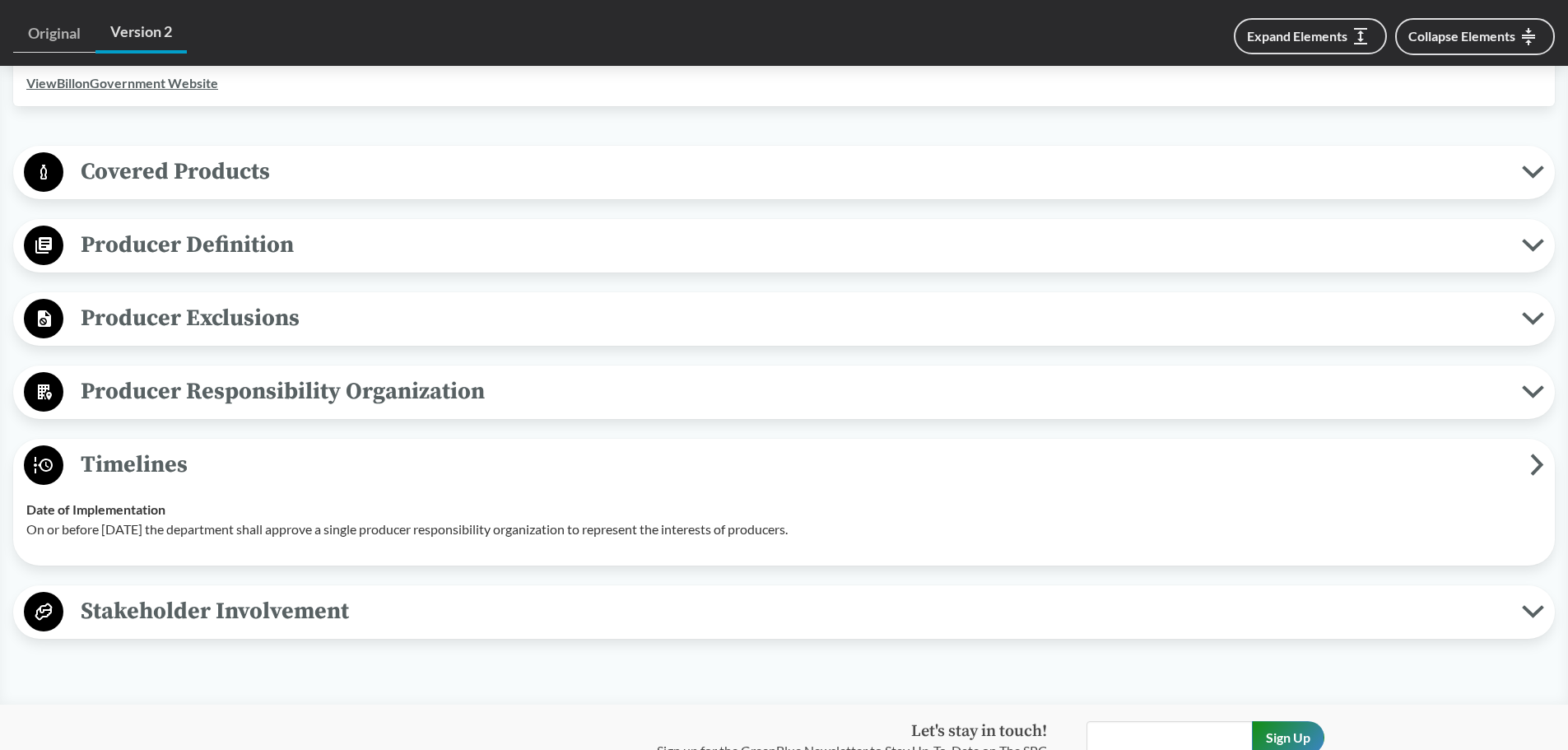
scroll to position [730, 0]
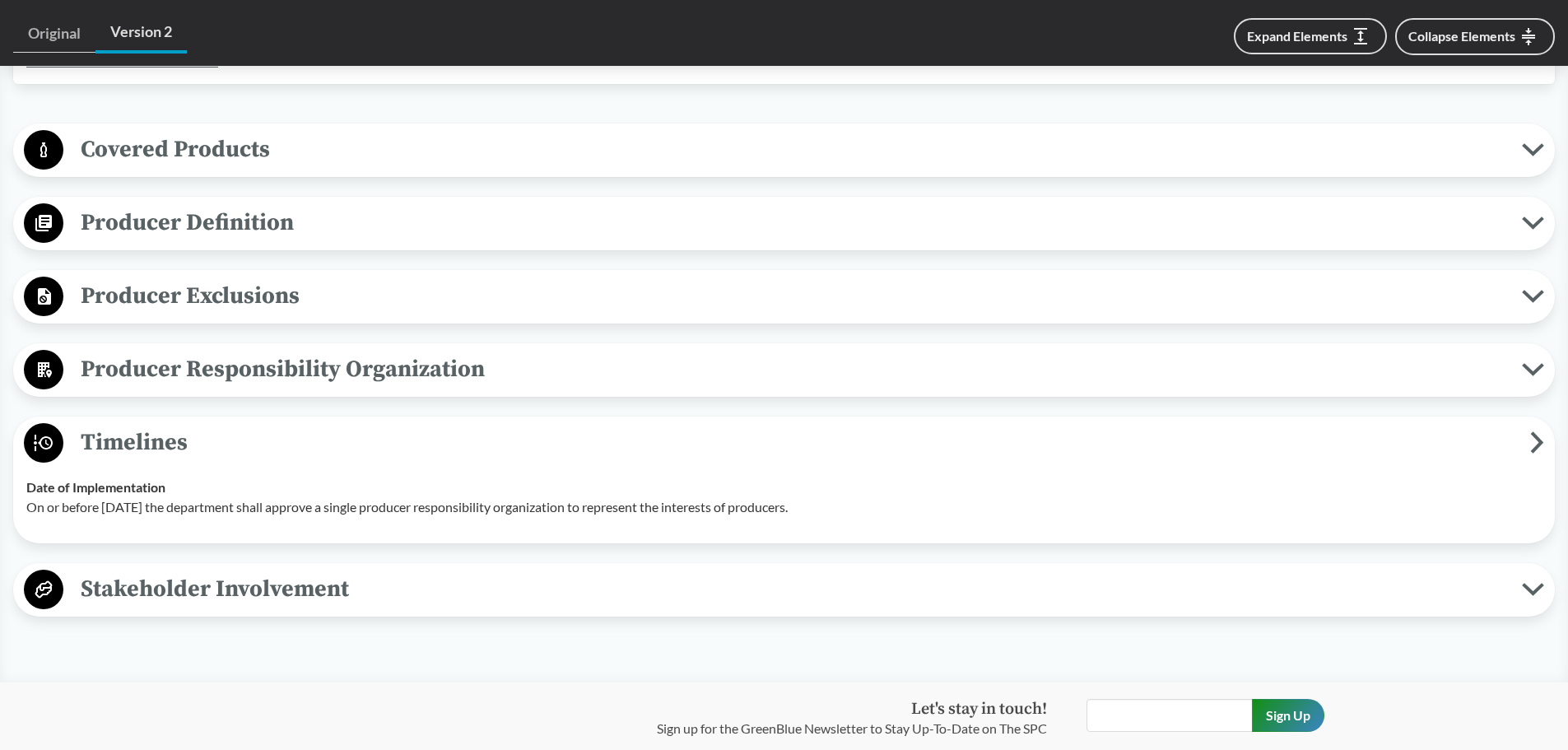
click at [143, 440] on span "Timelines" at bounding box center [796, 442] width 1467 height 37
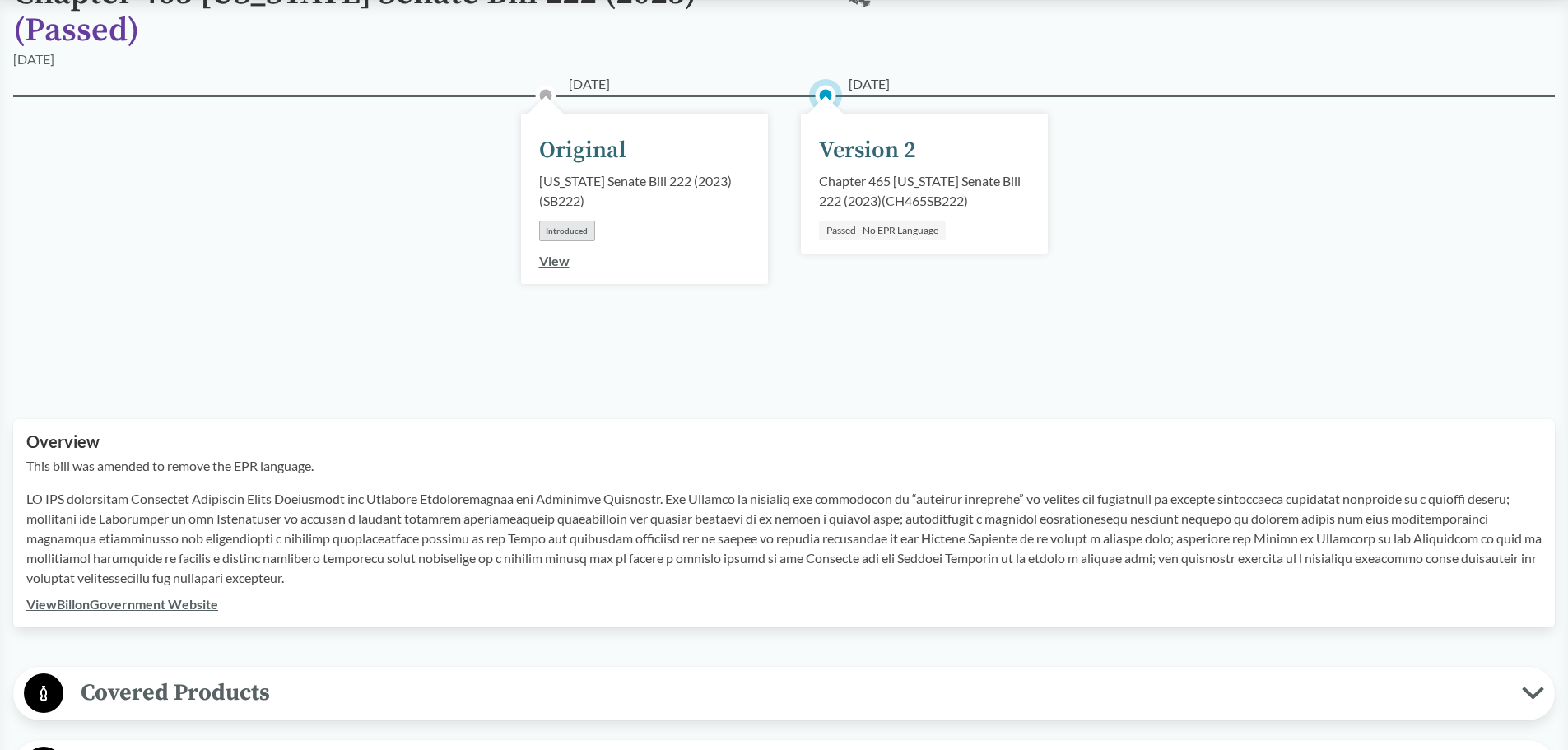
scroll to position [0, 0]
